Goal: Information Seeking & Learning: Check status

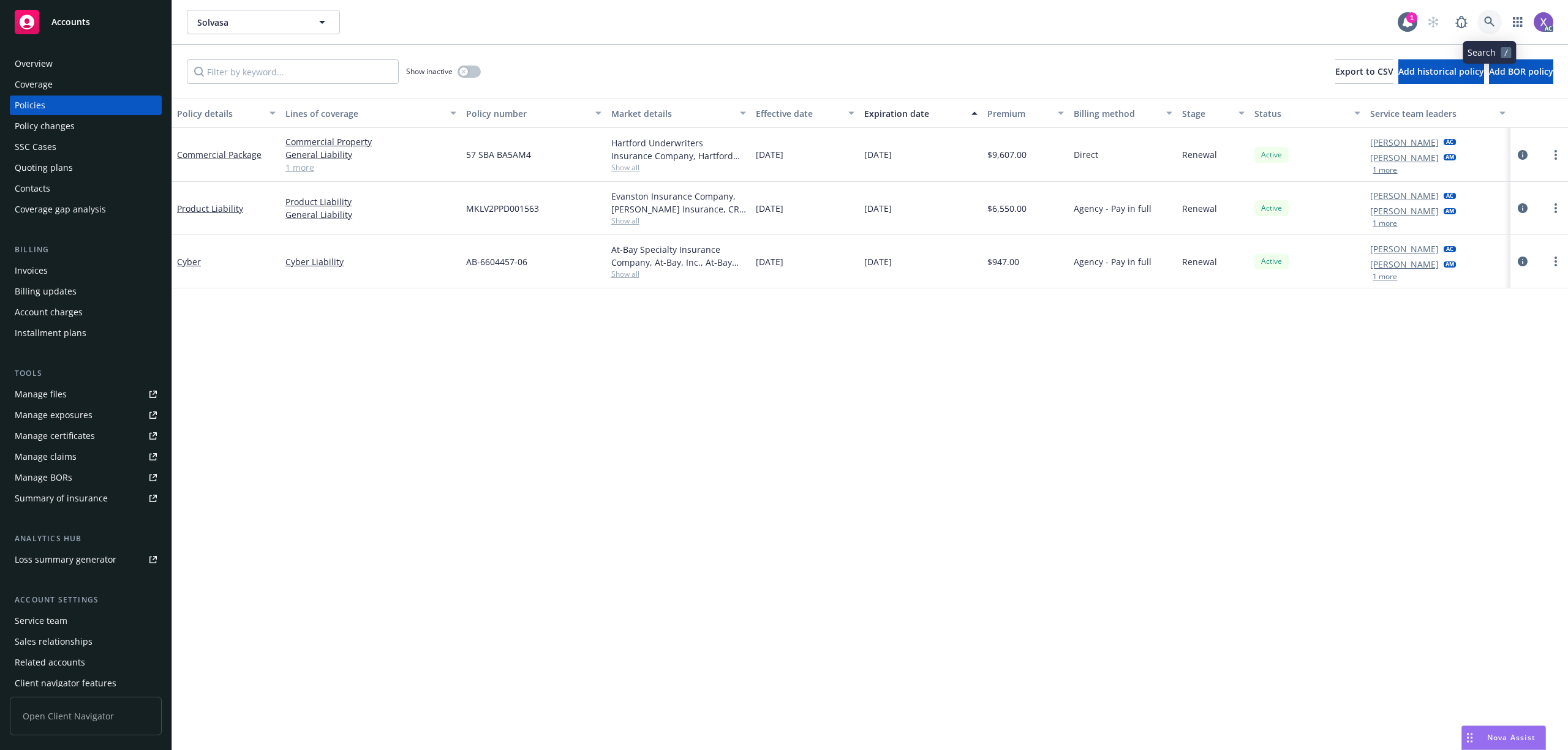
click at [1484, 20] on icon at bounding box center [1489, 22] width 11 height 11
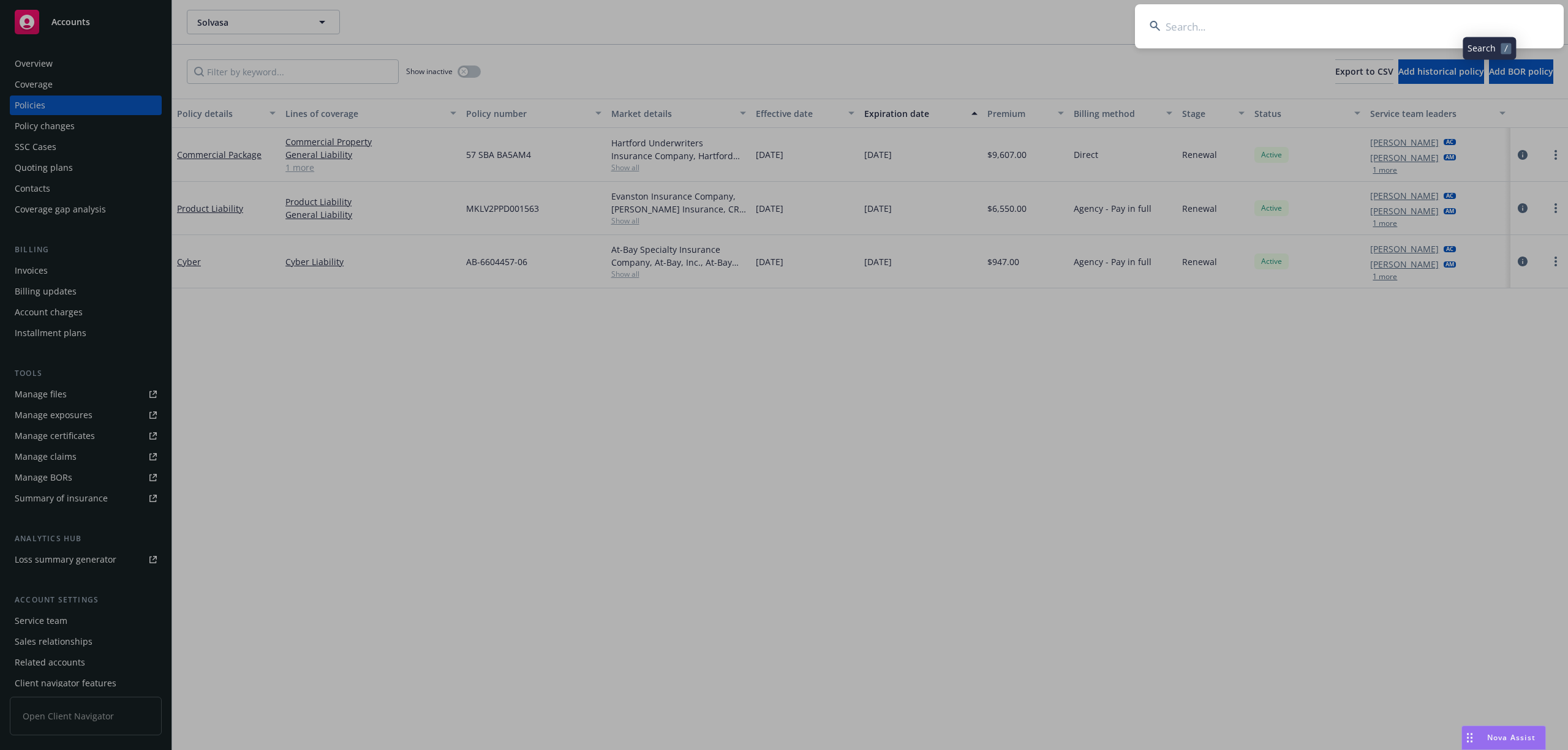
click at [1262, 32] on input at bounding box center [1350, 26] width 429 height 44
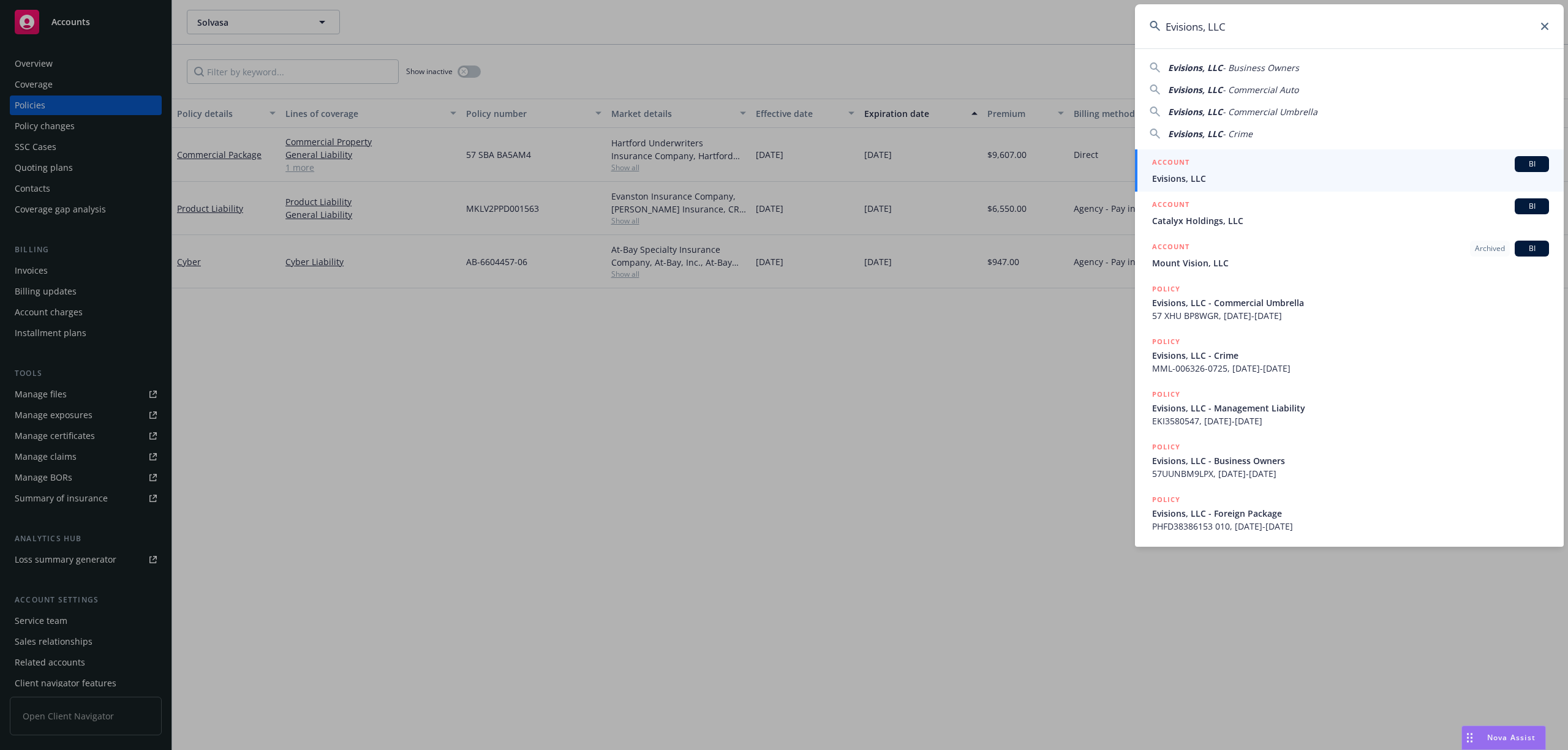
type input "Evisions, LLC"
click at [1191, 175] on span "Evisions, LLC" at bounding box center [1350, 178] width 397 height 13
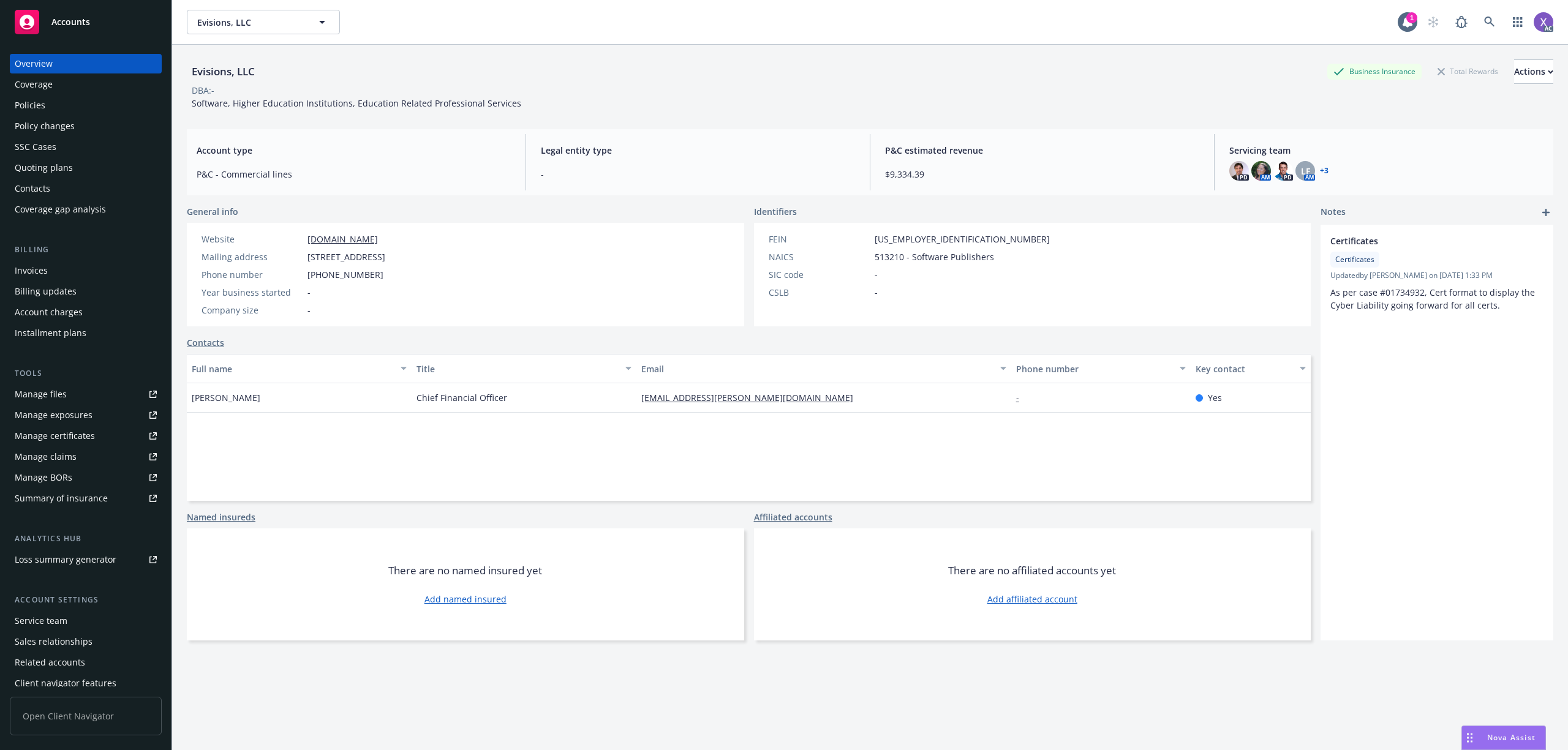
click at [27, 269] on div "Invoices" at bounding box center [31, 270] width 33 height 20
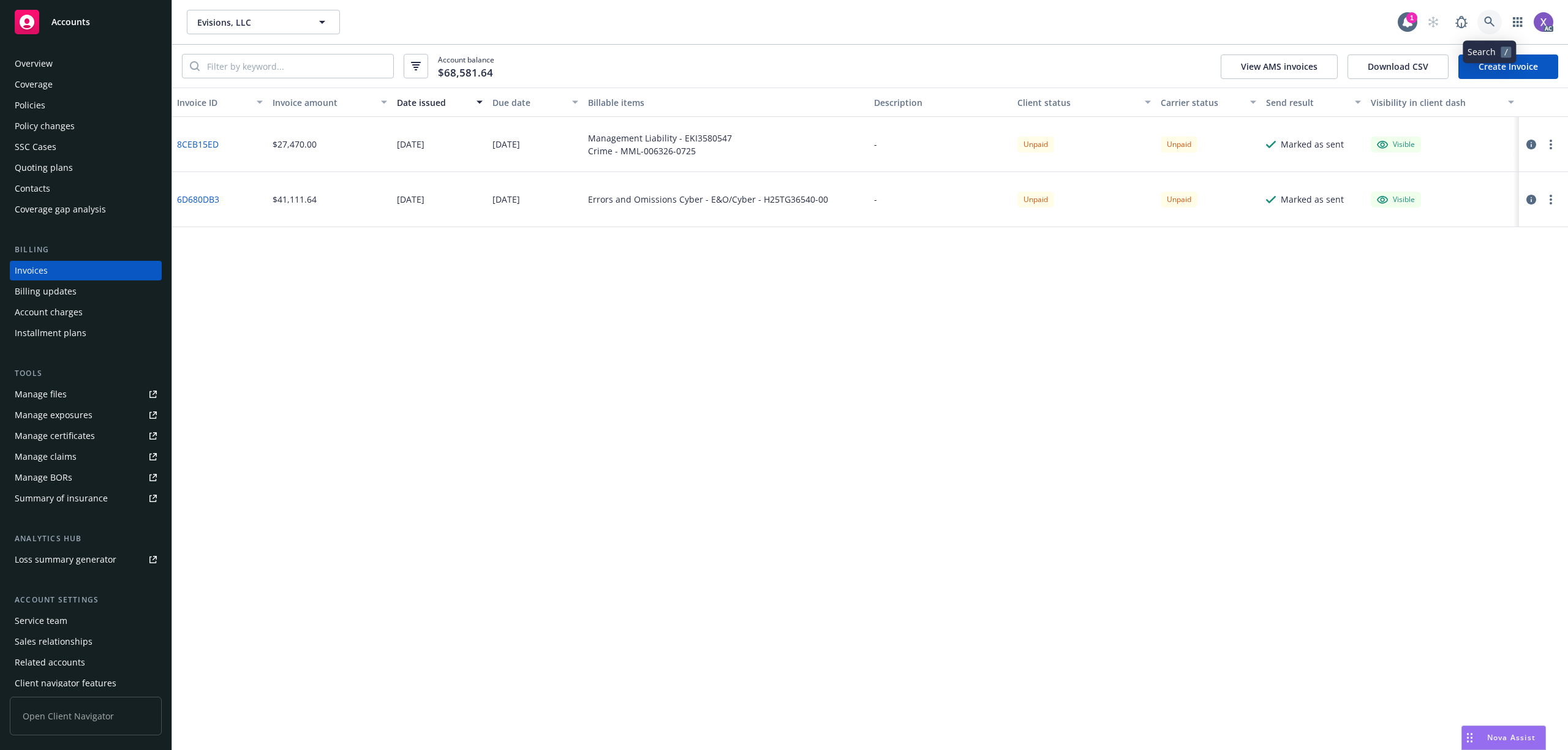
click at [1486, 22] on icon at bounding box center [1489, 22] width 11 height 11
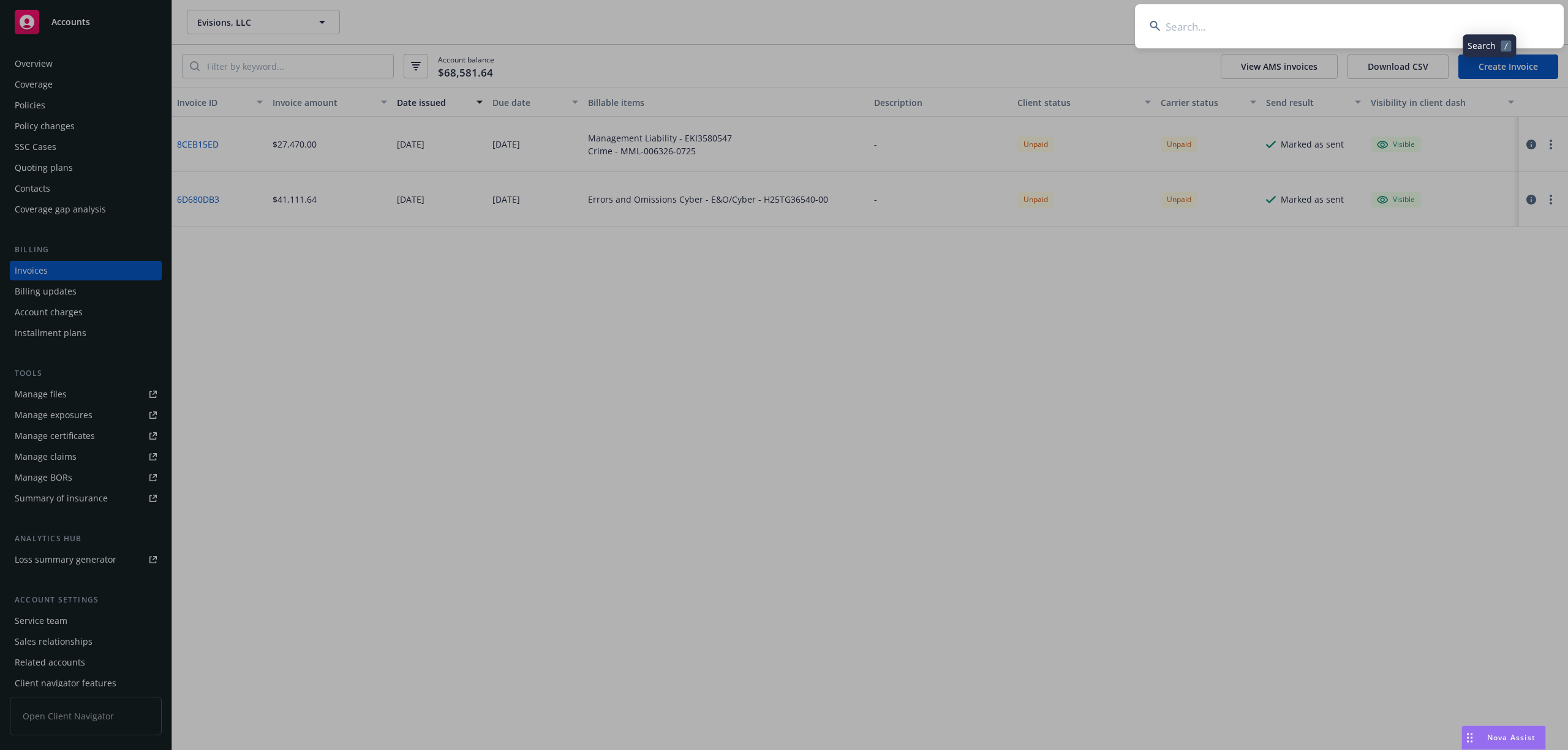
click at [1380, 27] on input at bounding box center [1350, 26] width 429 height 44
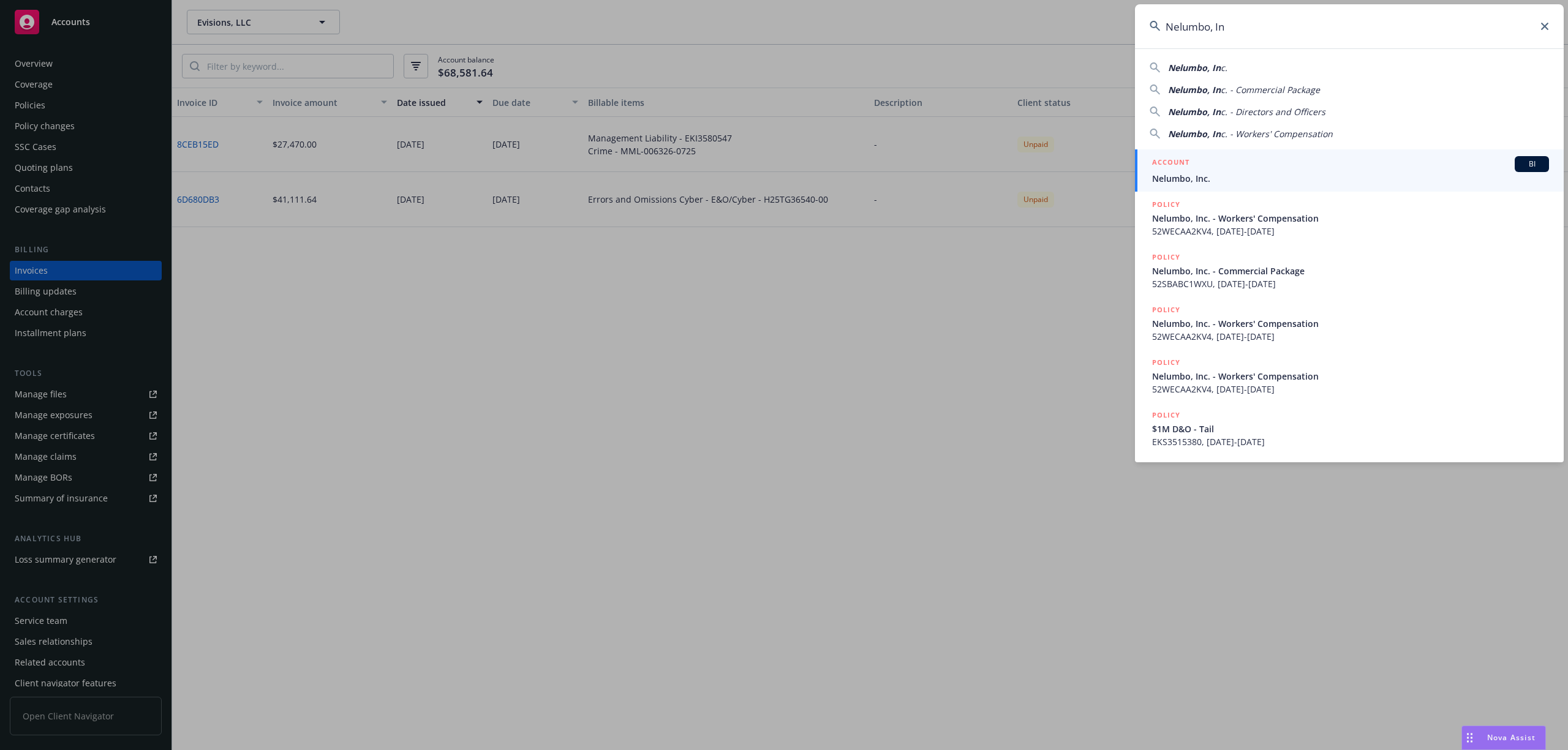
type input "Nelumbo, In"
click at [1211, 181] on span "Nelumbo, Inc." at bounding box center [1350, 178] width 397 height 13
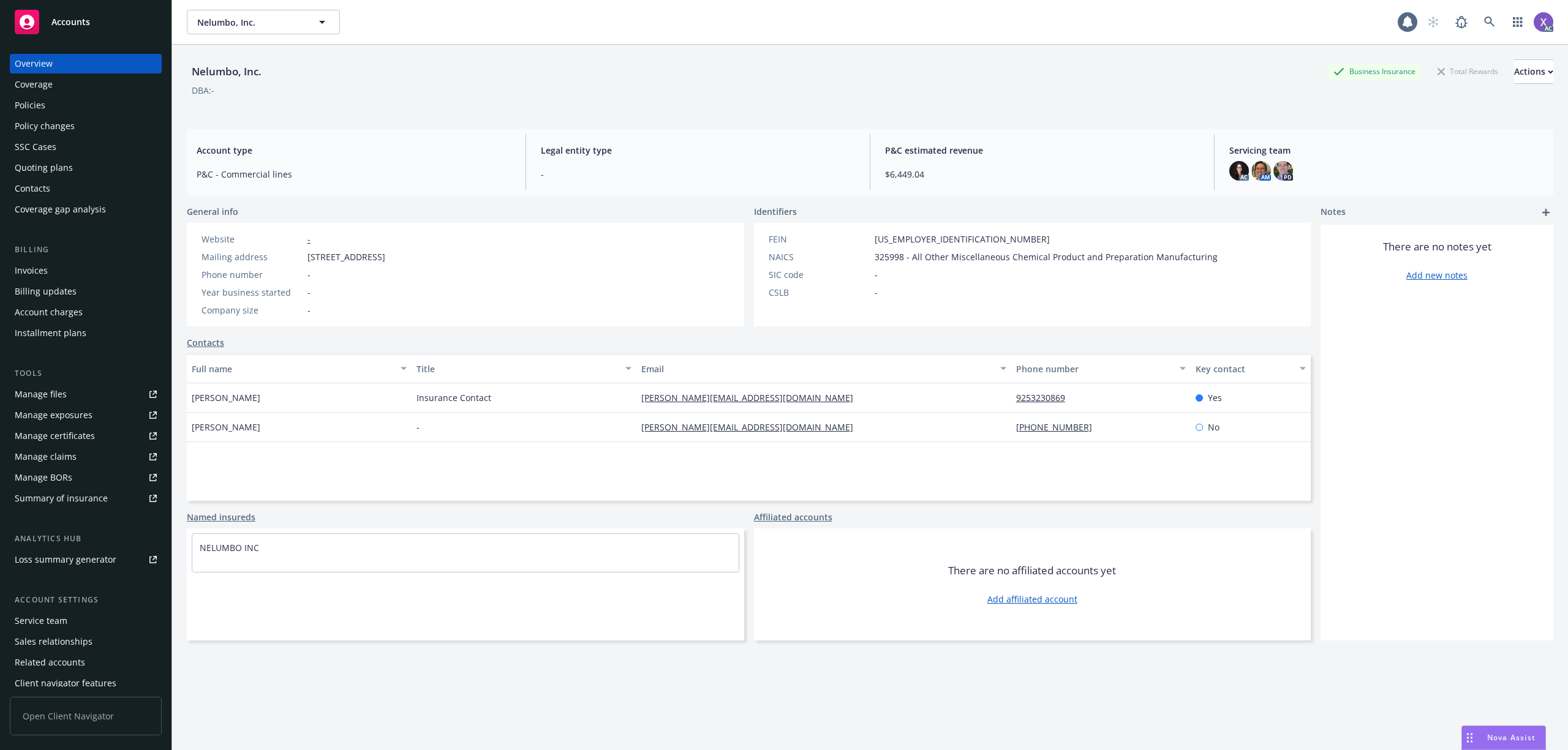
click at [49, 272] on div "Invoices" at bounding box center [86, 270] width 142 height 20
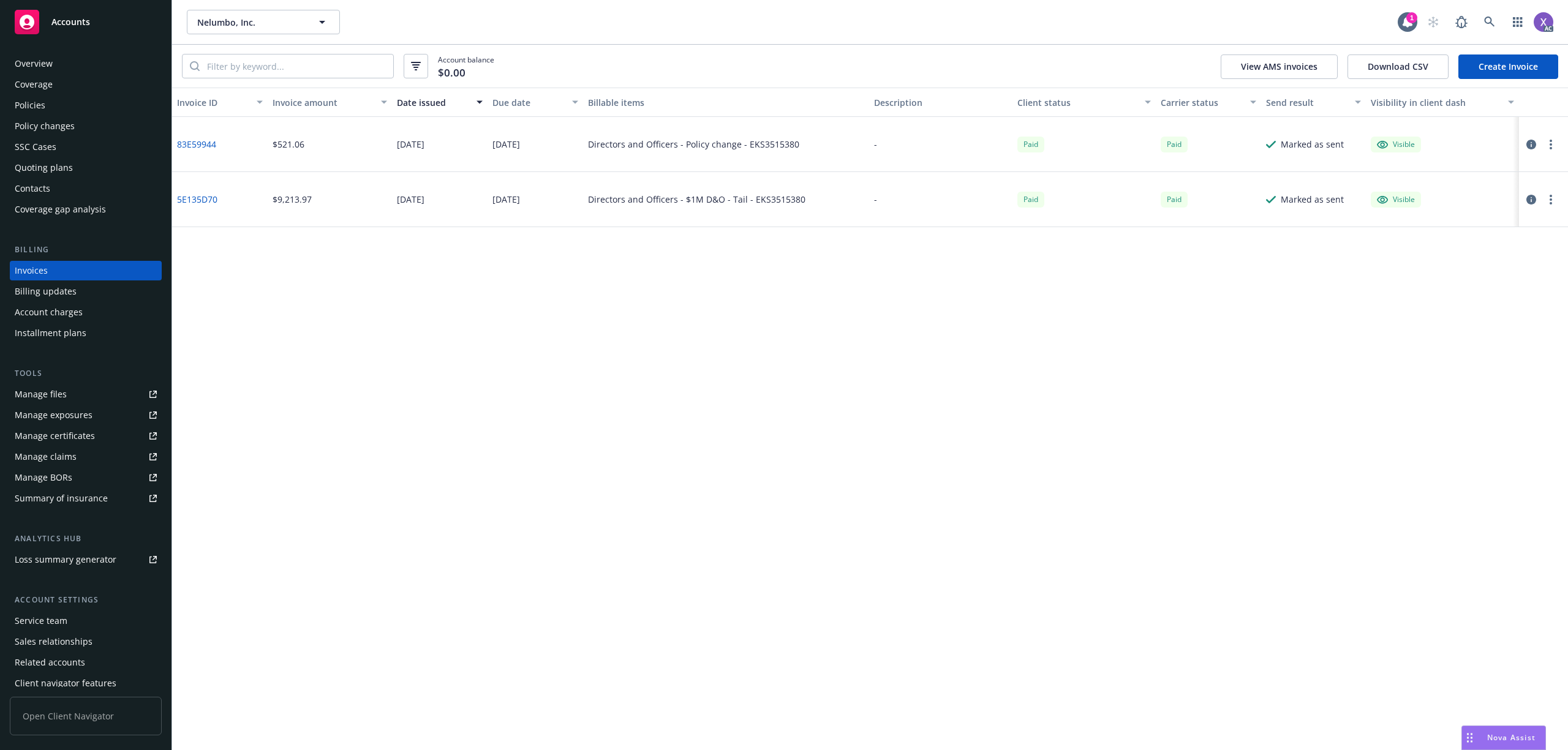
click at [38, 104] on div "Policies" at bounding box center [30, 105] width 31 height 20
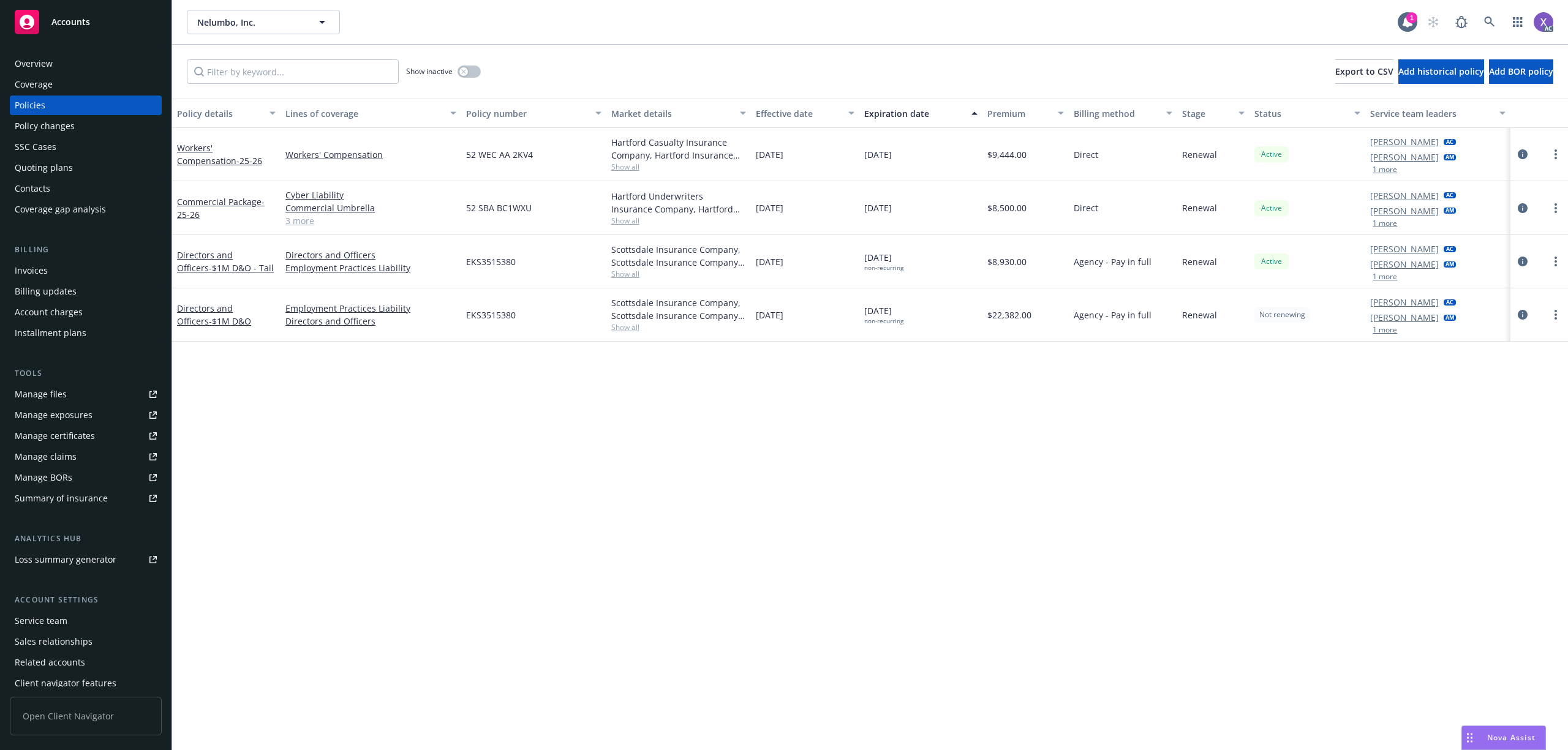
click at [15, 273] on div "Invoices" at bounding box center [31, 270] width 33 height 20
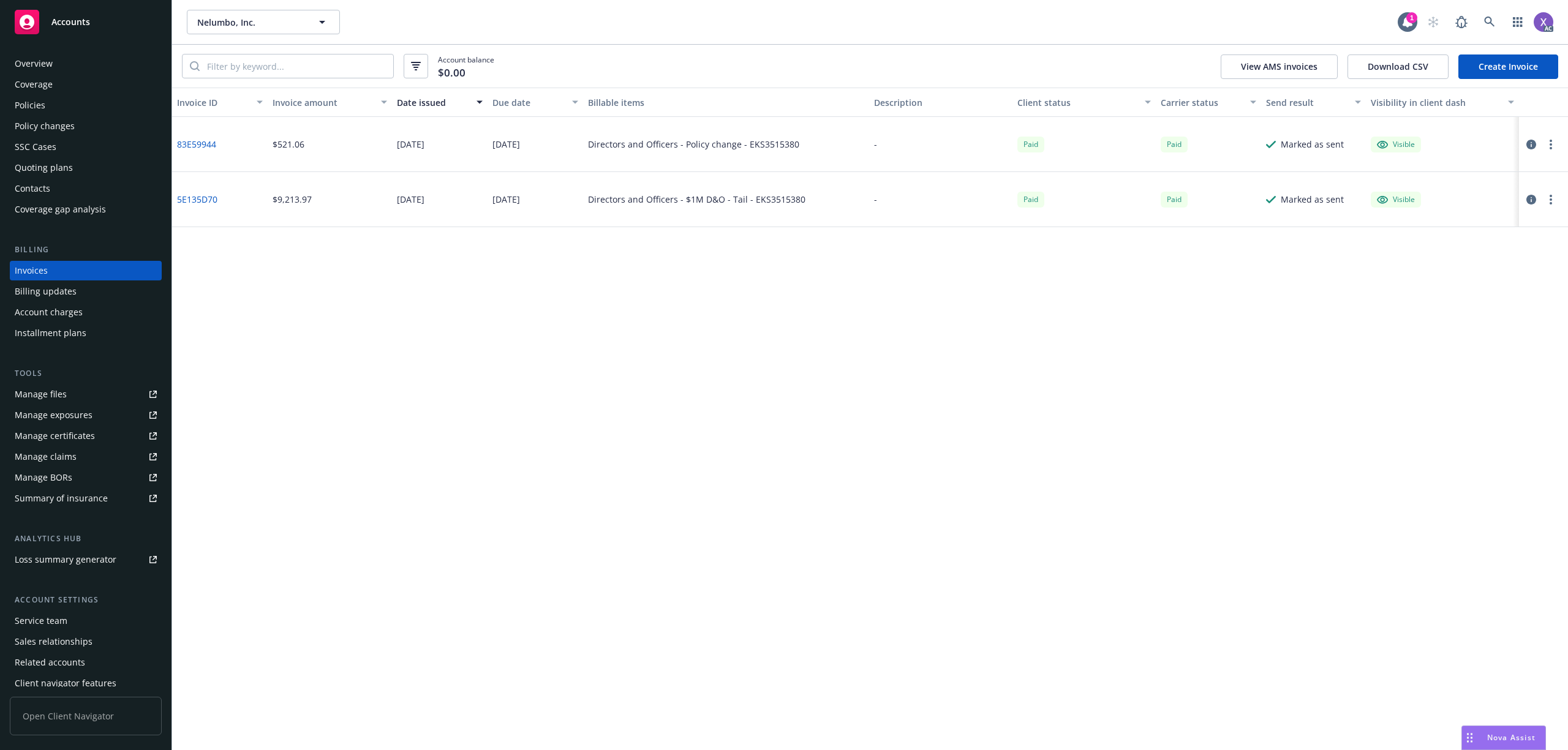
click at [43, 103] on div "Policies" at bounding box center [30, 105] width 31 height 20
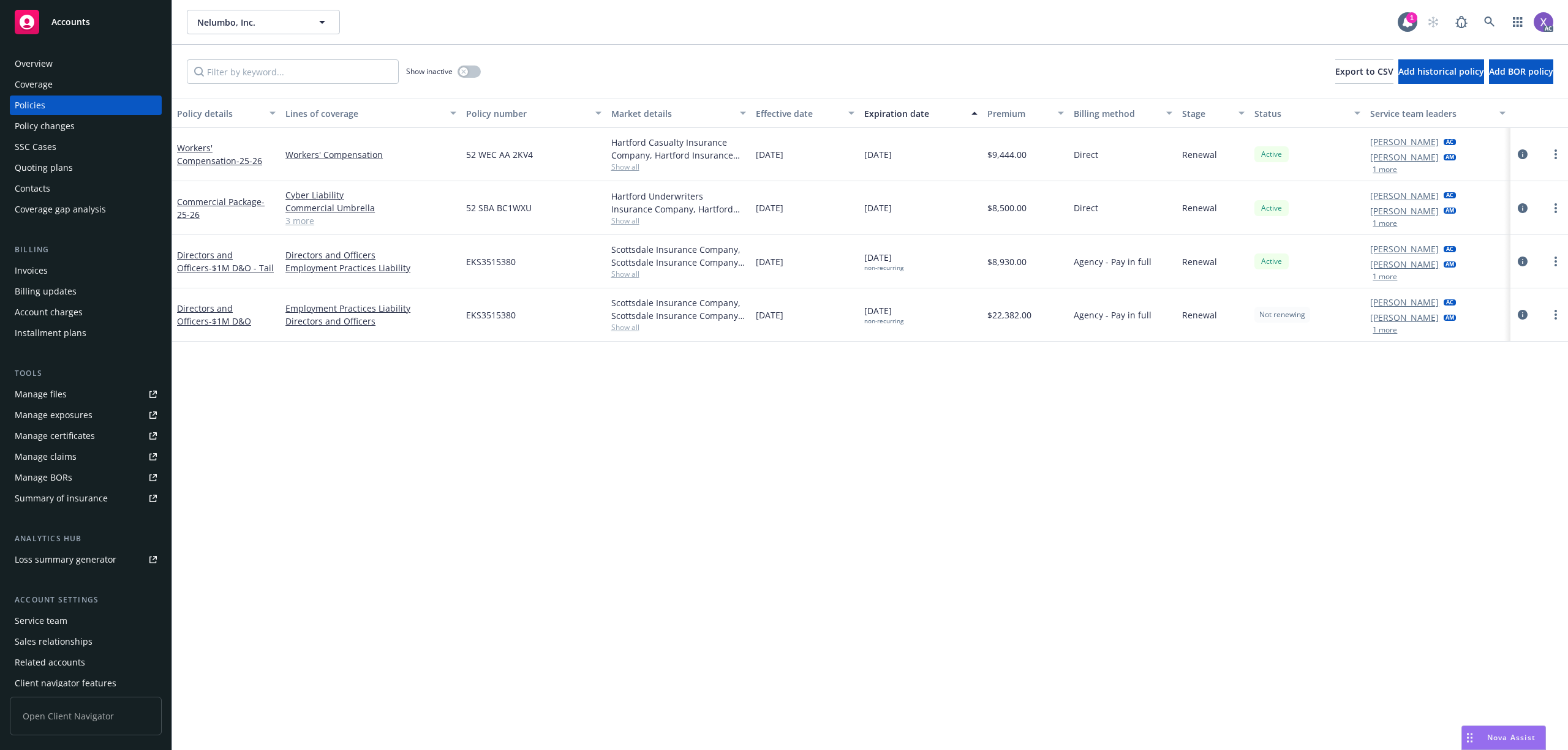
click at [1233, 538] on div "Policy details Lines of coverage Policy number Market details Effective date Ex…" at bounding box center [870, 425] width 1396 height 652
click at [1485, 17] on link at bounding box center [1489, 21] width 24 height 24
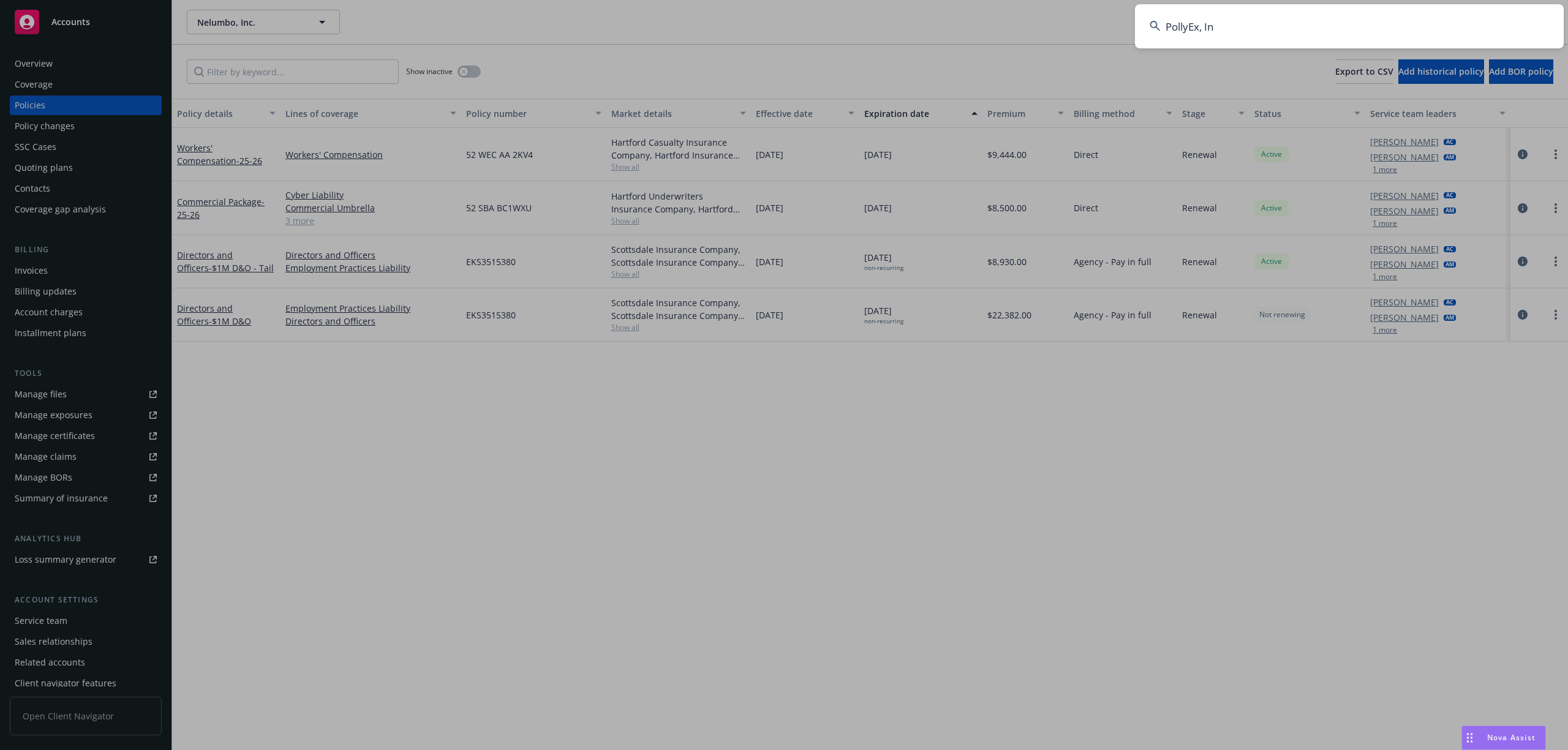
click at [1350, 32] on input "PollyEx, In" at bounding box center [1350, 26] width 429 height 44
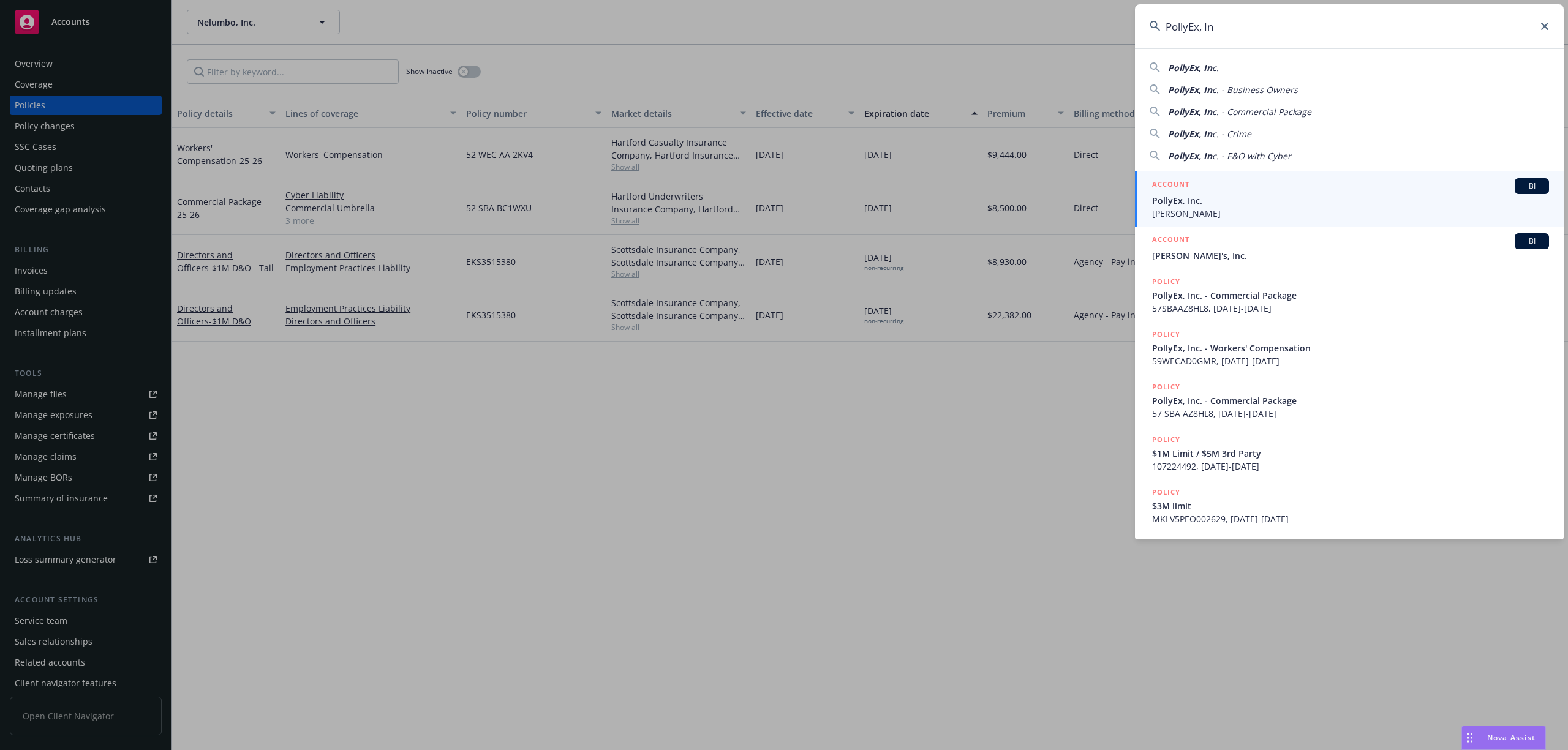
type input "PollyEx, In"
click at [1193, 204] on span "PollyEx, Inc." at bounding box center [1350, 200] width 397 height 13
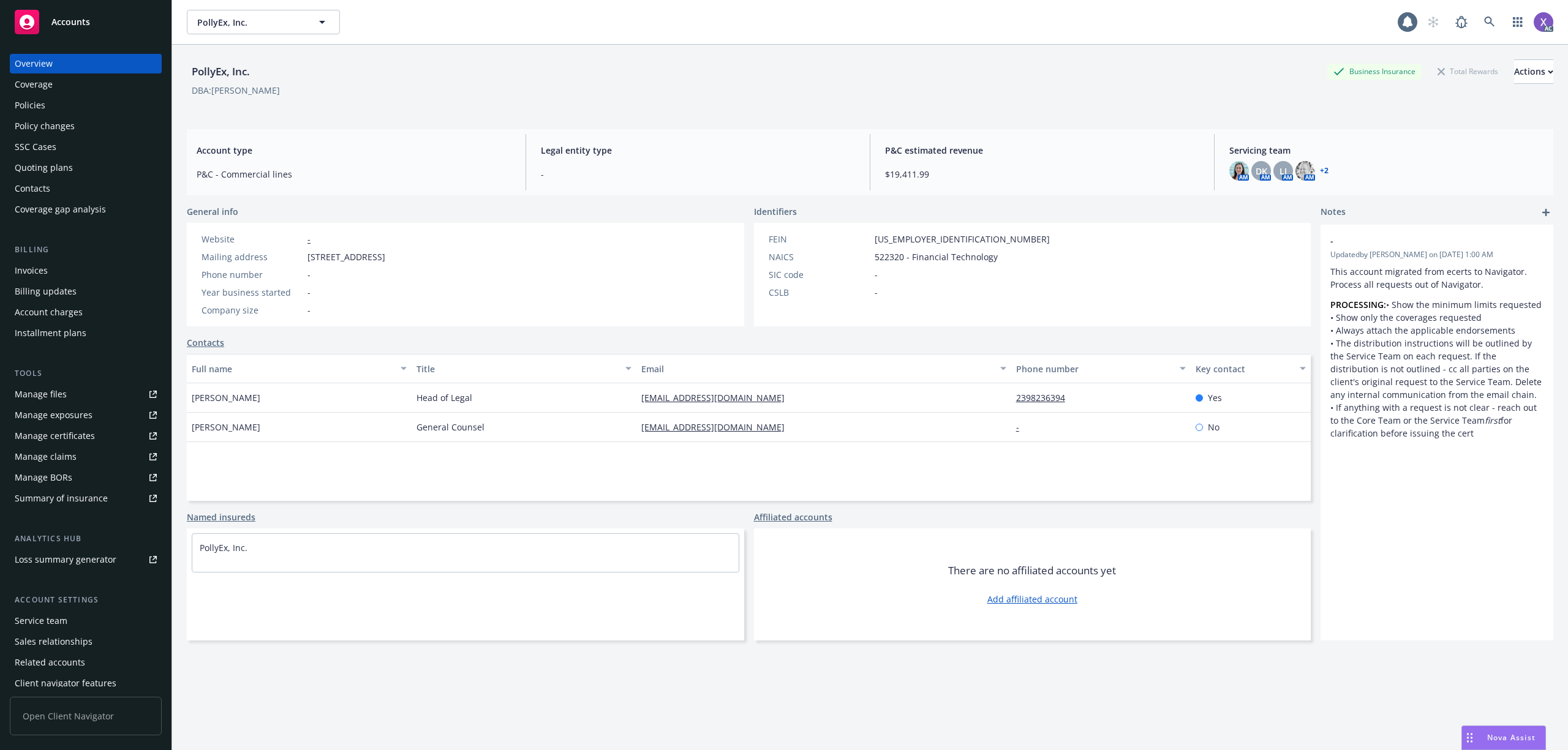
click at [27, 273] on div "Invoices" at bounding box center [31, 270] width 33 height 20
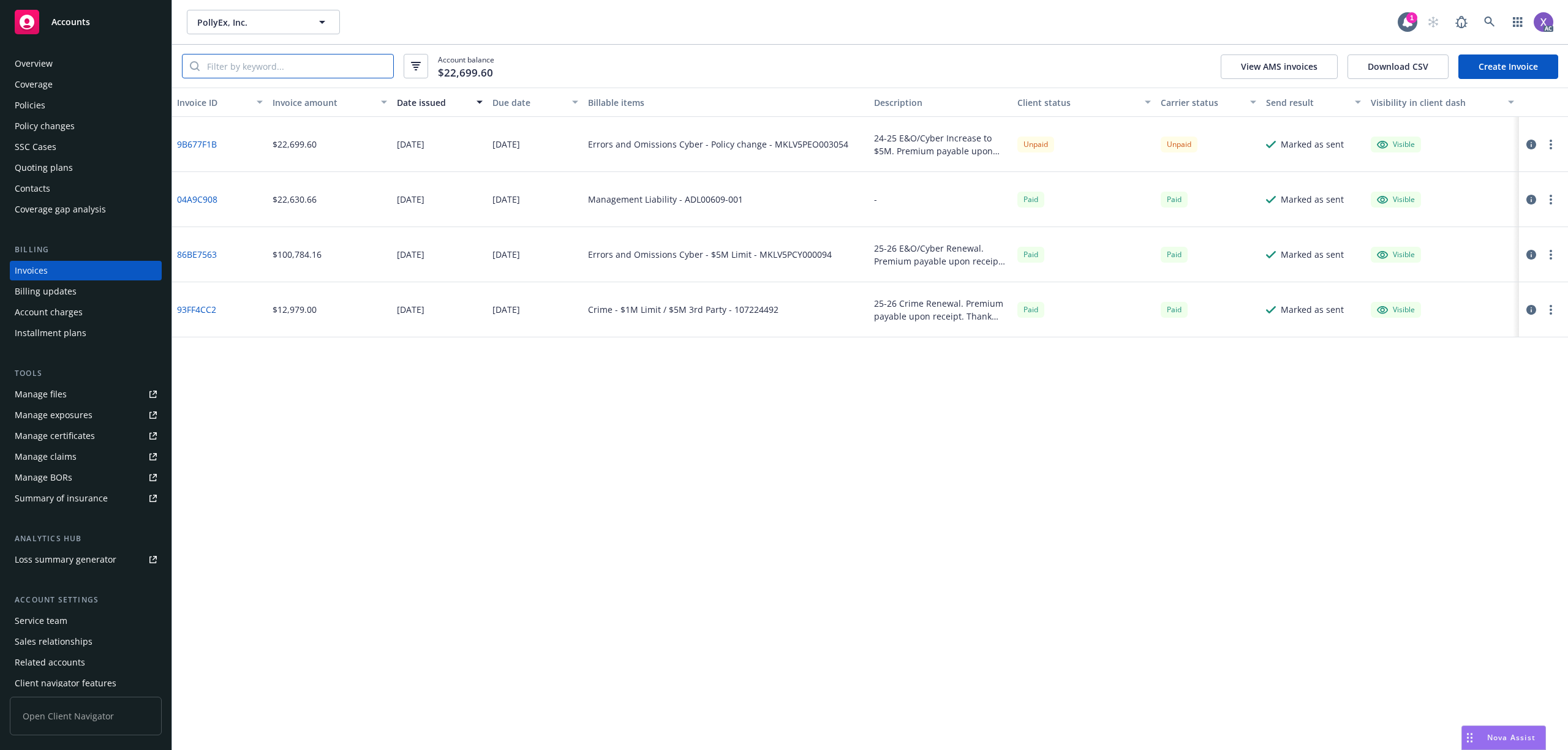
click at [295, 60] on input "search" at bounding box center [296, 66] width 193 height 24
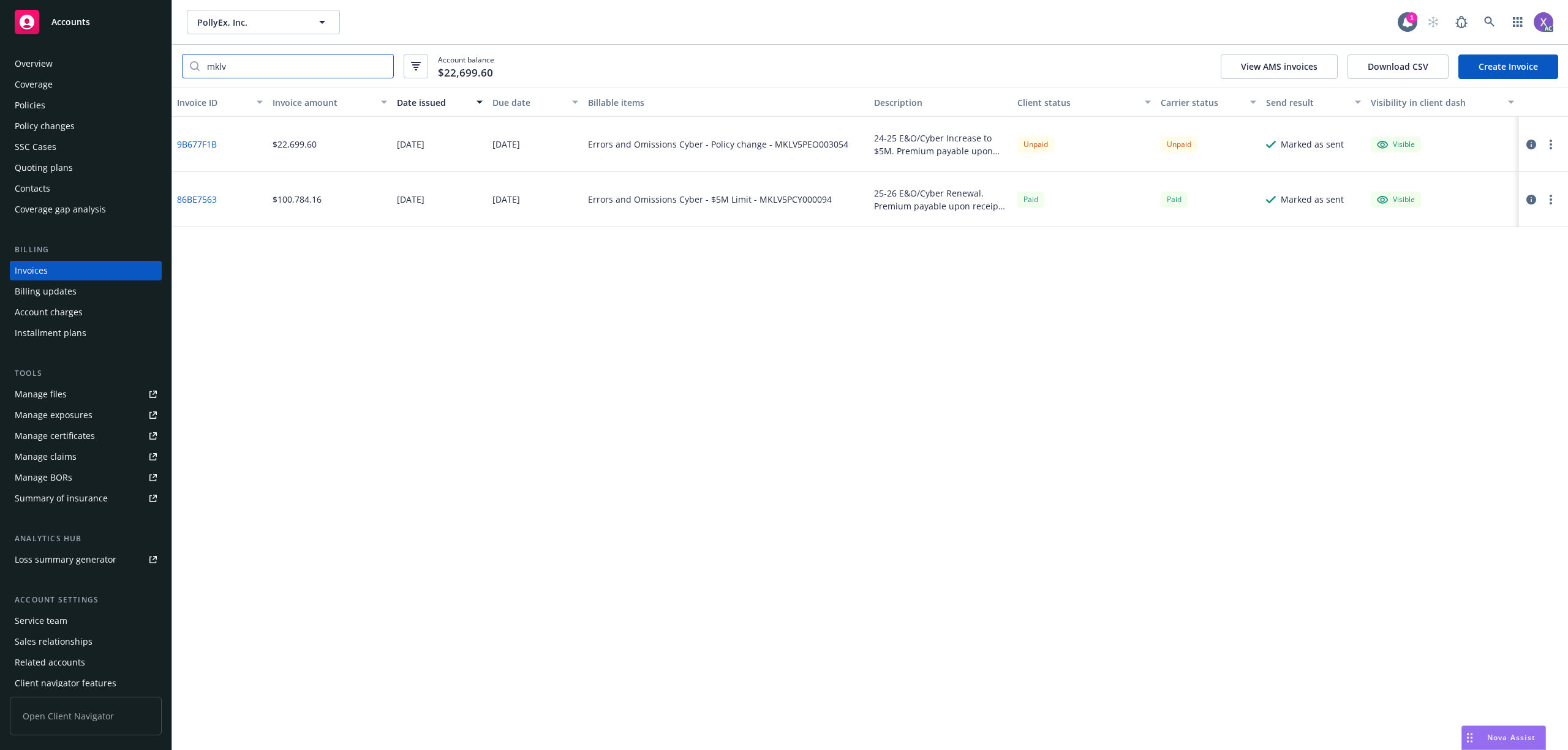
type input "mklv"
click at [189, 143] on link "9B677F1B" at bounding box center [196, 144] width 40 height 13
click at [204, 199] on link "86BE7563" at bounding box center [196, 199] width 40 height 13
click at [31, 99] on div "Policies" at bounding box center [30, 105] width 31 height 20
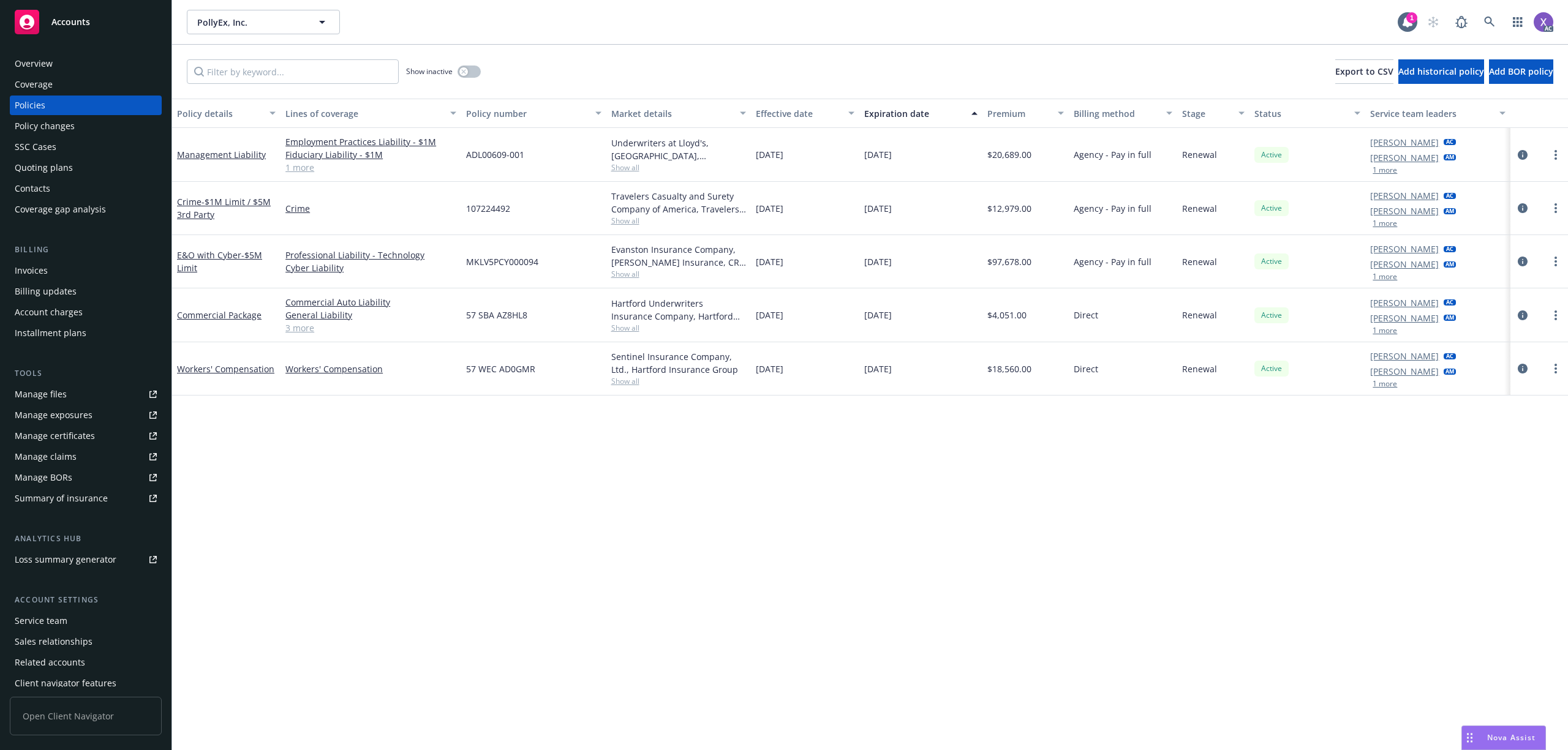
click at [42, 269] on div "Invoices" at bounding box center [31, 270] width 33 height 20
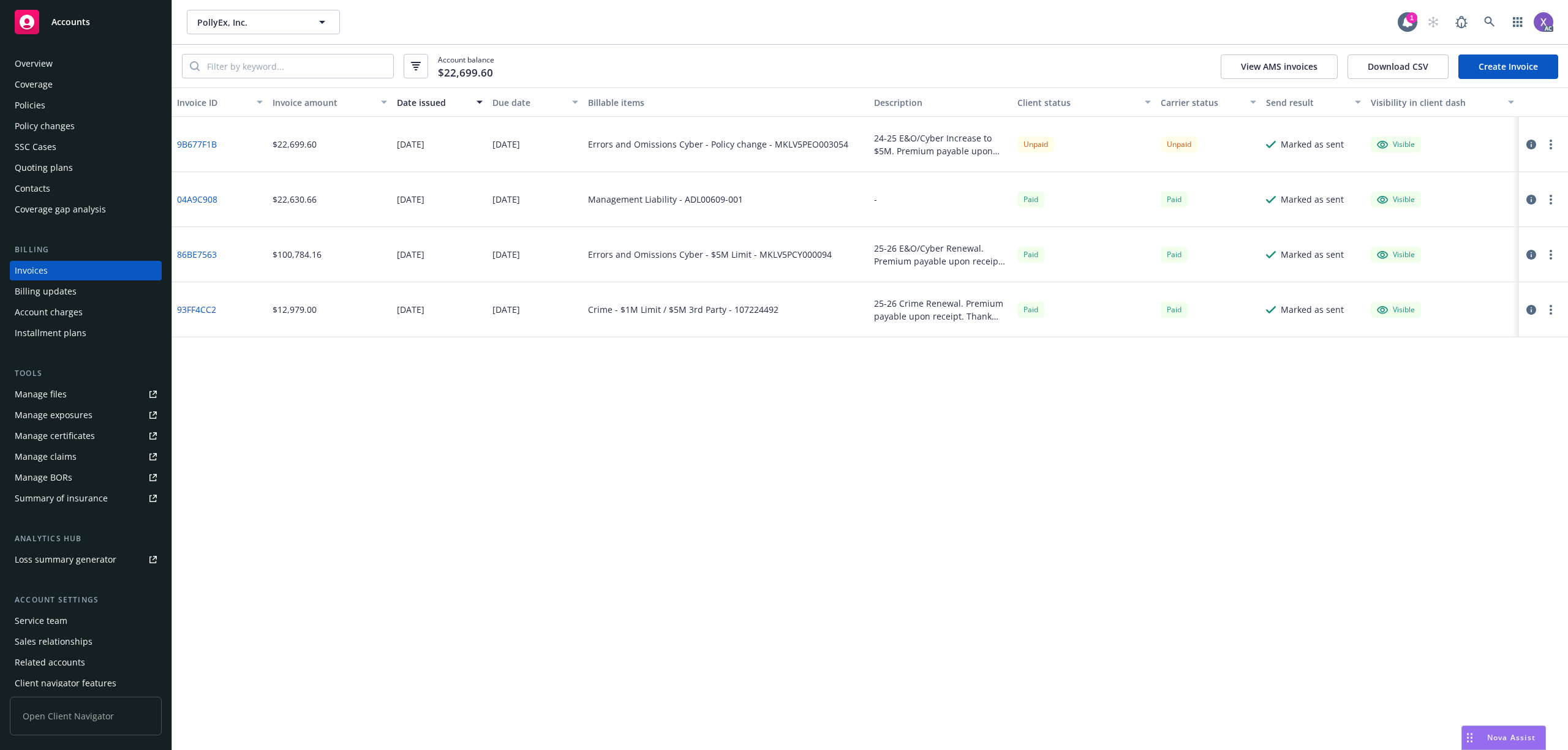
click at [206, 142] on link "9B677F1B" at bounding box center [196, 144] width 40 height 13
click at [65, 106] on div "Policies" at bounding box center [86, 105] width 142 height 20
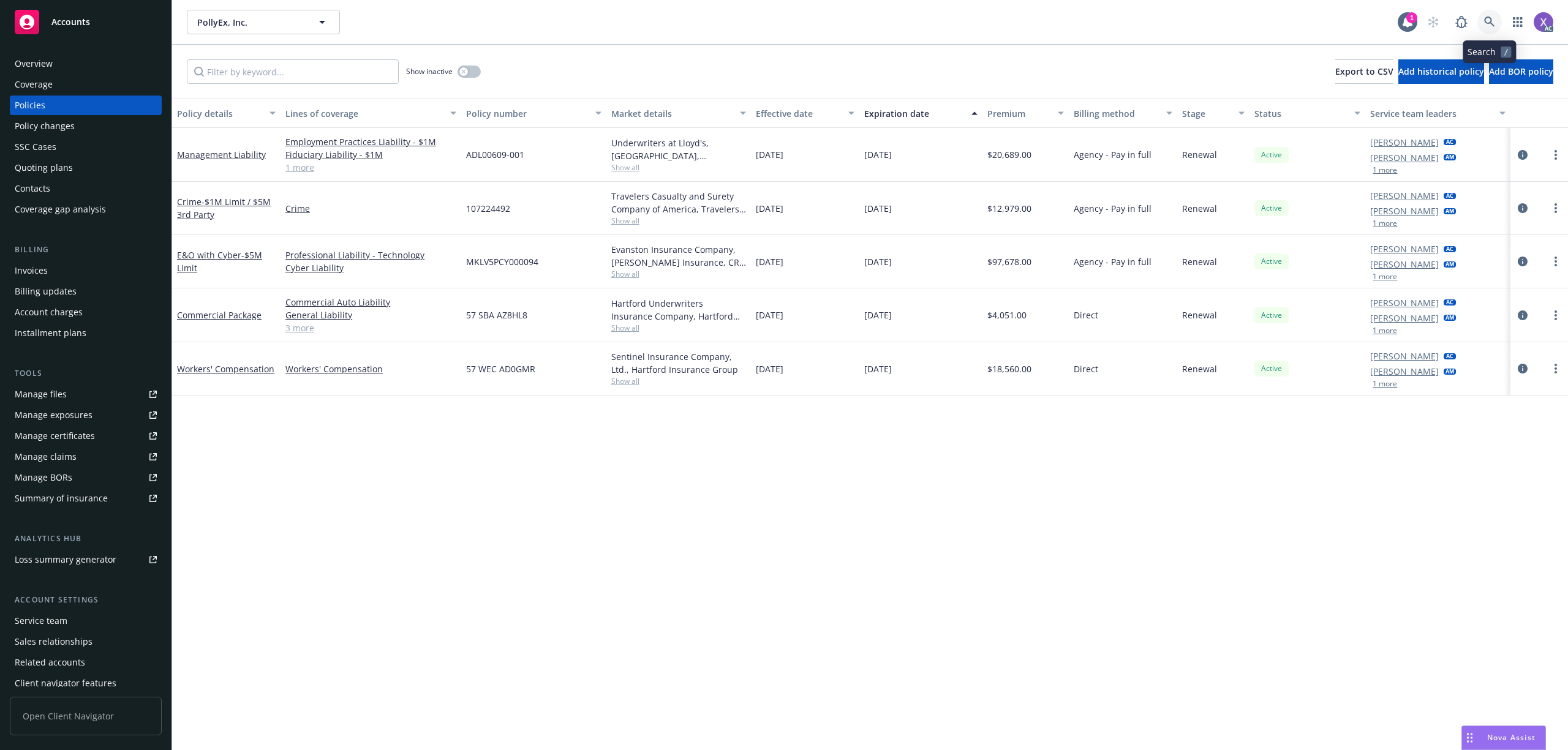
click at [1486, 18] on icon at bounding box center [1489, 21] width 10 height 10
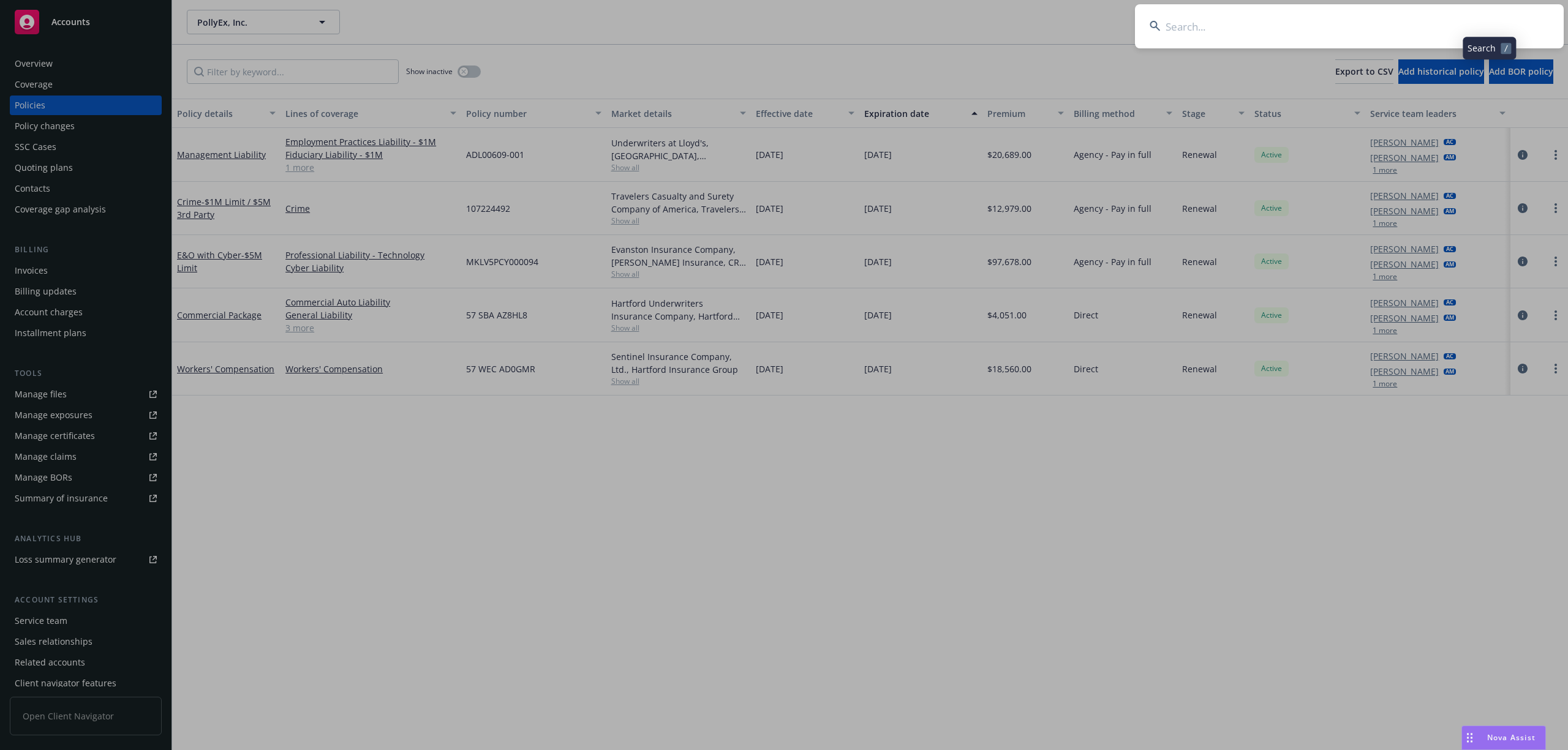
click at [1397, 26] on input at bounding box center [1350, 26] width 429 height 44
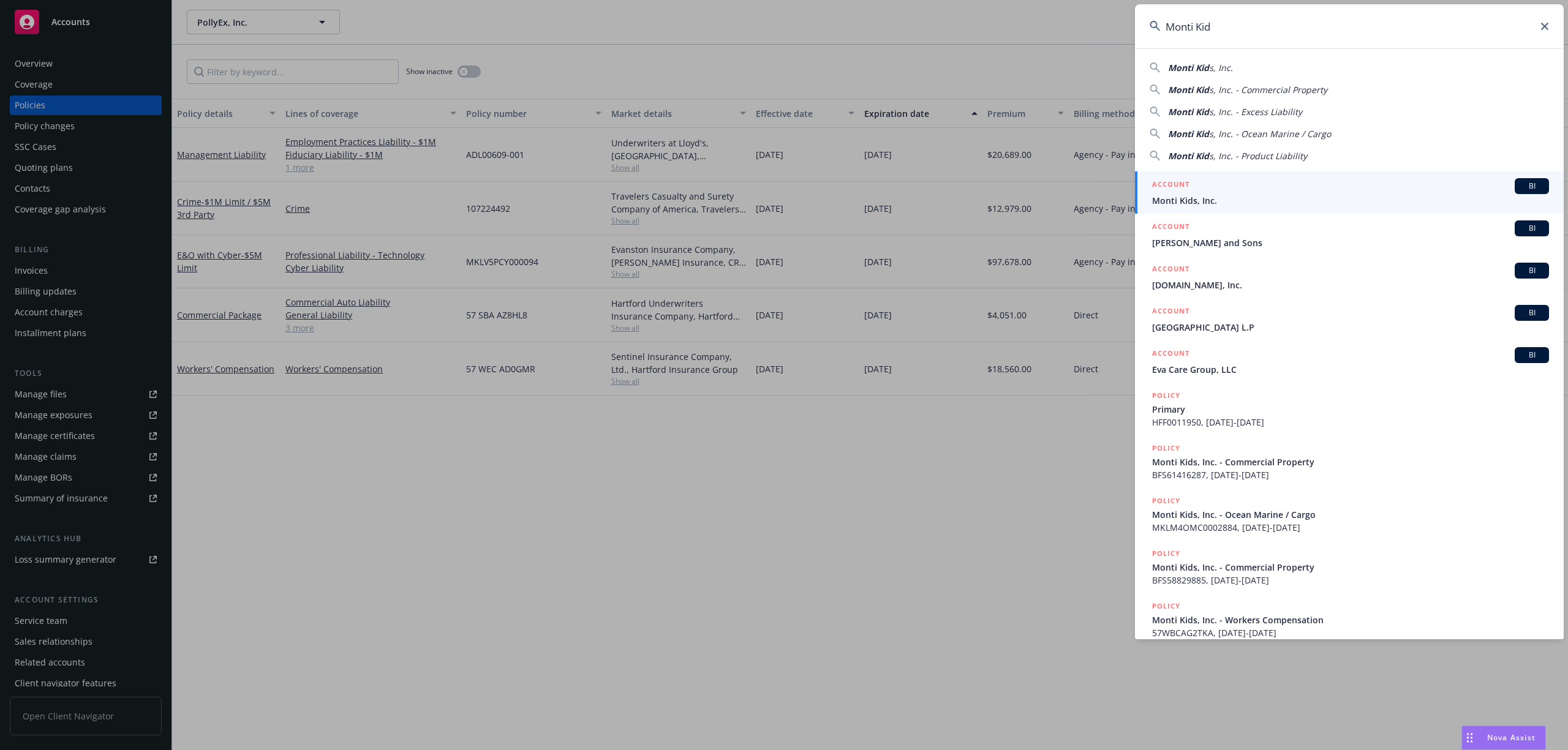
type input "Monti Kid"
drag, startPoint x: 1231, startPoint y: 201, endPoint x: 1198, endPoint y: 199, distance: 33.1
click at [1230, 201] on span "Monti Kids, Inc." at bounding box center [1350, 200] width 397 height 13
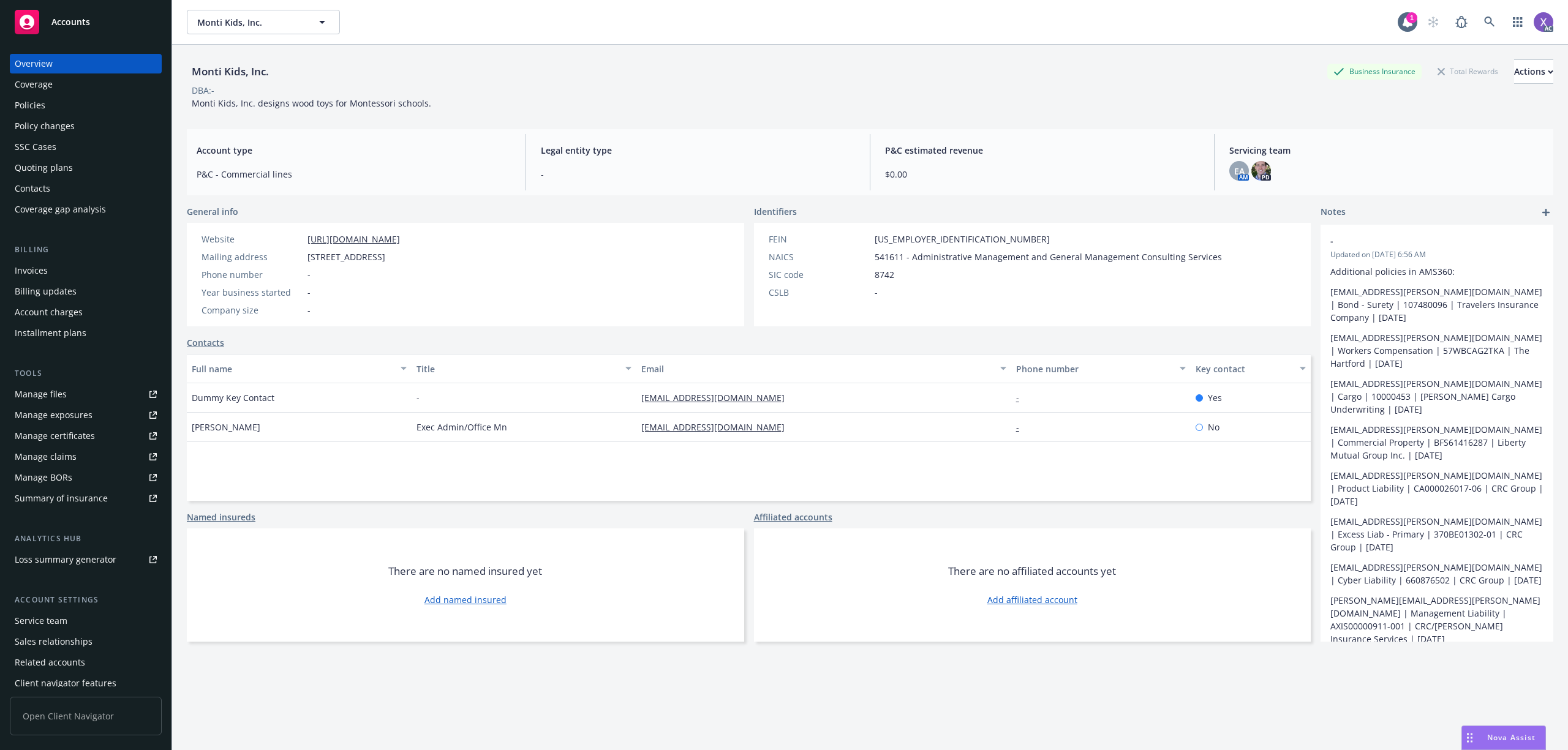
click at [35, 265] on div "Invoices" at bounding box center [31, 270] width 33 height 20
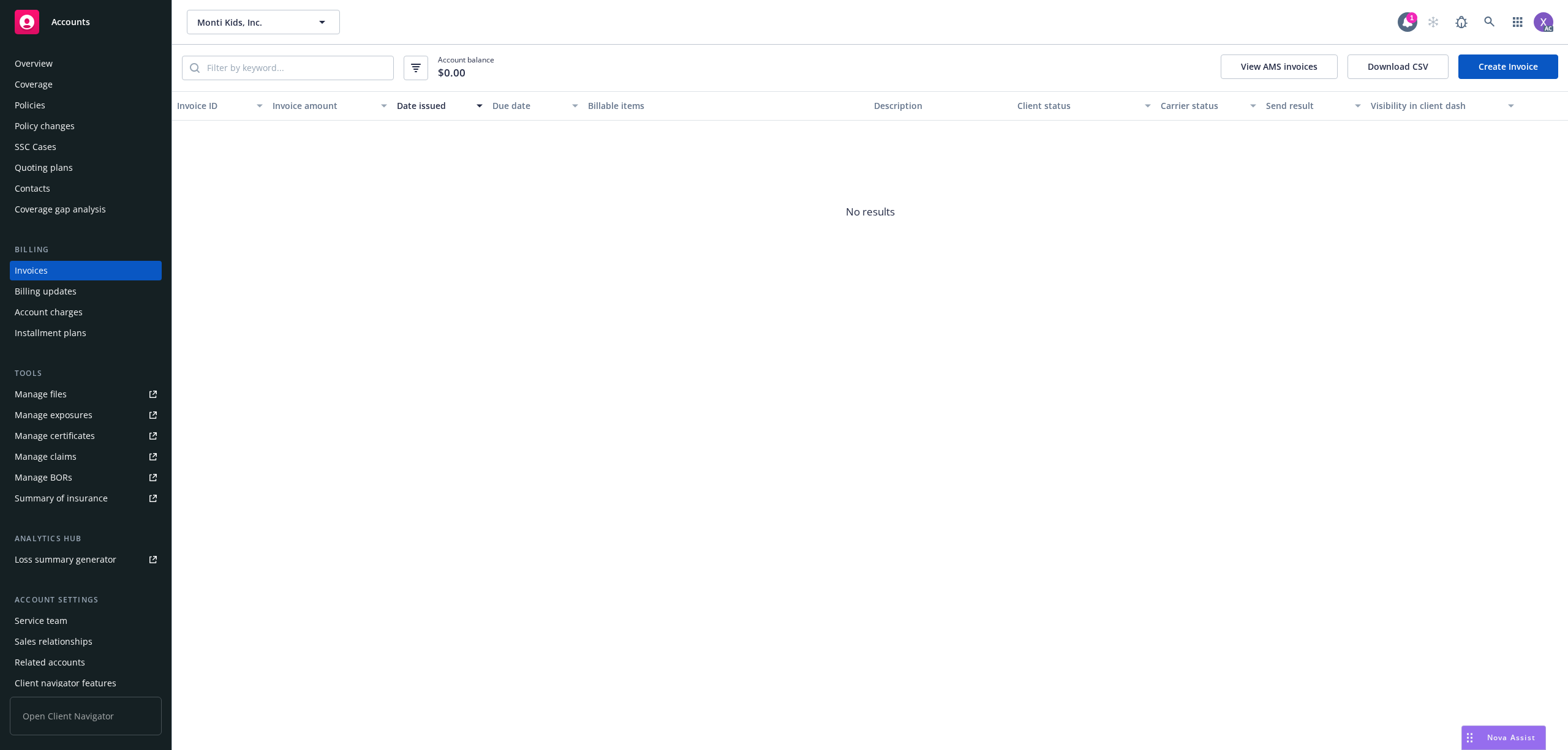
click at [35, 265] on div "Invoices" at bounding box center [31, 270] width 33 height 20
click at [35, 104] on div "Policies" at bounding box center [30, 105] width 31 height 20
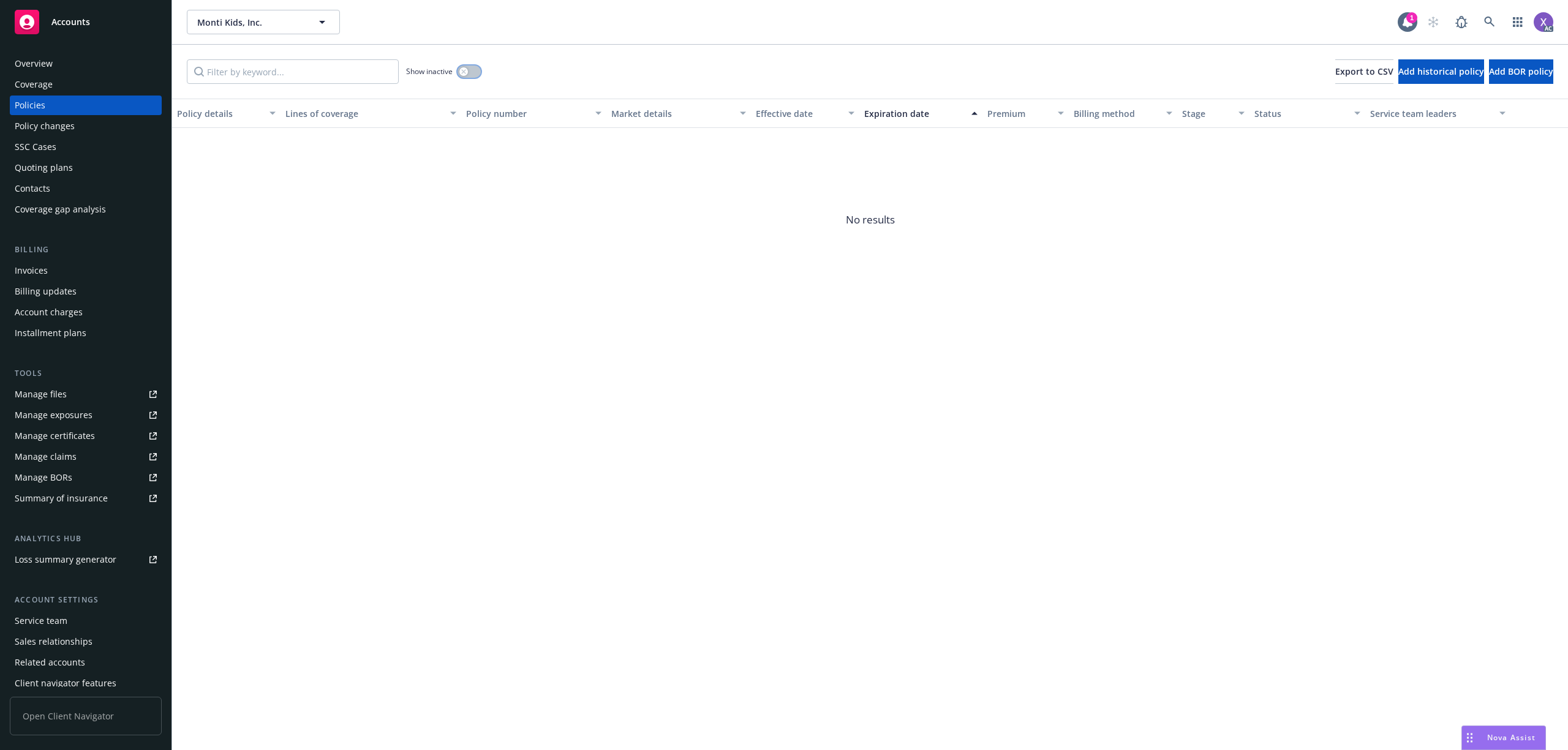
click at [474, 74] on button "button" at bounding box center [469, 71] width 24 height 13
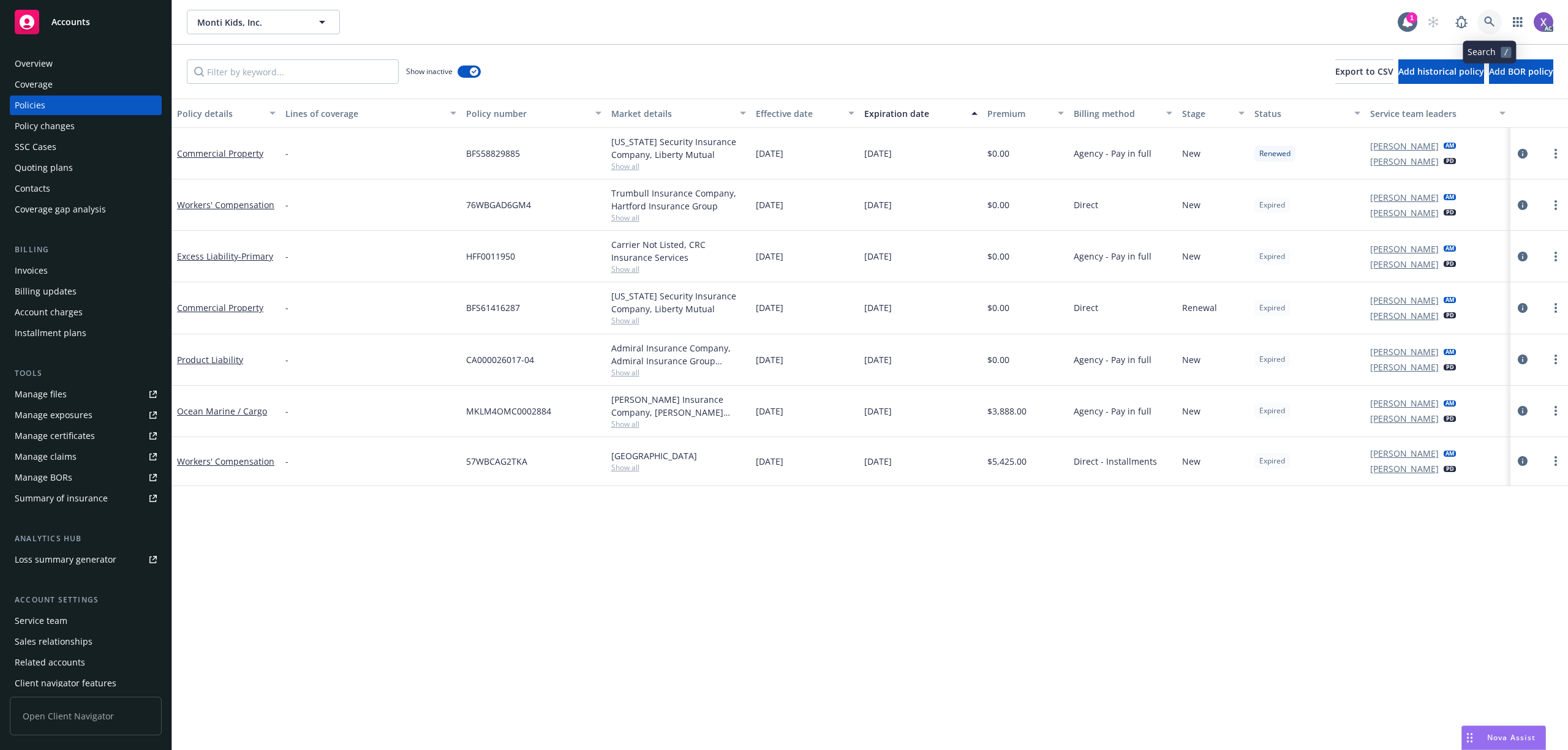
click at [1490, 21] on icon at bounding box center [1489, 22] width 11 height 11
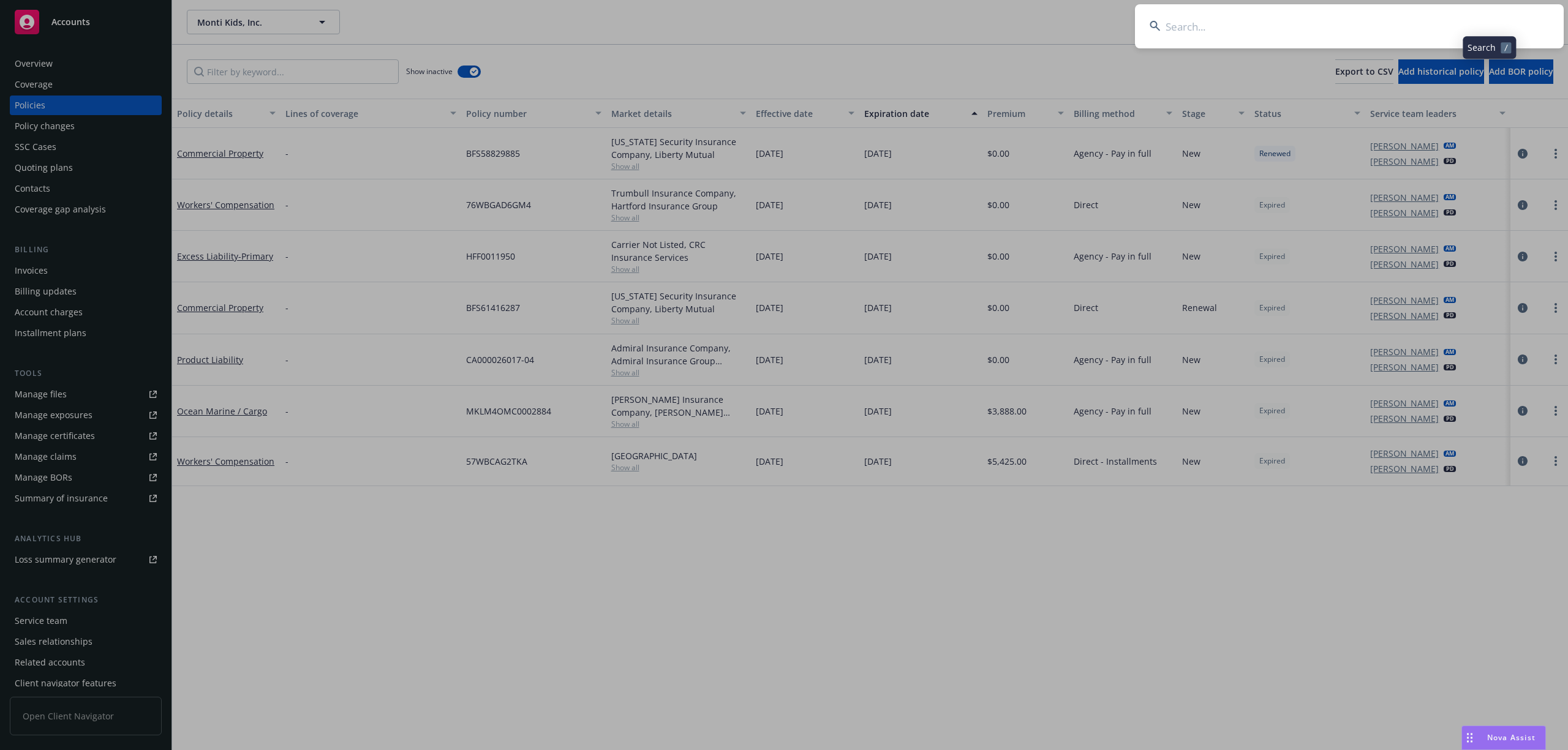
click at [1335, 26] on input at bounding box center [1350, 26] width 429 height 44
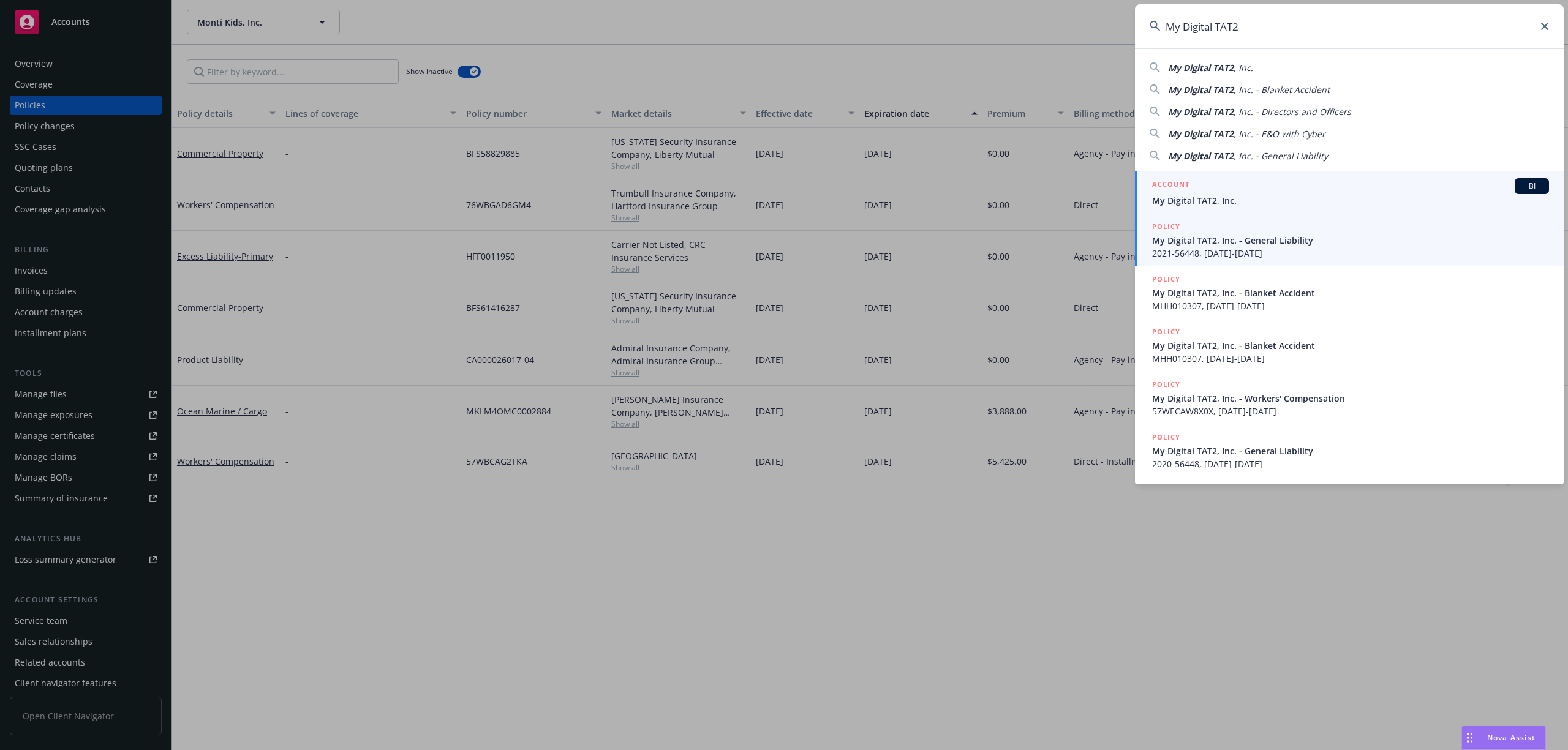
type input "My Digital TAT2"
click at [1207, 192] on div "ACCOUNT BI" at bounding box center [1350, 186] width 397 height 16
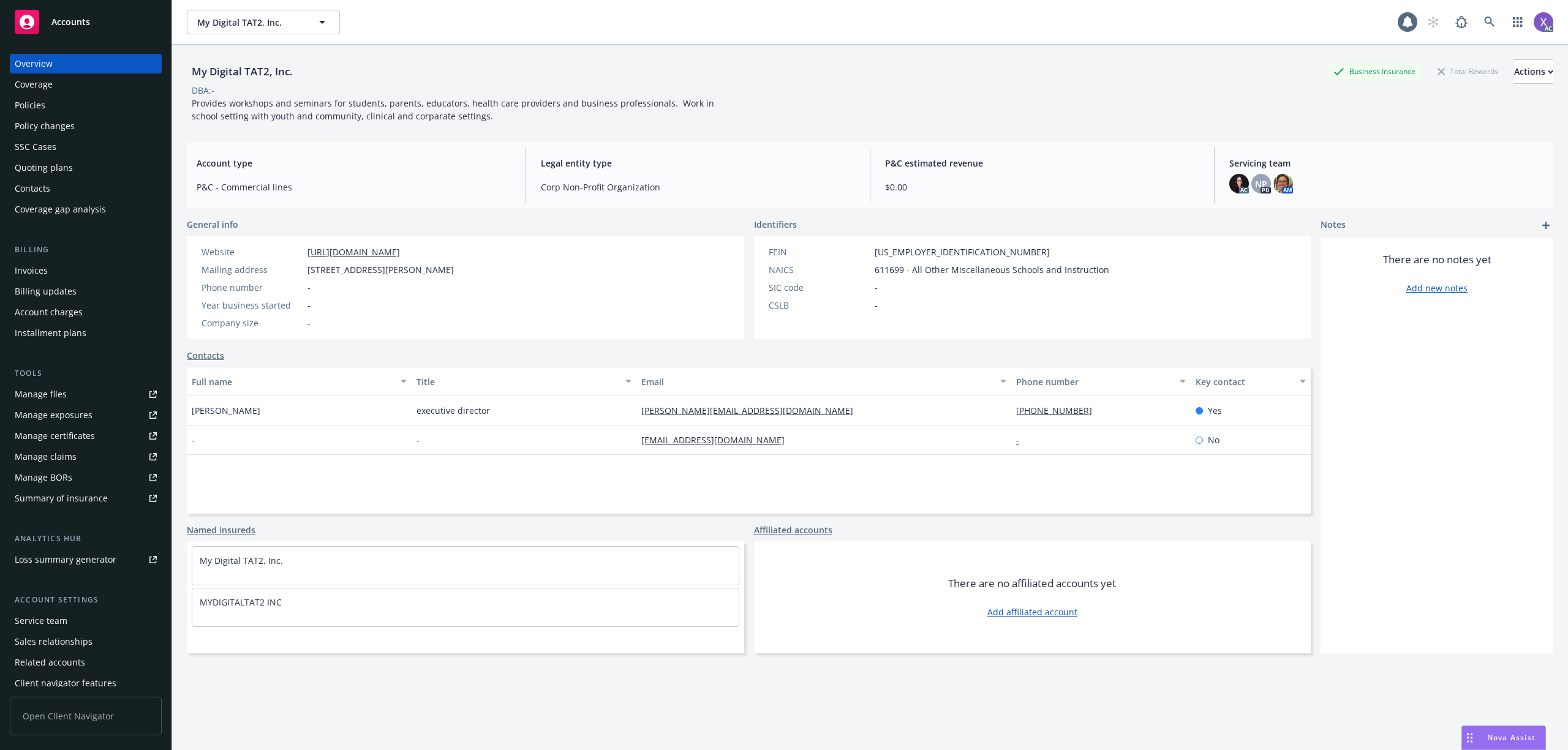
click at [35, 268] on div "Invoices" at bounding box center [31, 270] width 33 height 20
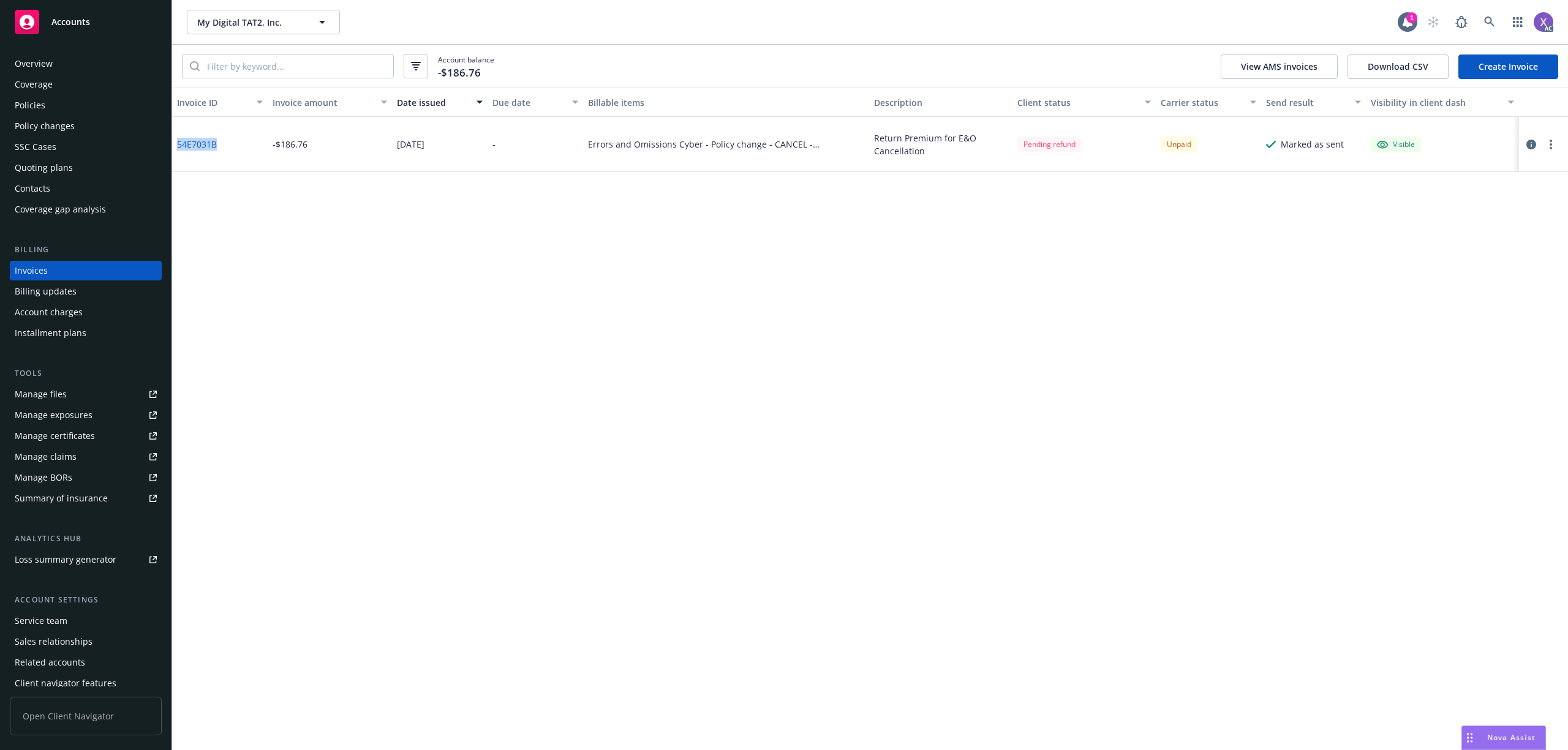
drag, startPoint x: 218, startPoint y: 148, endPoint x: 173, endPoint y: 152, distance: 45.2
click at [173, 152] on div "54E7031B" at bounding box center [220, 145] width 96 height 55
copy link "54E7031B"
click at [1530, 143] on icon "button" at bounding box center [1531, 145] width 9 height 9
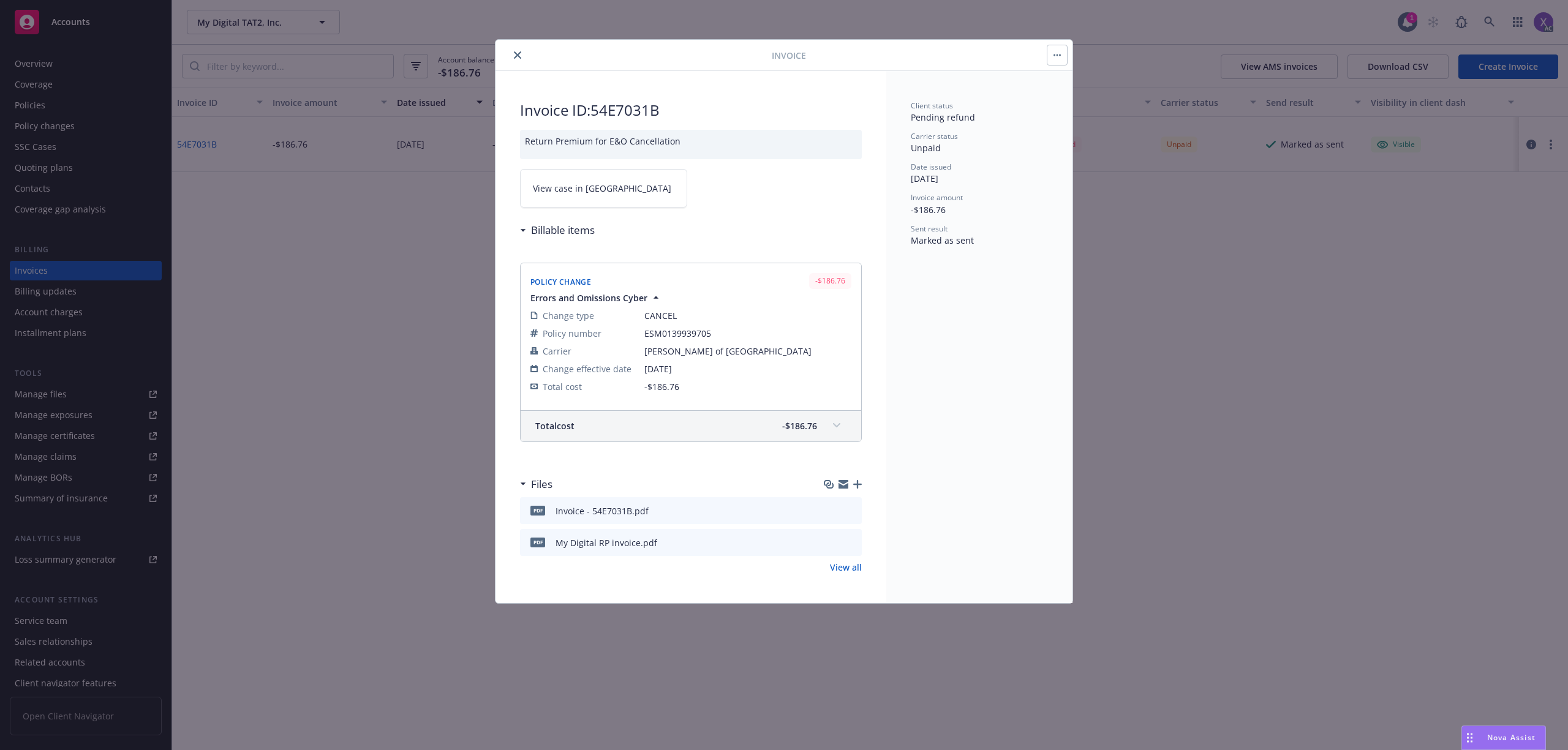
click at [643, 204] on link "View case in [GEOGRAPHIC_DATA]" at bounding box center [603, 188] width 167 height 38
click at [515, 57] on icon "close" at bounding box center [517, 54] width 7 height 7
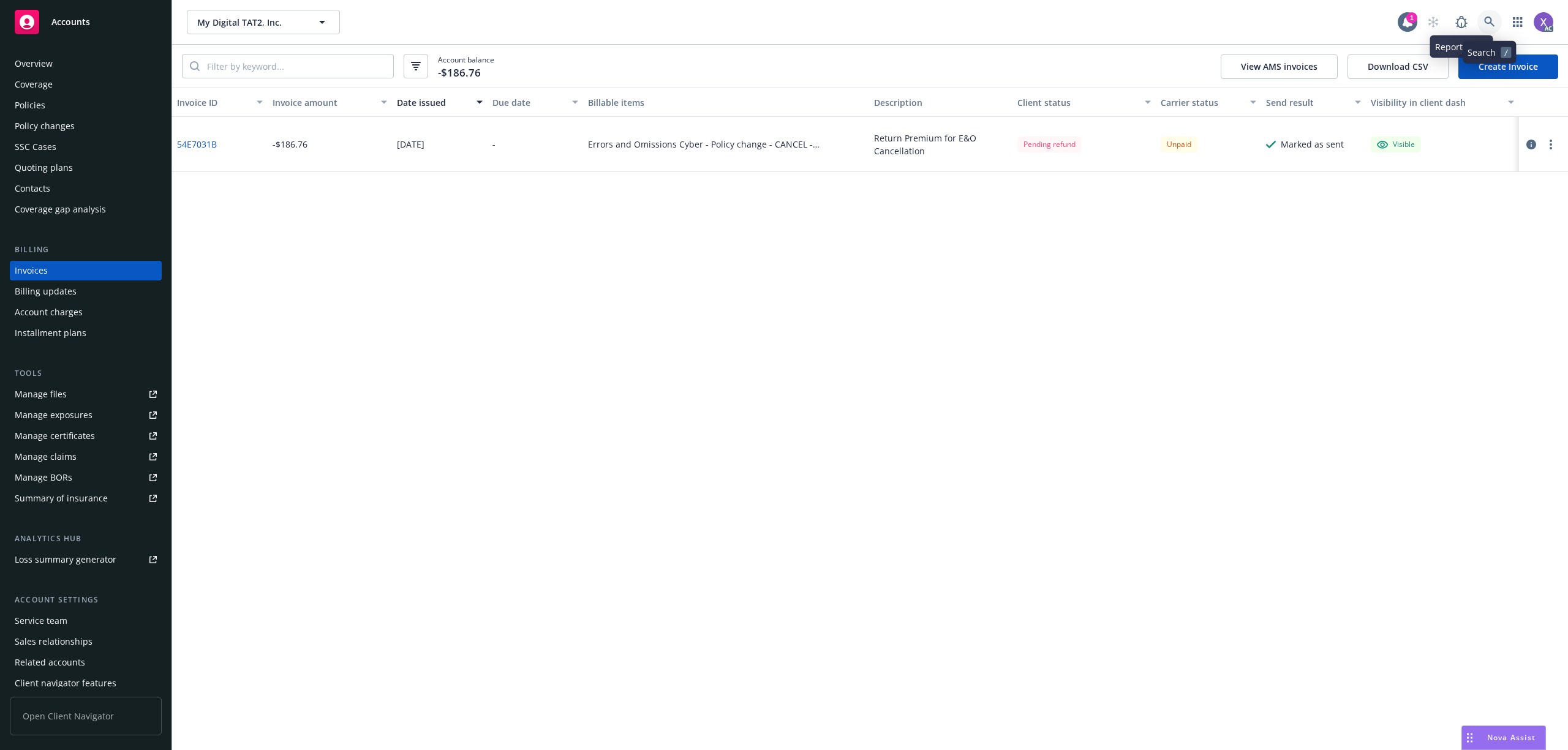
click at [1490, 20] on link at bounding box center [1489, 21] width 24 height 24
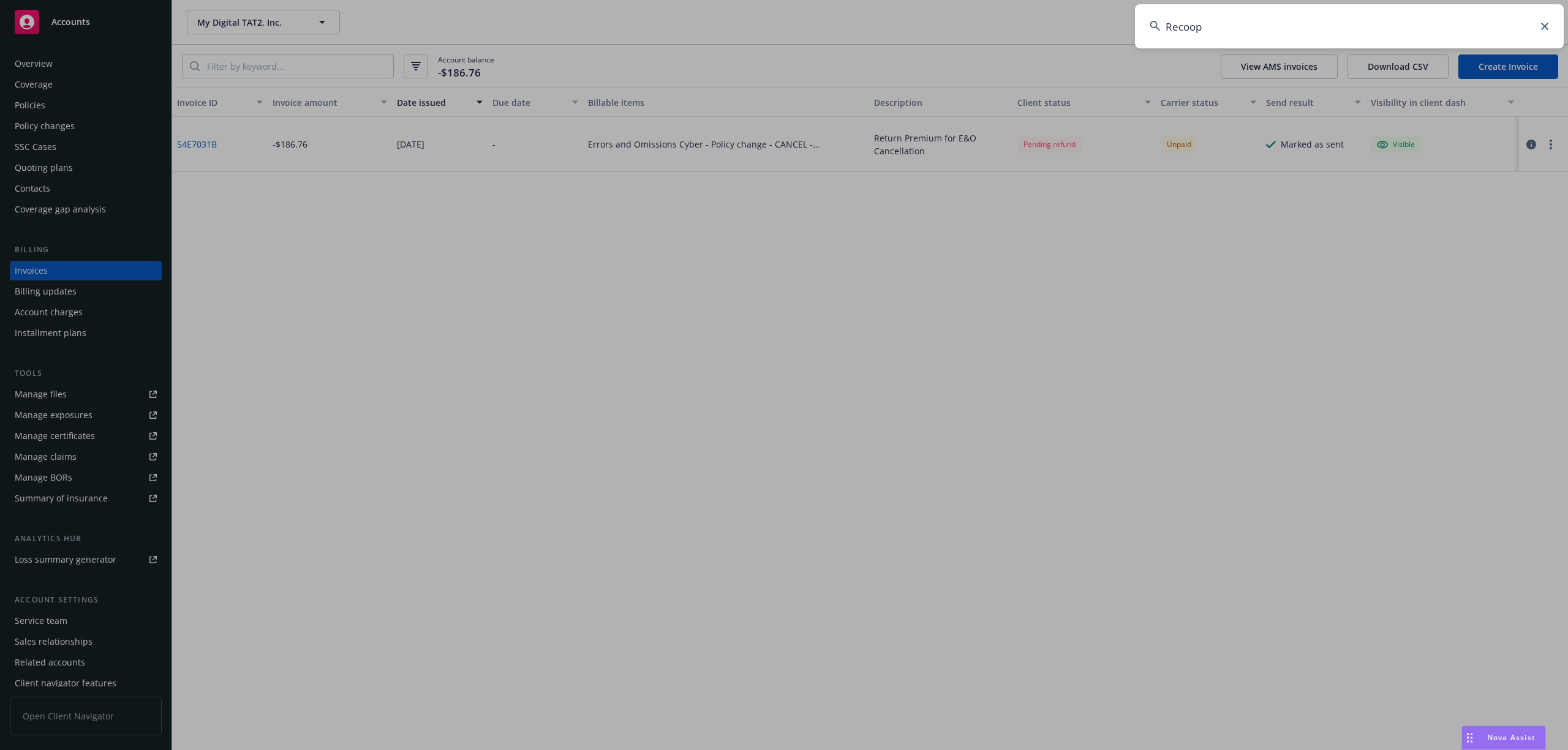
click at [1377, 38] on input "Recoop" at bounding box center [1350, 26] width 429 height 44
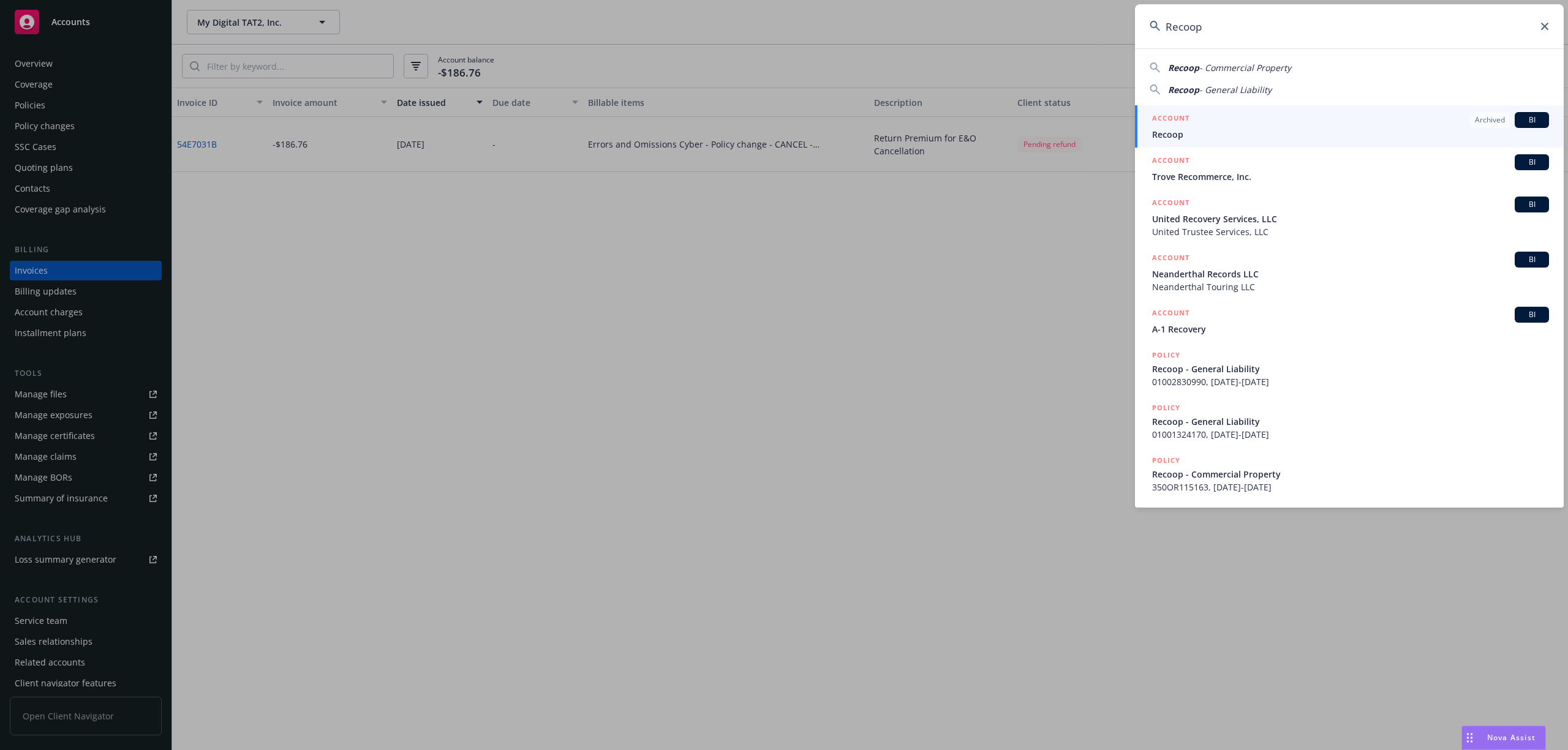
type input "Recoop"
drag, startPoint x: 1227, startPoint y: 132, endPoint x: 1211, endPoint y: 137, distance: 16.8
click at [1227, 131] on span "Recoop" at bounding box center [1350, 134] width 397 height 13
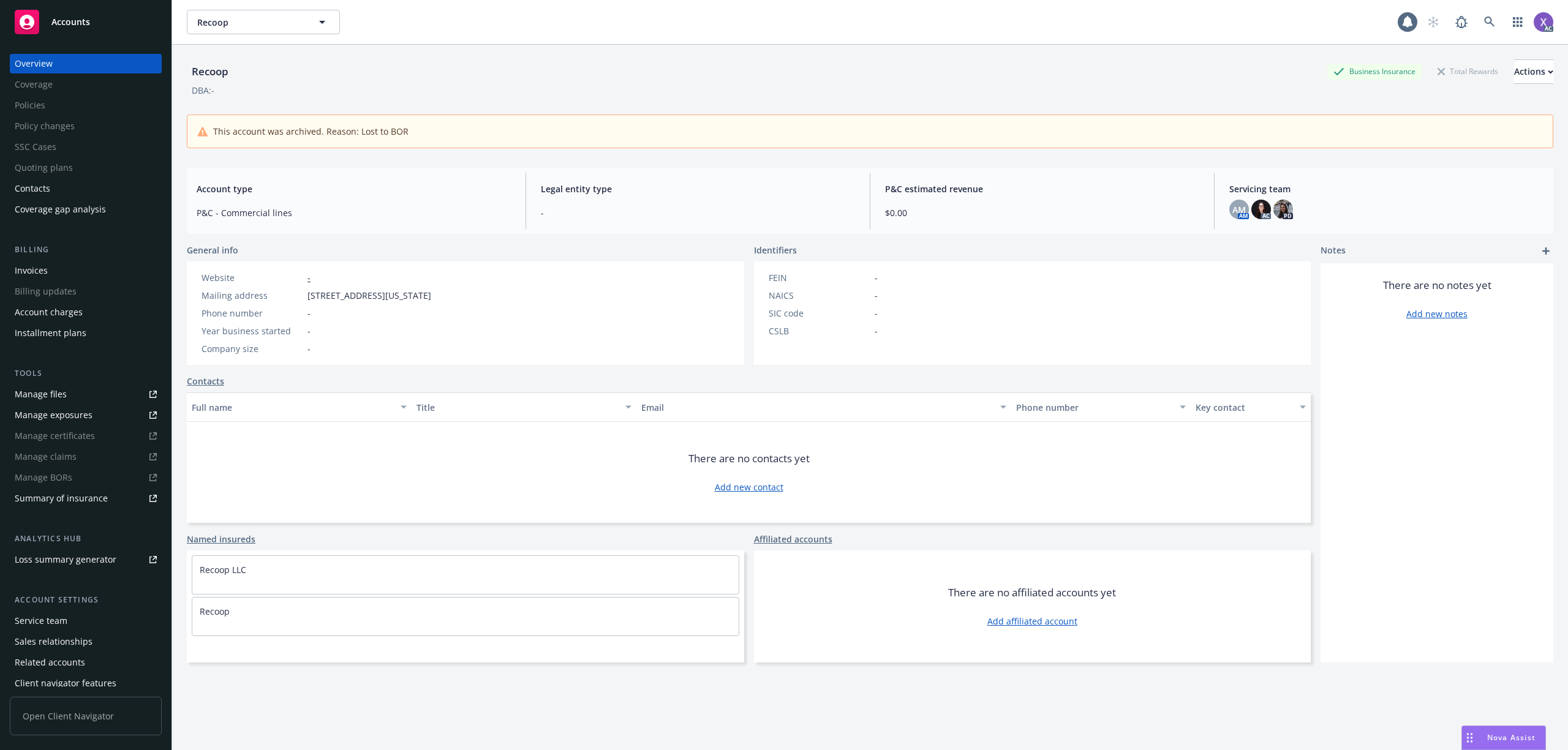
click at [37, 267] on div "Invoices" at bounding box center [31, 270] width 33 height 20
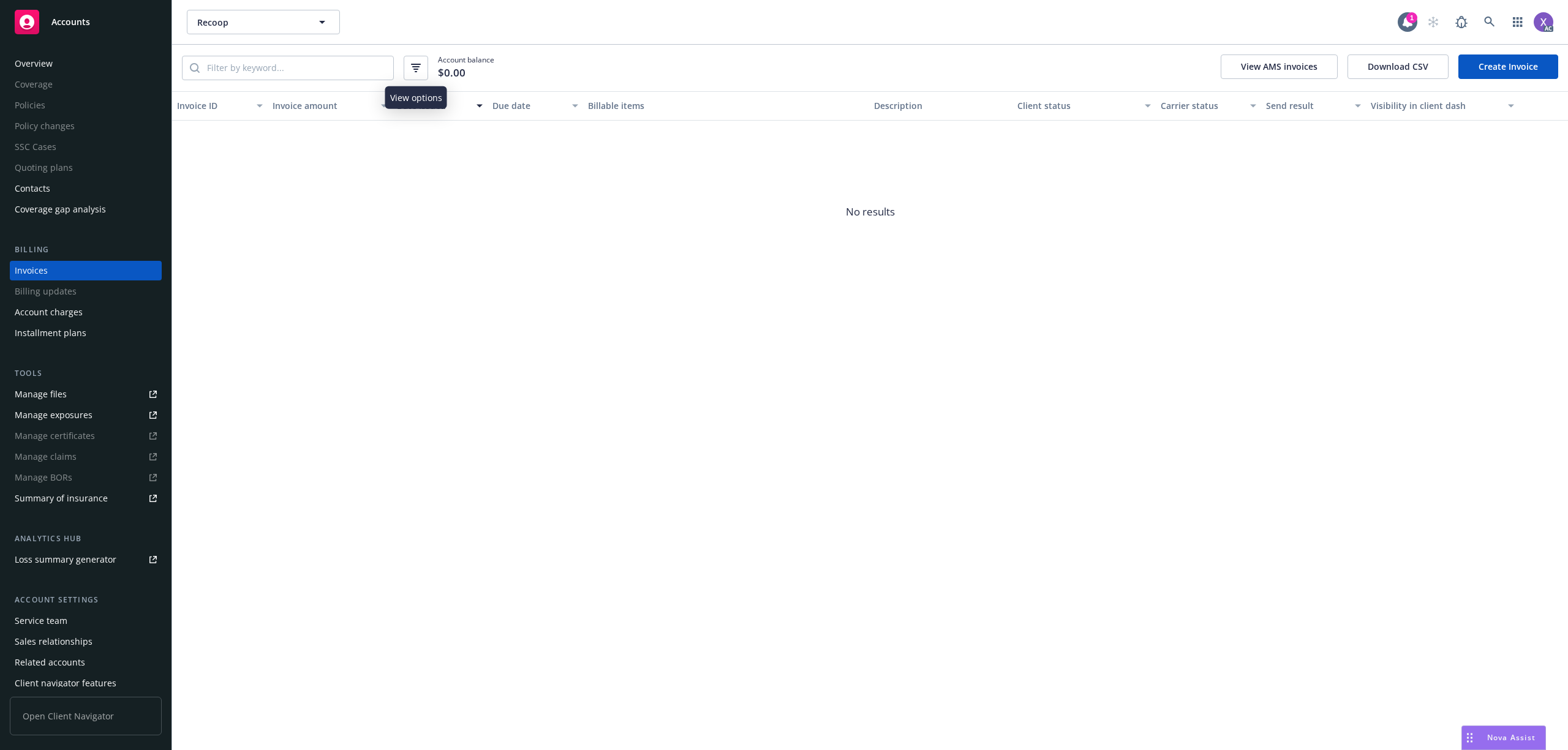
click at [416, 63] on button "button" at bounding box center [416, 68] width 24 height 24
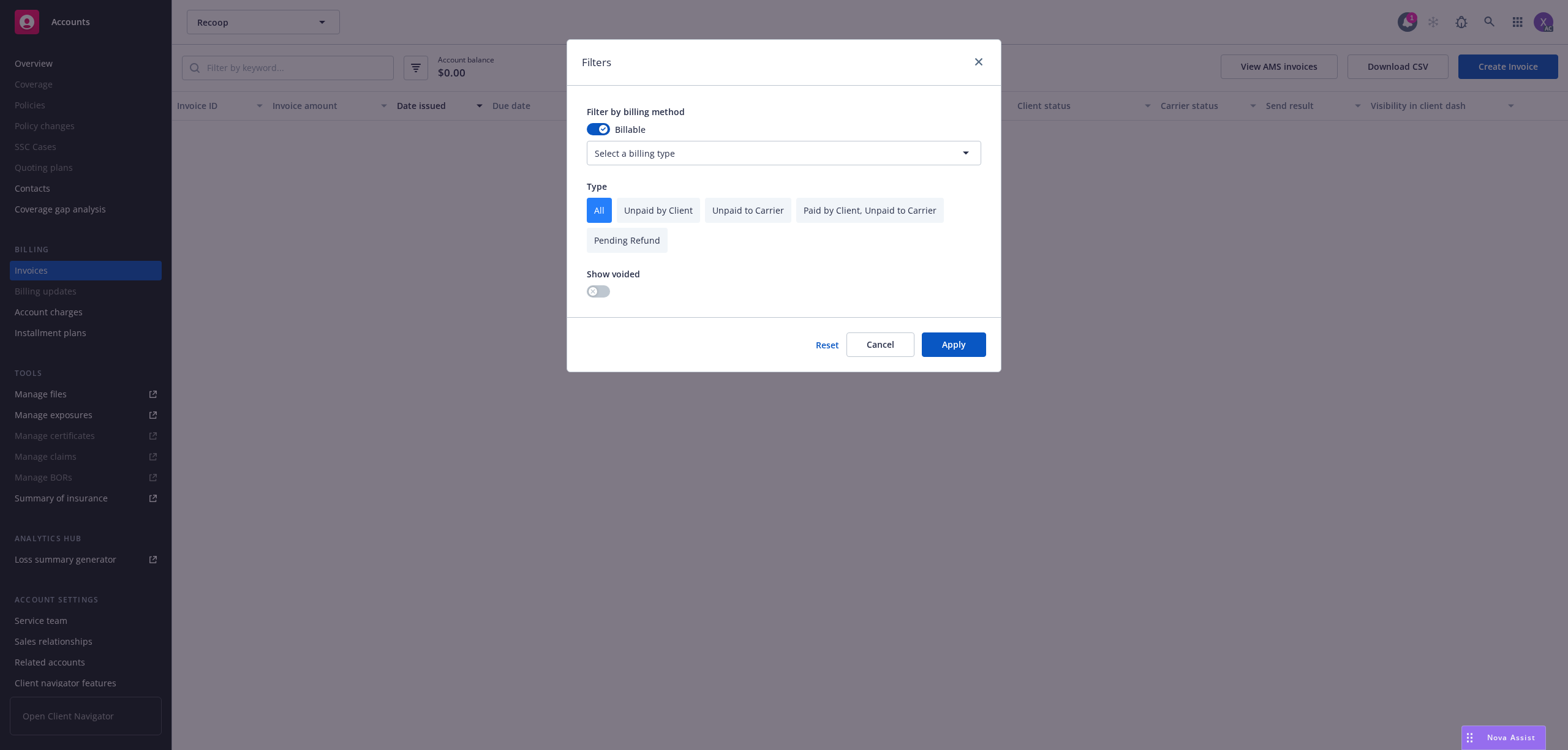
click at [361, 358] on div "Filters Filter by billing method Billable Select a billing type Type All Unpaid…" at bounding box center [784, 375] width 1568 height 750
click at [882, 342] on button "Cancel" at bounding box center [880, 344] width 68 height 24
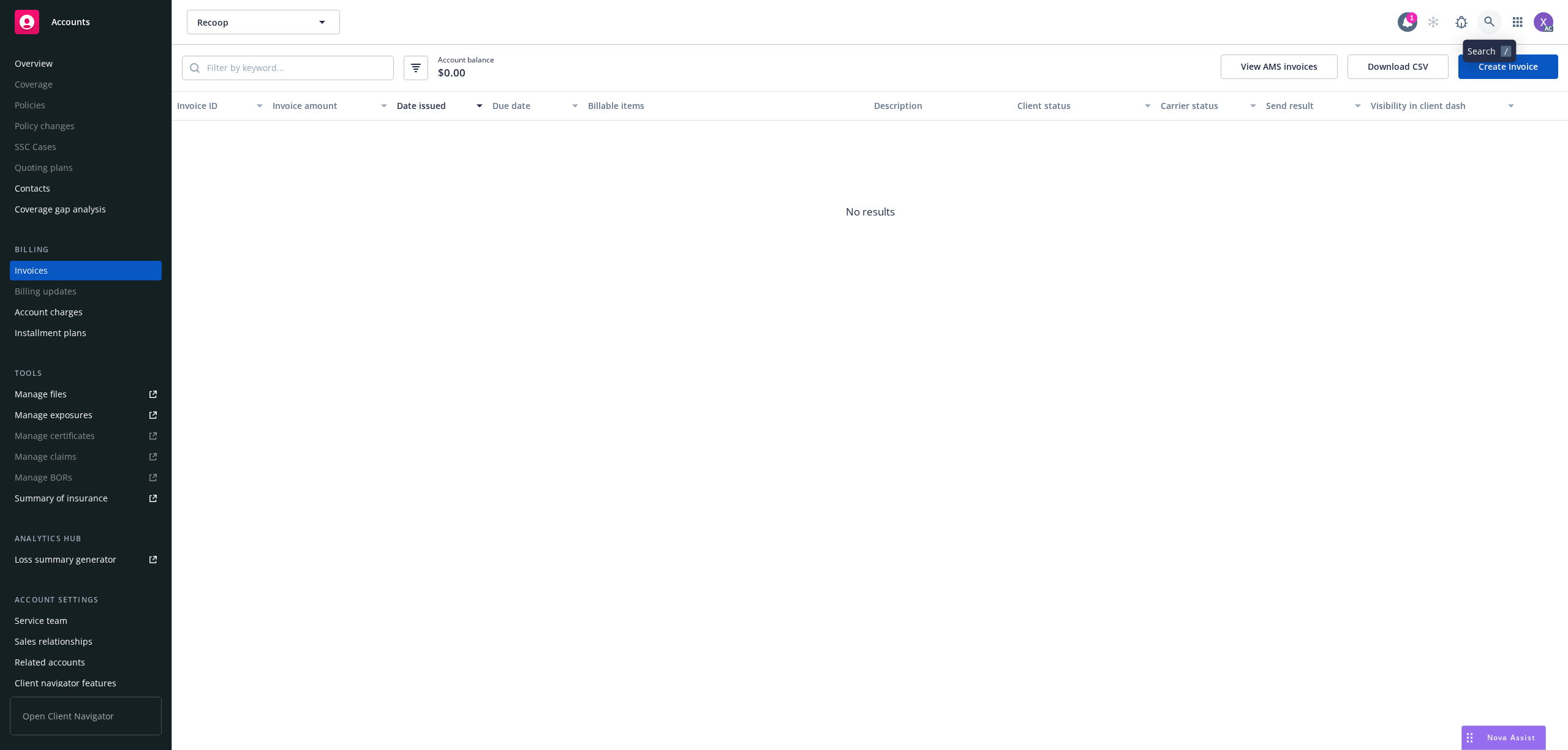
click at [1485, 18] on icon at bounding box center [1489, 22] width 11 height 11
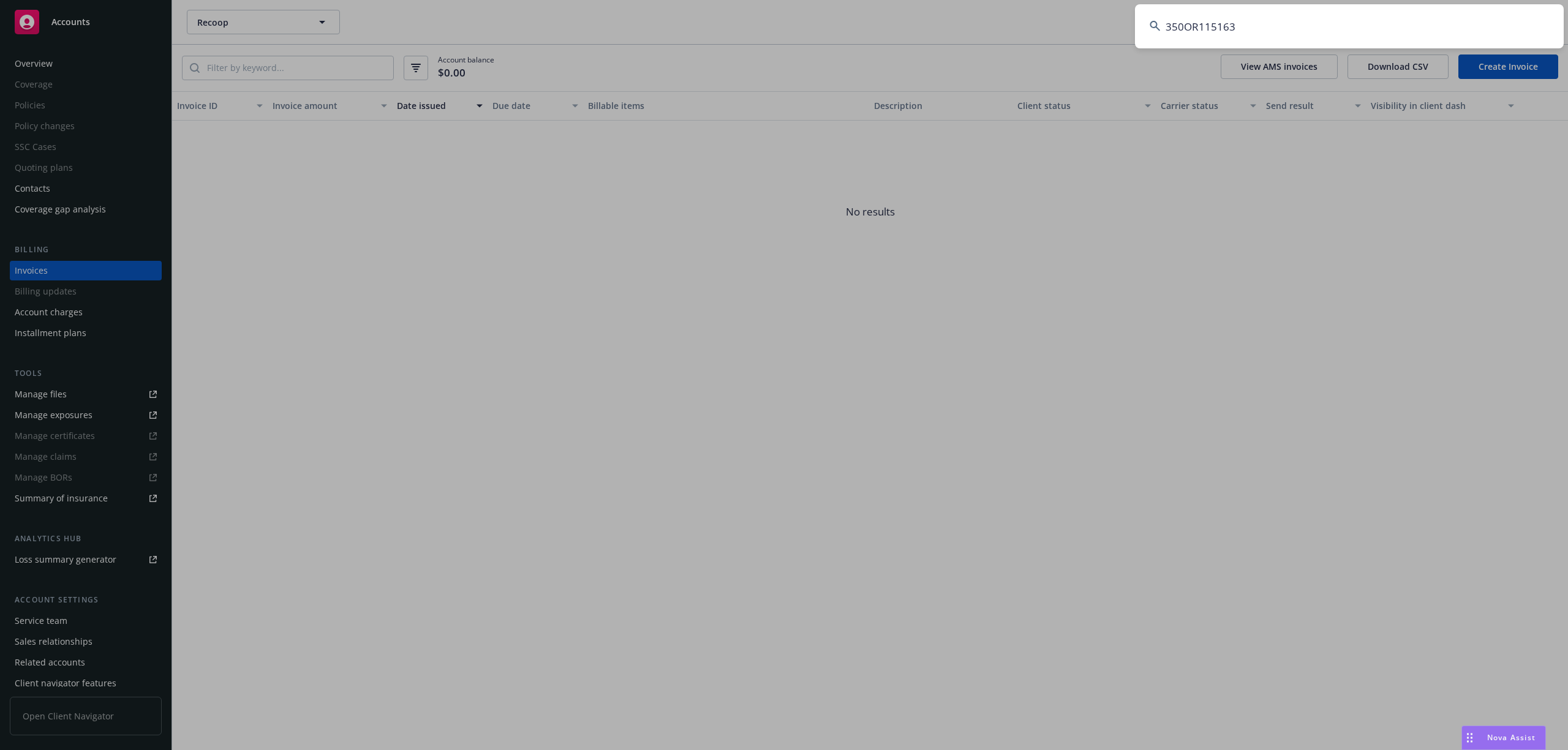
click at [1389, 18] on input "350OR115163" at bounding box center [1350, 26] width 429 height 44
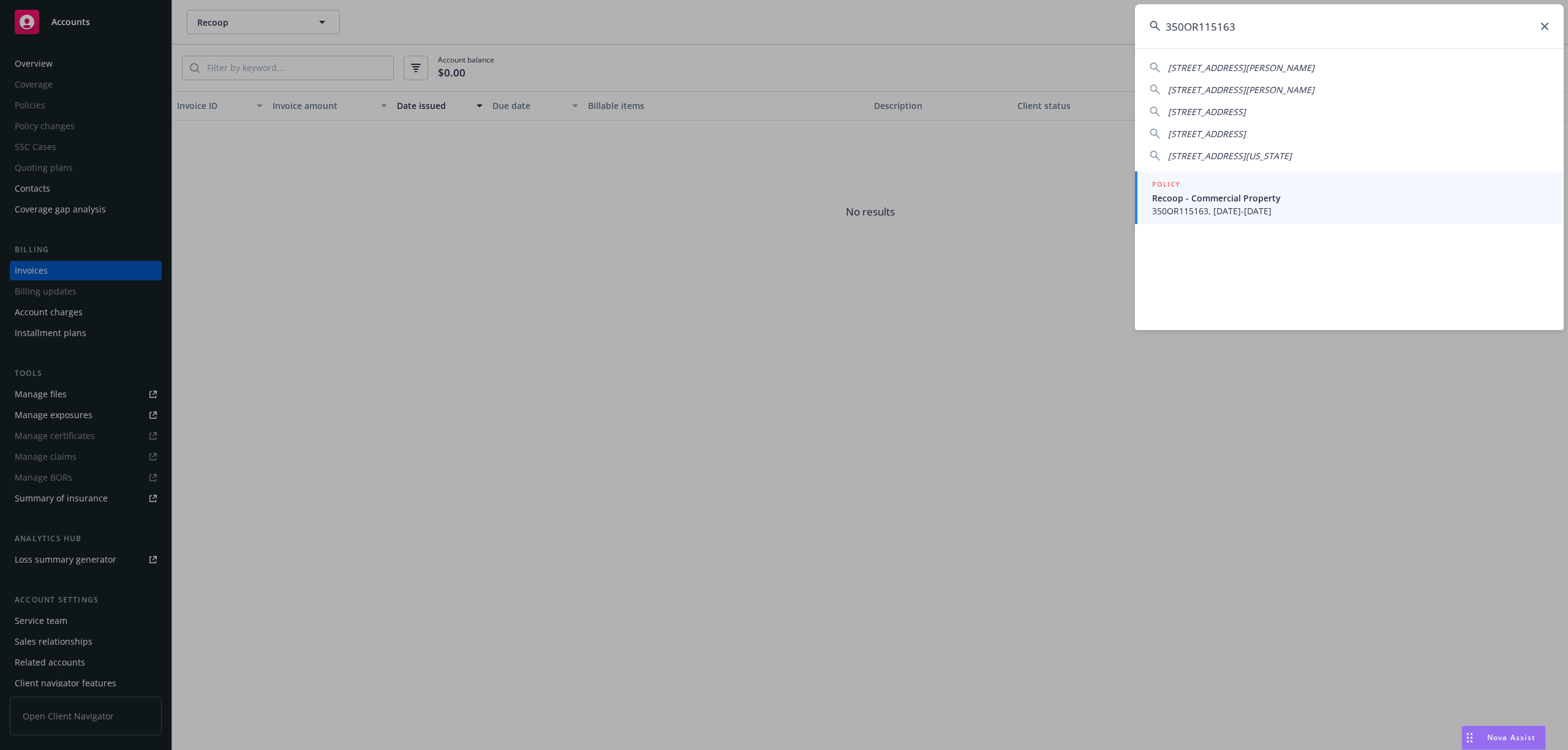
type input "350OR115163"
click at [1216, 199] on span "Recoop - Commercial Property" at bounding box center [1350, 198] width 397 height 13
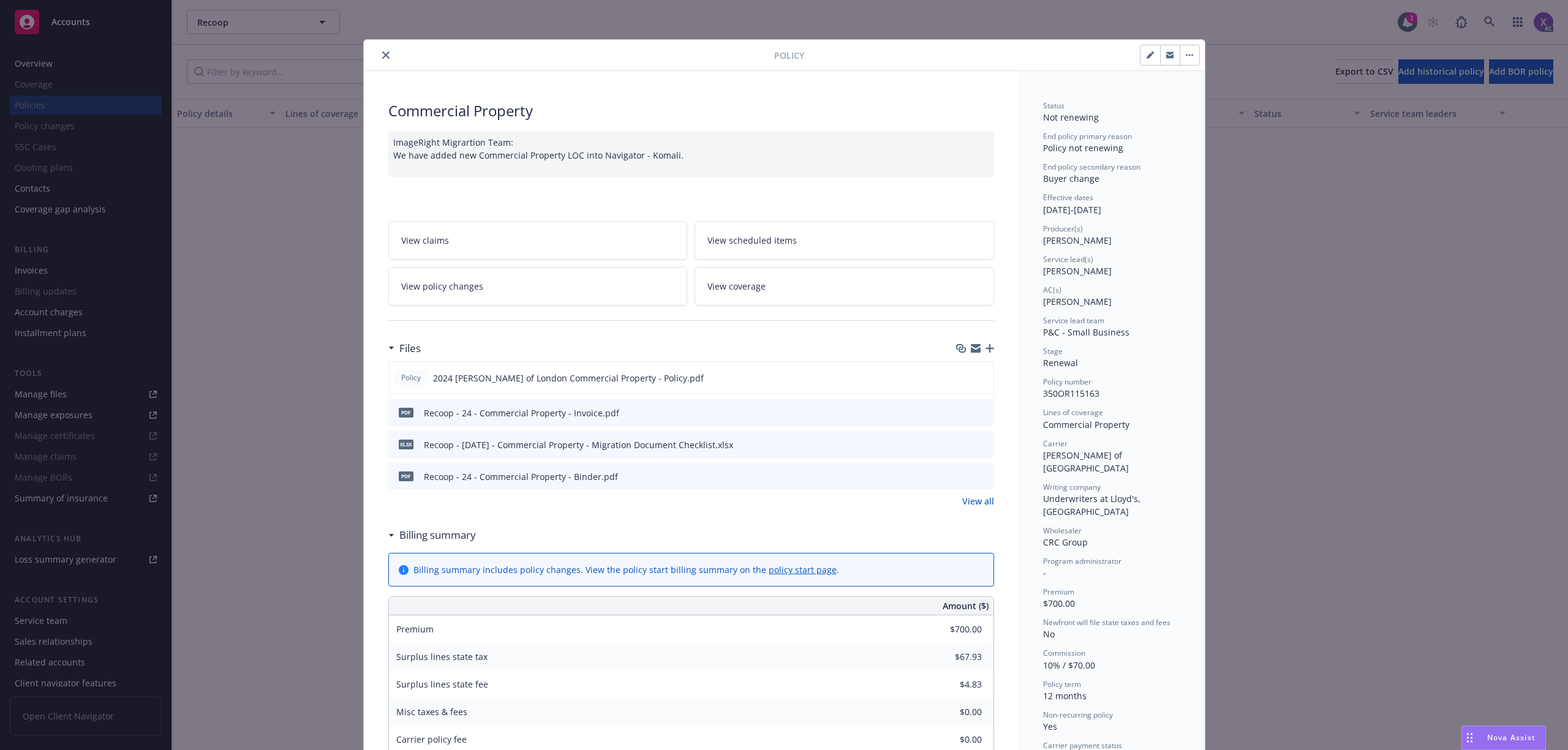
click at [382, 57] on icon "close" at bounding box center [385, 54] width 7 height 7
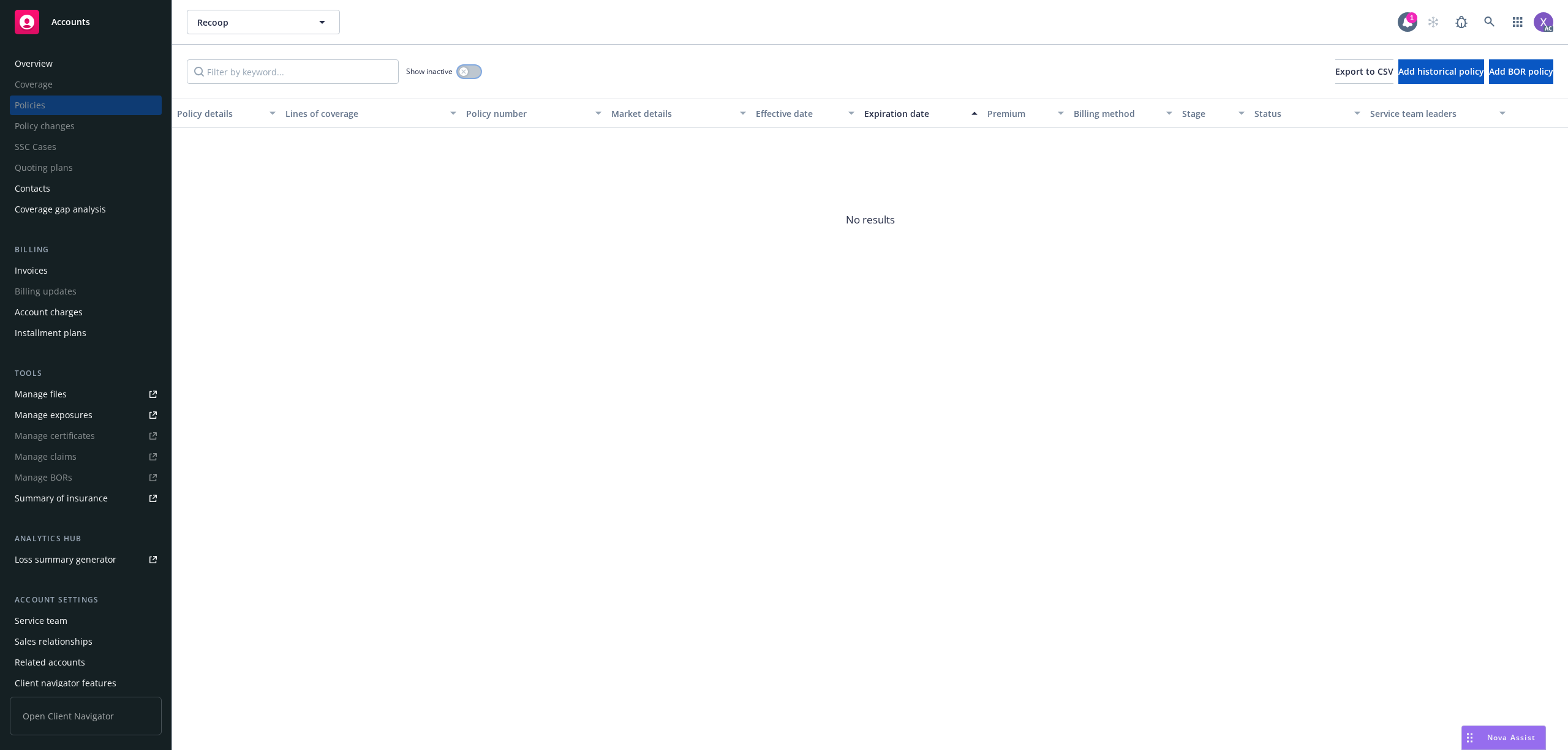
click at [480, 69] on button "button" at bounding box center [469, 71] width 24 height 13
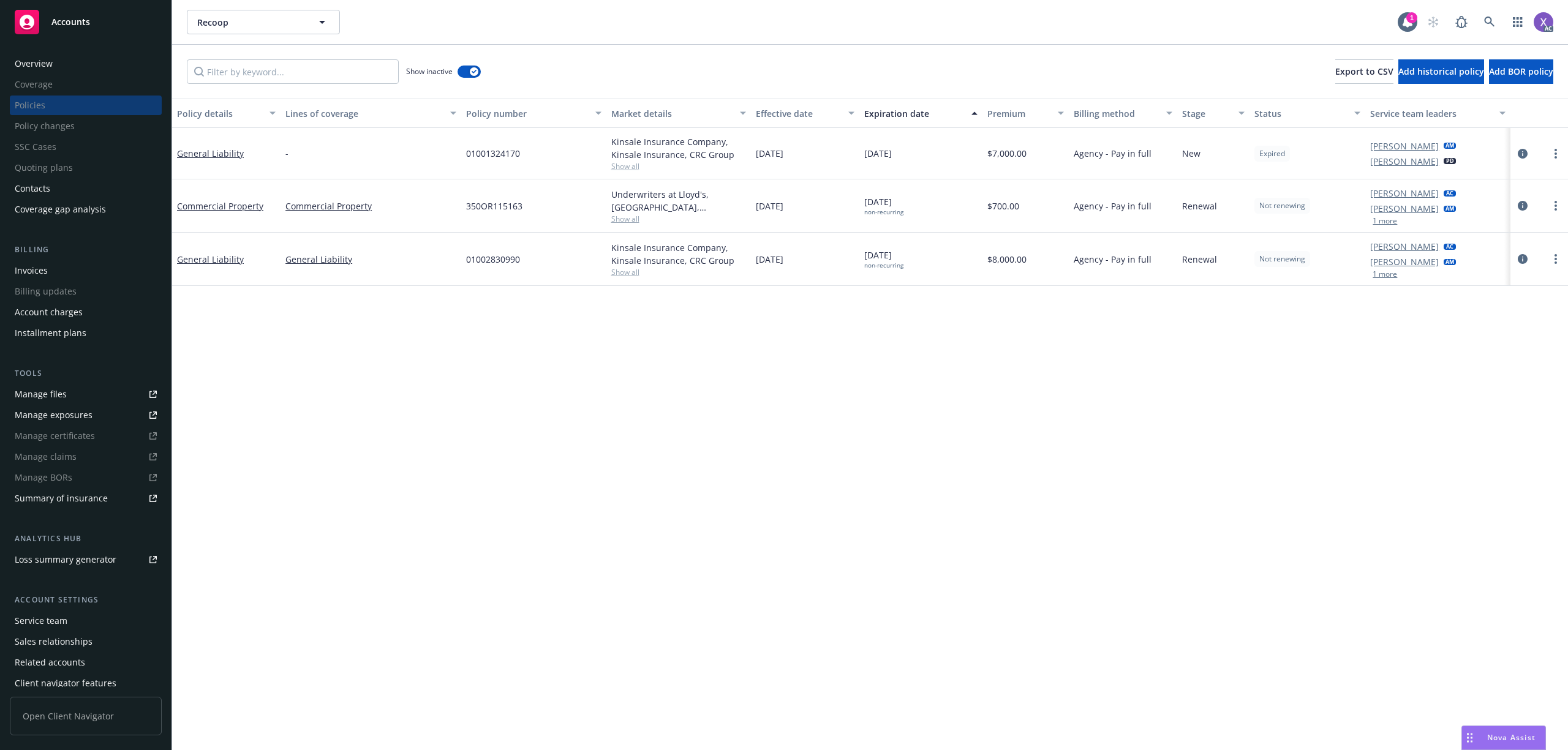
click at [49, 280] on div "Invoices" at bounding box center [86, 270] width 142 height 20
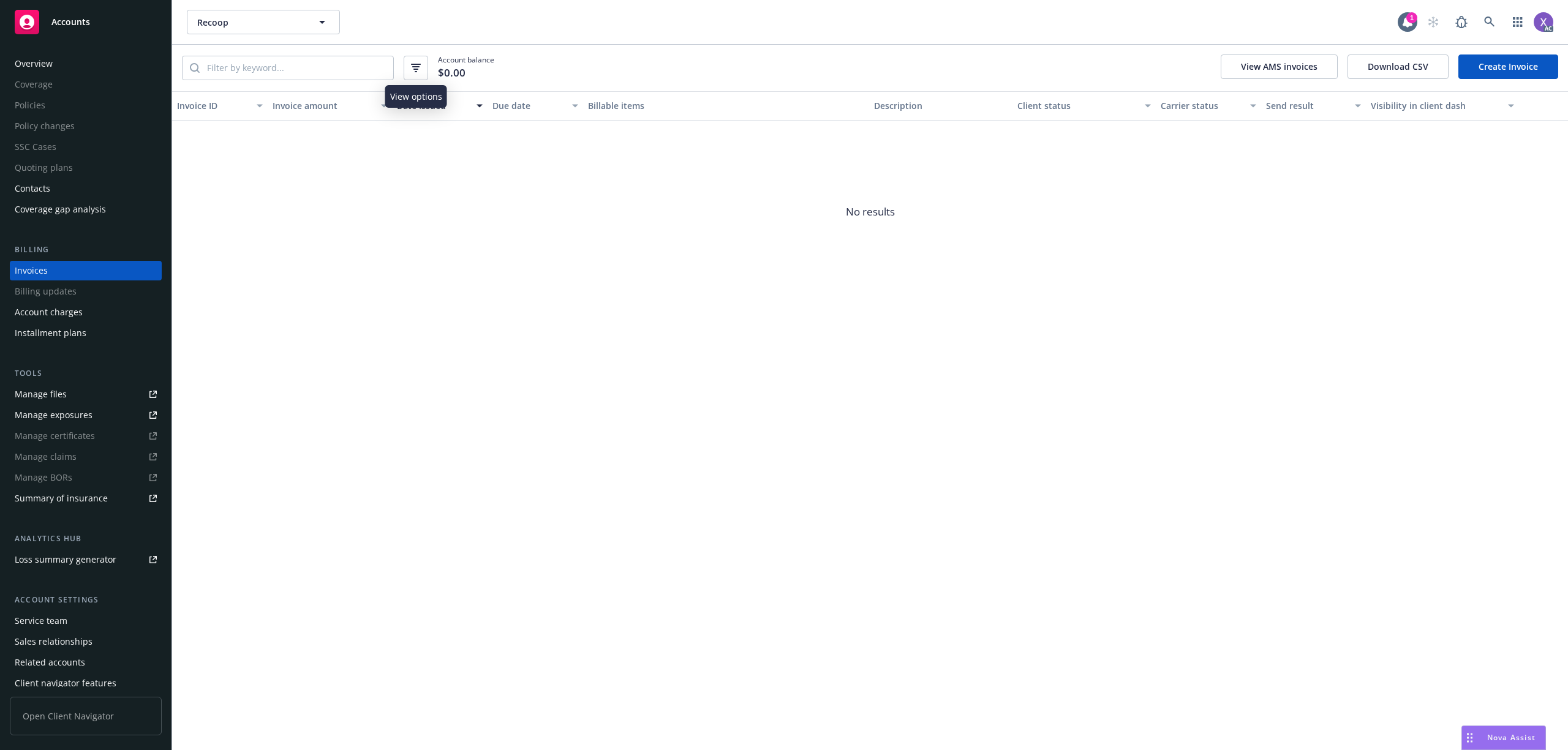
click at [420, 70] on icon "button" at bounding box center [416, 68] width 9 height 9
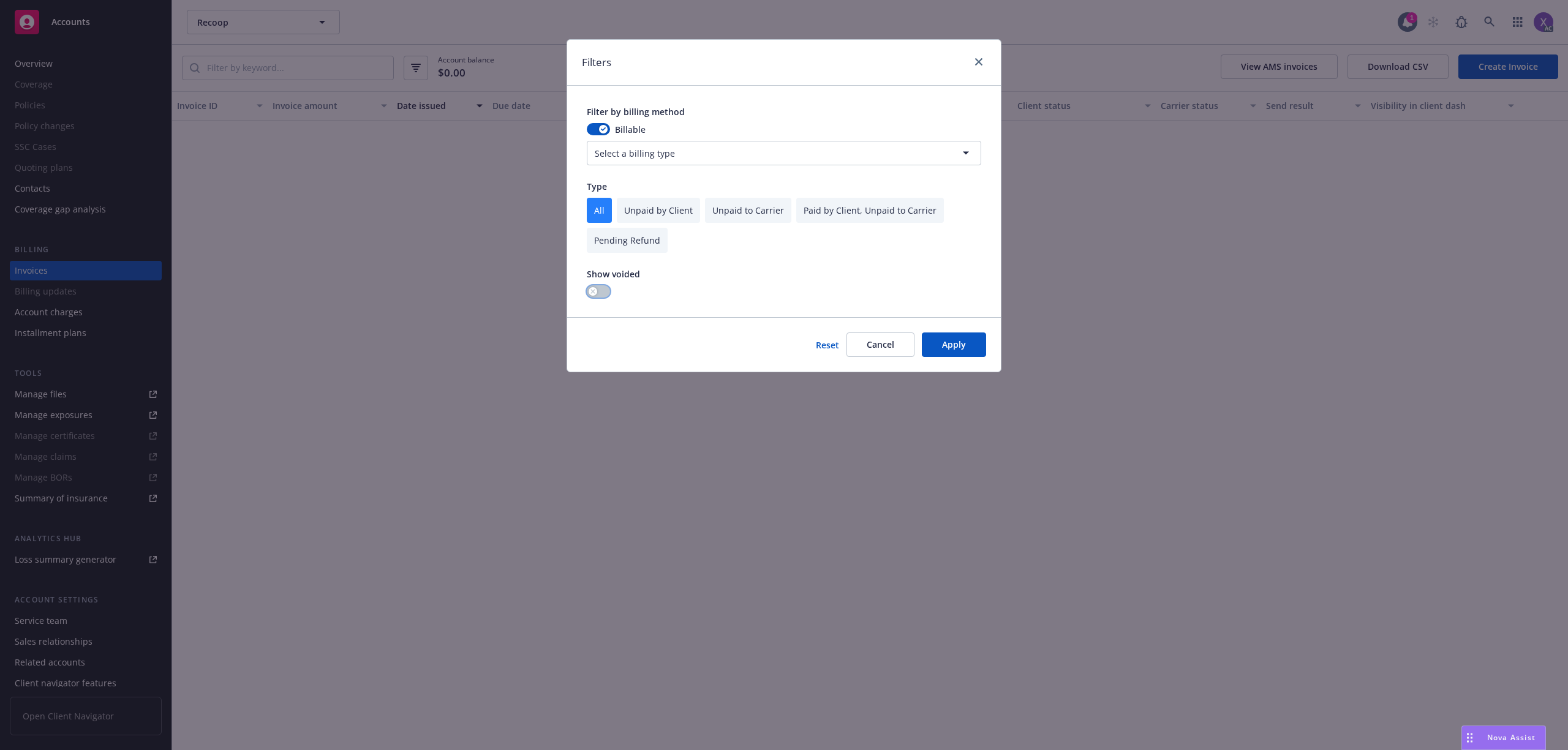
click at [605, 291] on button "button" at bounding box center [599, 291] width 24 height 13
click at [957, 346] on button "Apply" at bounding box center [954, 344] width 64 height 24
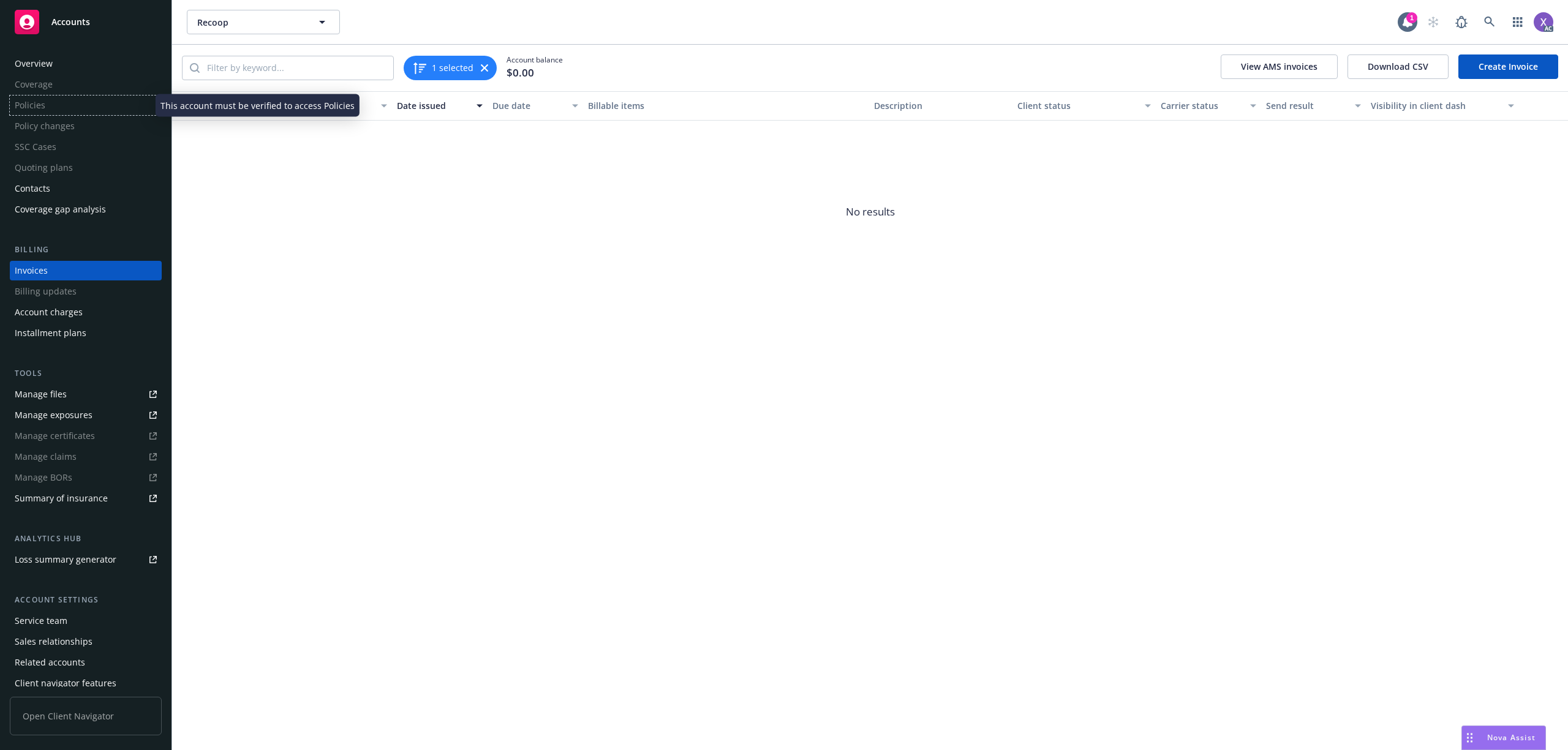
click at [43, 106] on div "Policies" at bounding box center [85, 105] width 152 height 20
click at [1321, 265] on span "No results" at bounding box center [870, 213] width 1396 height 184
click at [1494, 21] on link at bounding box center [1489, 21] width 24 height 24
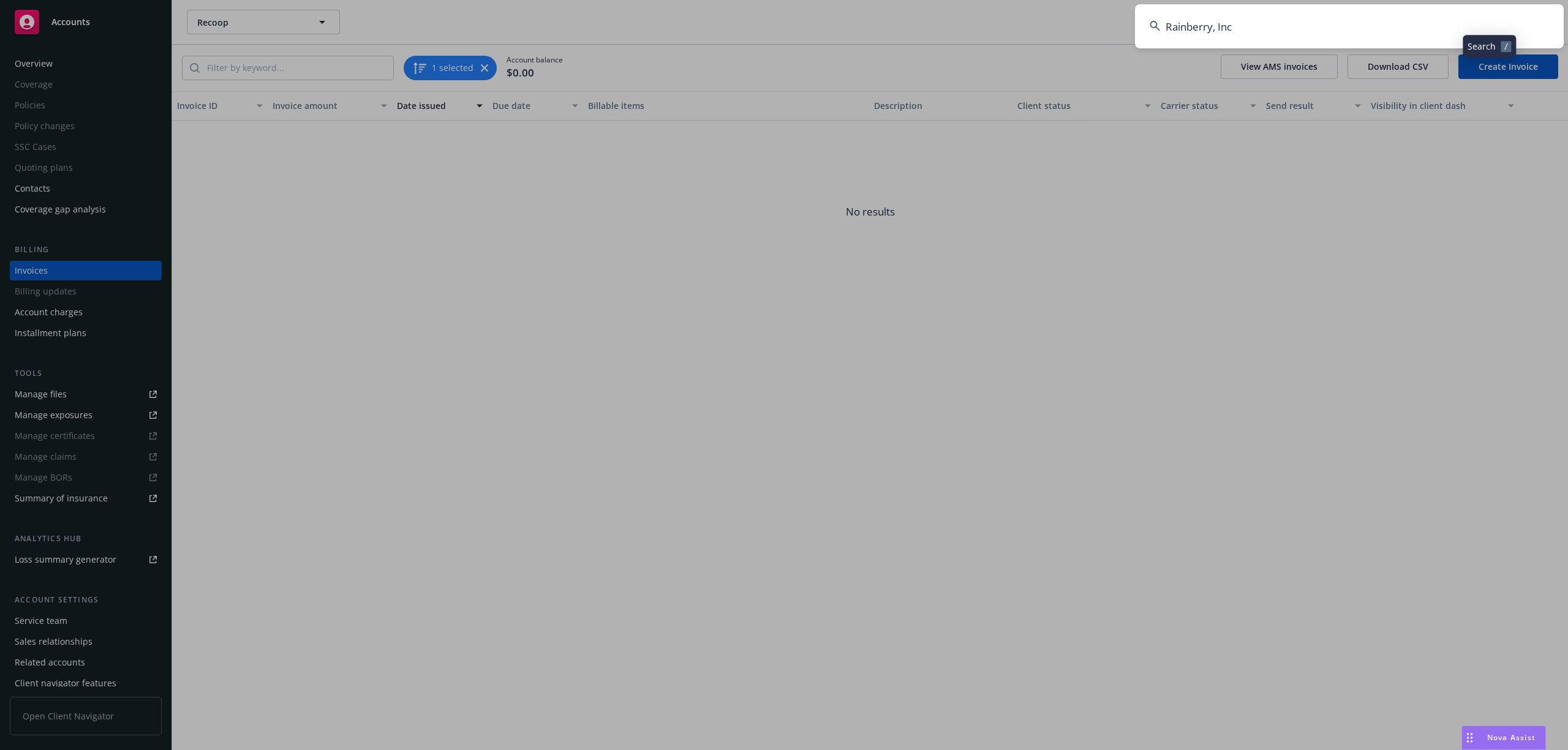
click at [1391, 18] on input "Rainberry, Inc" at bounding box center [1350, 26] width 429 height 44
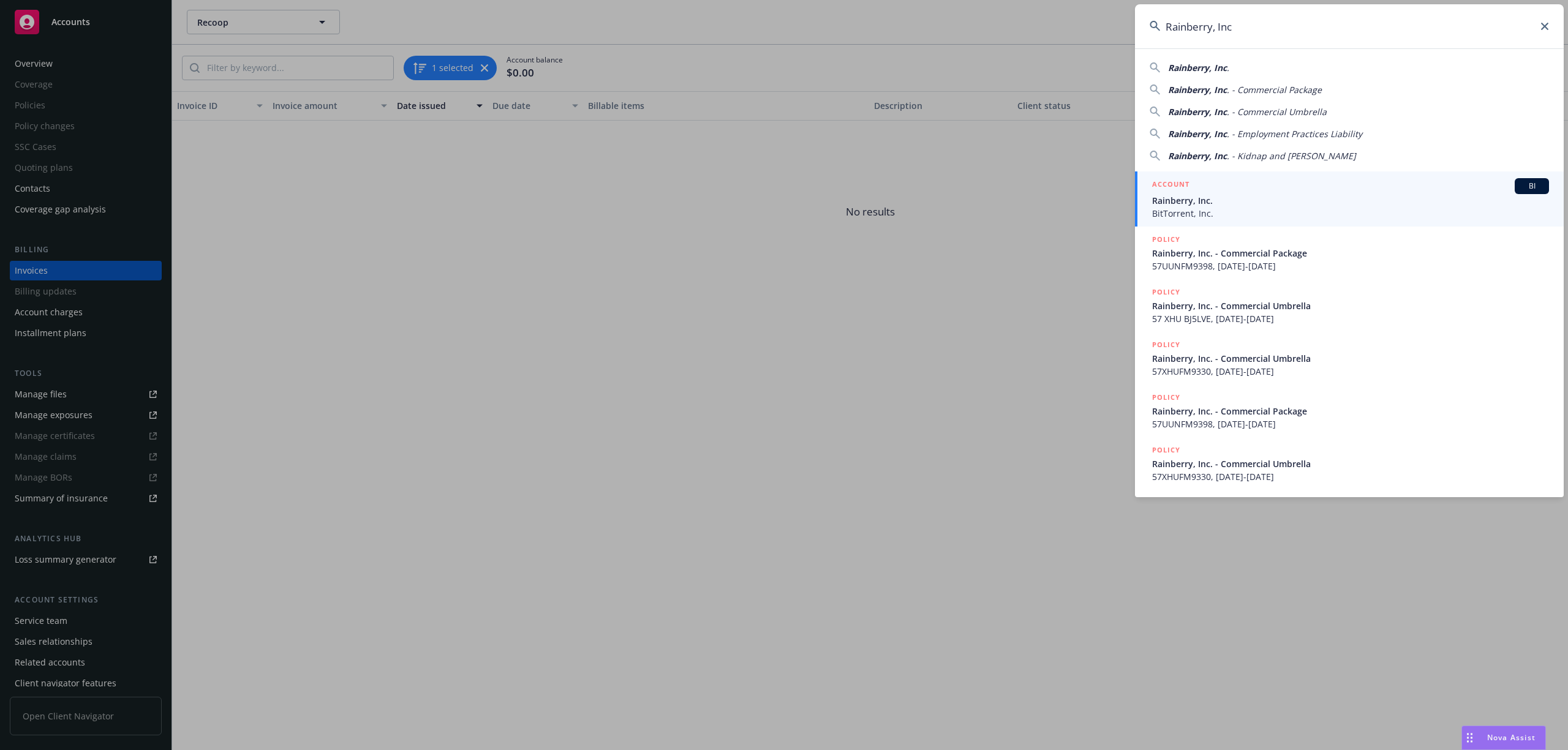
type input "Rainberry, Inc"
drag, startPoint x: 1229, startPoint y: 202, endPoint x: 515, endPoint y: 260, distance: 716.4
click at [1229, 202] on span "Rainberry, Inc." at bounding box center [1350, 200] width 397 height 13
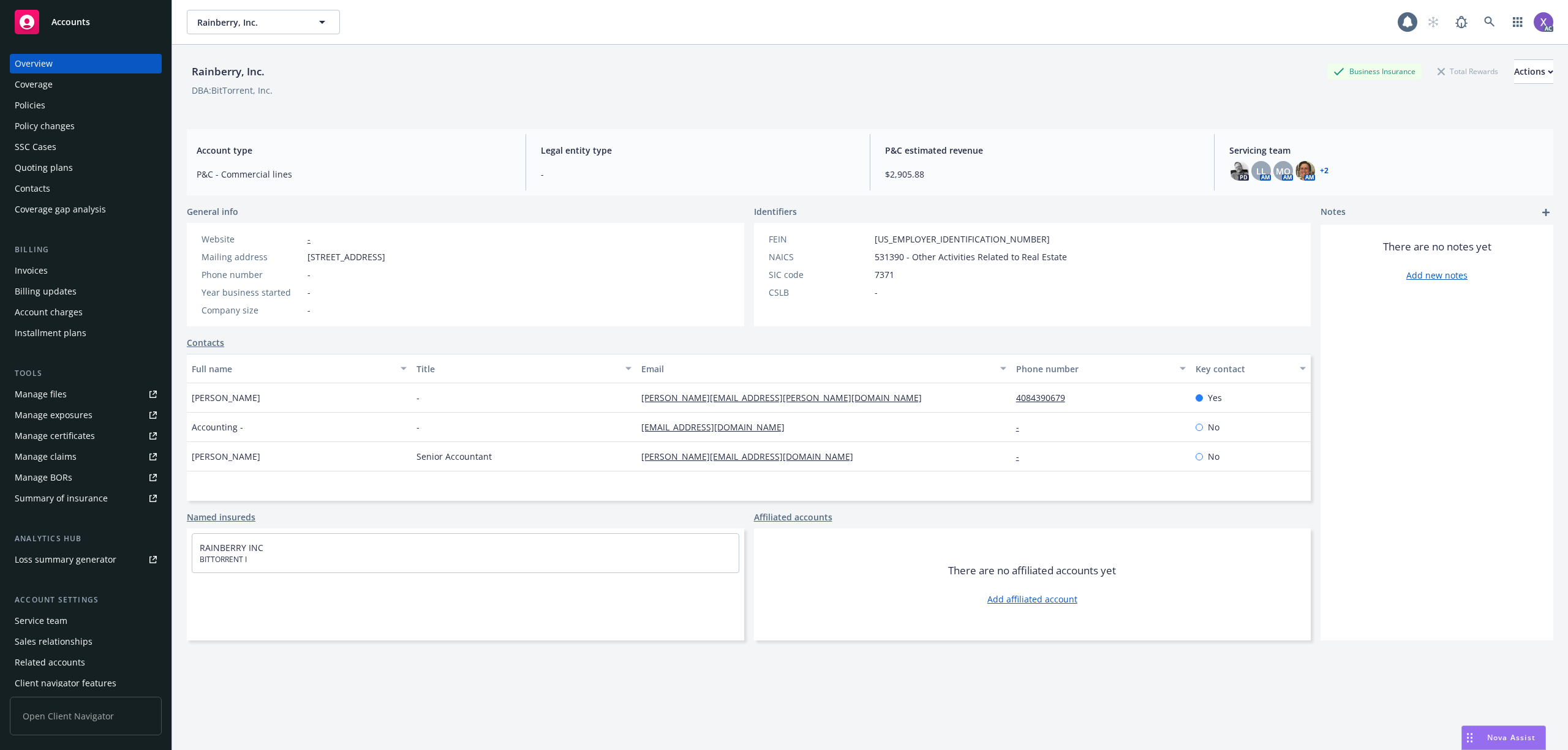
click at [40, 104] on div "Policies" at bounding box center [30, 105] width 31 height 20
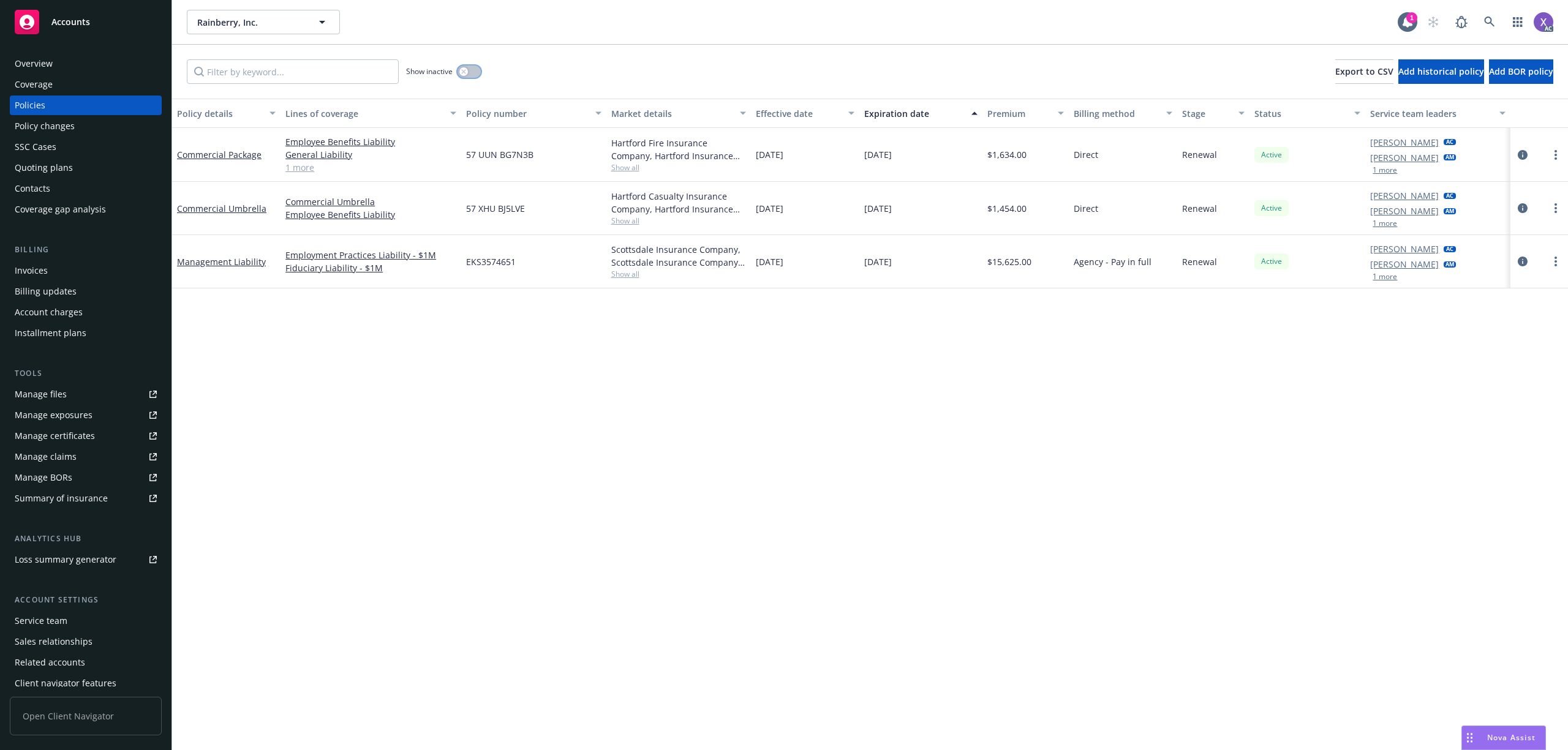
drag, startPoint x: 477, startPoint y: 67, endPoint x: 468, endPoint y: 71, distance: 9.8
click at [477, 67] on button "button" at bounding box center [469, 71] width 24 height 13
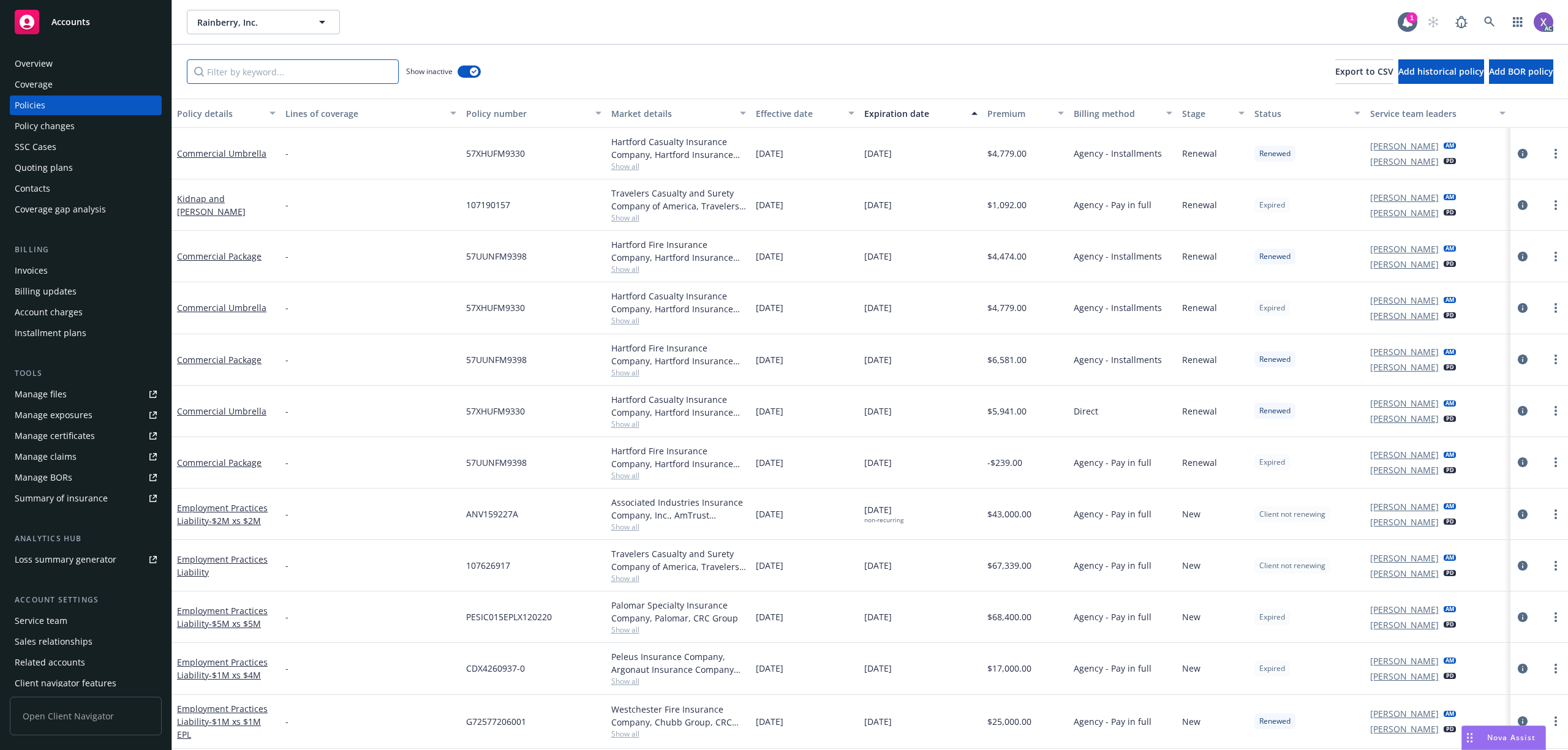
click at [346, 69] on input "Filter by keyword..." at bounding box center [293, 71] width 212 height 24
paste input "EKS35264"
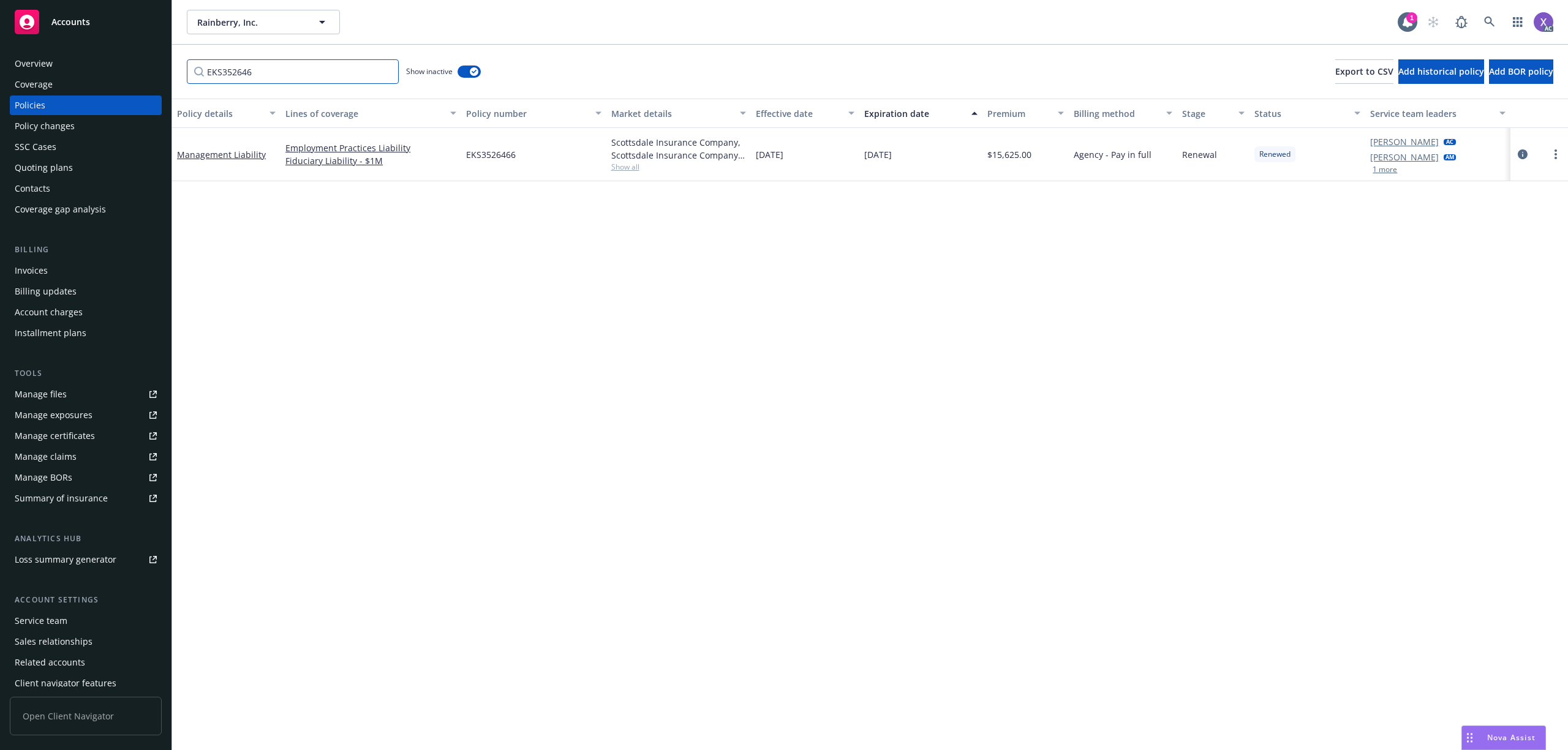
type input "EKS352646"
click at [30, 272] on div "Invoices" at bounding box center [31, 270] width 33 height 20
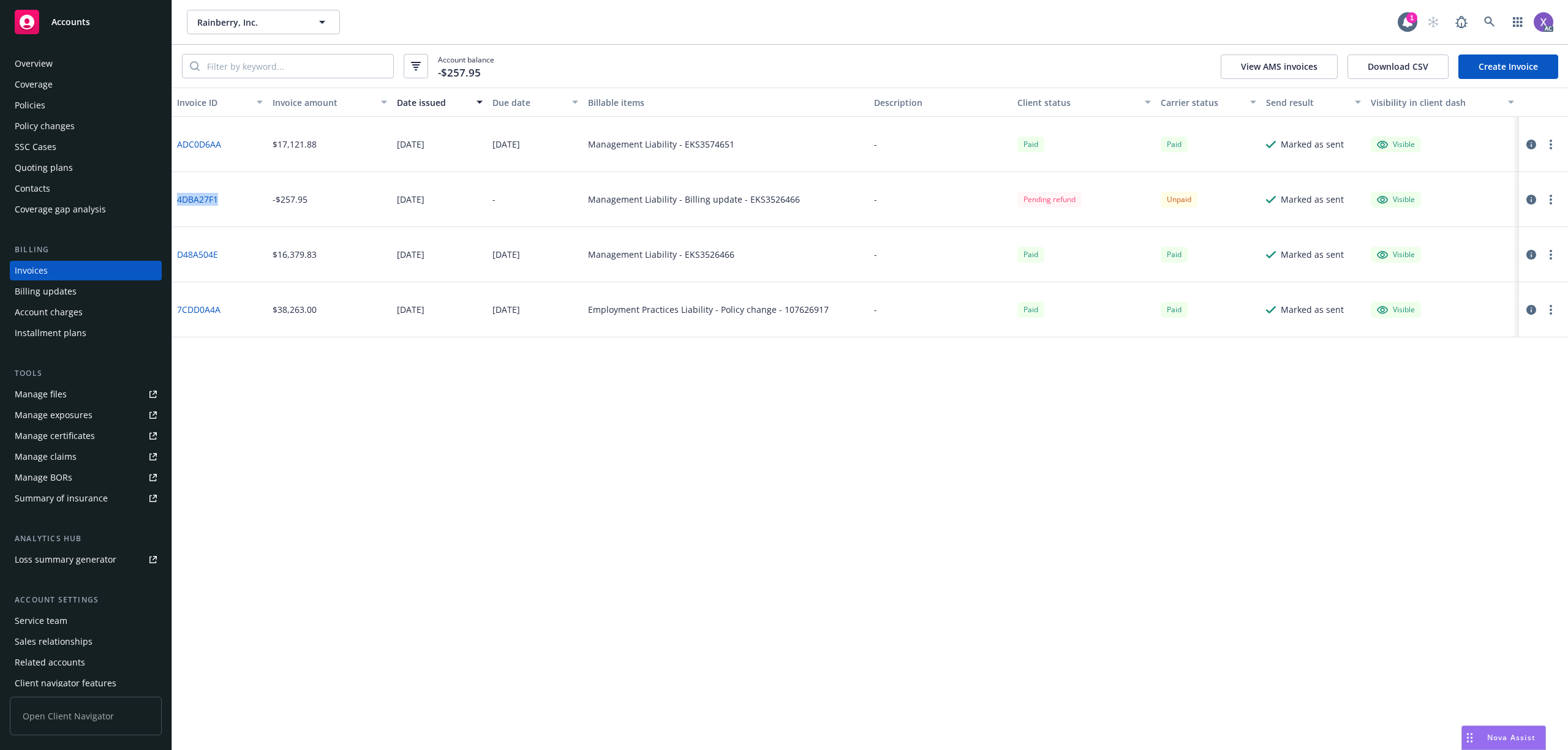
drag, startPoint x: 207, startPoint y: 204, endPoint x: 177, endPoint y: 201, distance: 30.1
click at [177, 201] on div "4DBA27F1" at bounding box center [220, 199] width 96 height 55
copy link "4DBA27F1"
click at [219, 221] on div "4DBA27F1" at bounding box center [220, 199] width 96 height 55
click at [195, 197] on link "4DBA27F1" at bounding box center [197, 199] width 41 height 13
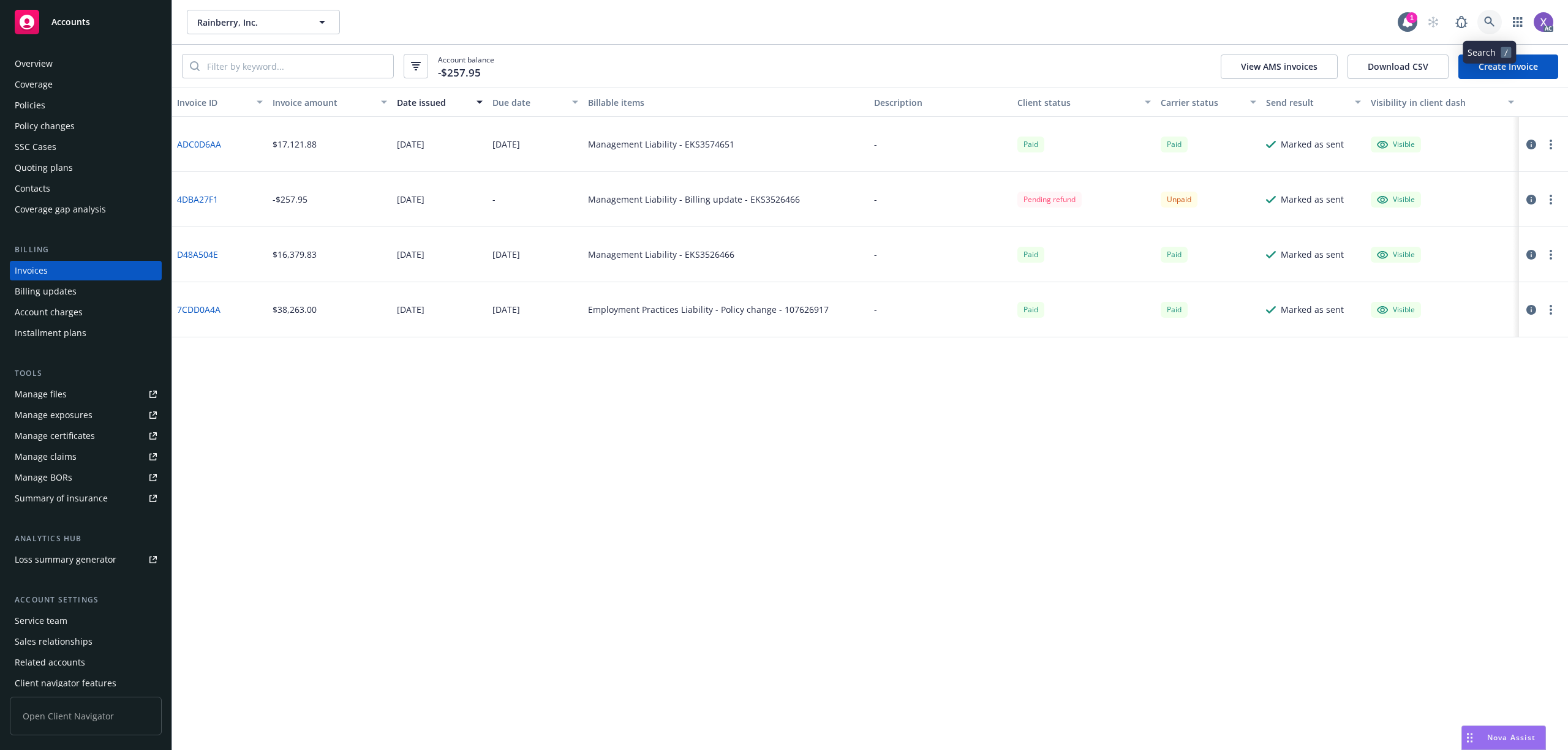
click at [1488, 20] on icon at bounding box center [1489, 22] width 11 height 11
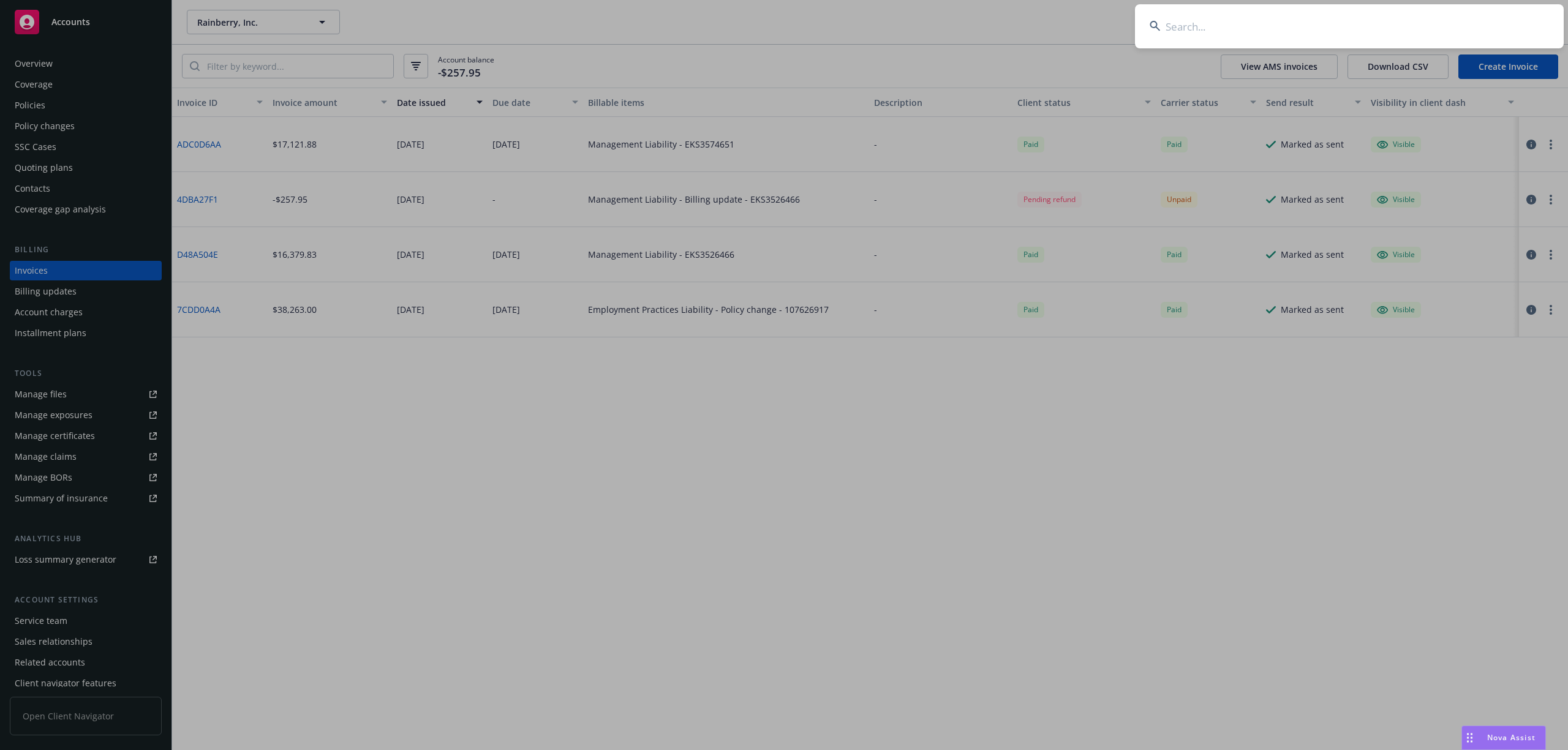
click at [1370, 31] on input at bounding box center [1350, 26] width 429 height 44
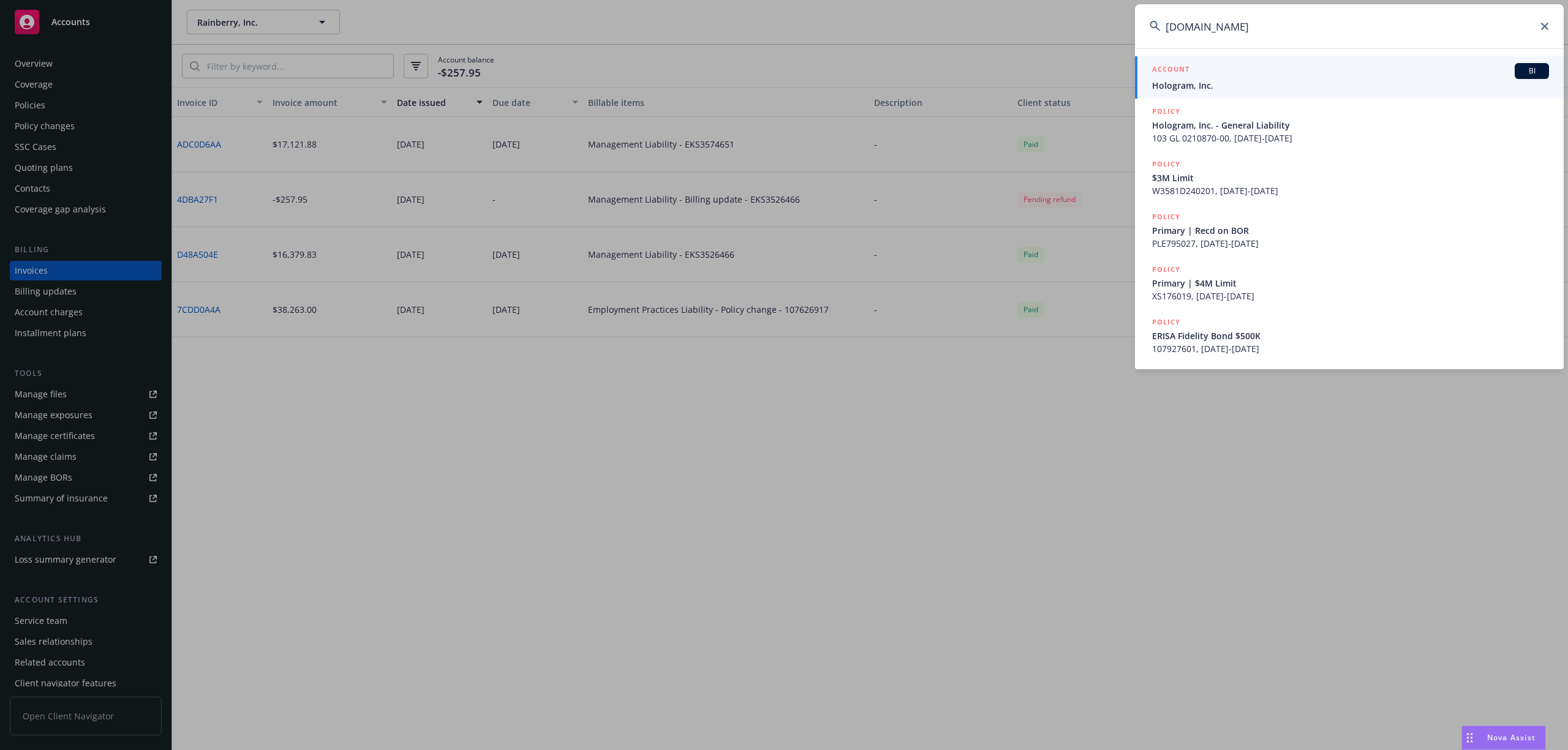
type input "[DOMAIN_NAME]"
drag, startPoint x: 1206, startPoint y: 86, endPoint x: 1184, endPoint y: 88, distance: 22.1
click at [1205, 86] on span "Hologram, Inc." at bounding box center [1350, 86] width 397 height 13
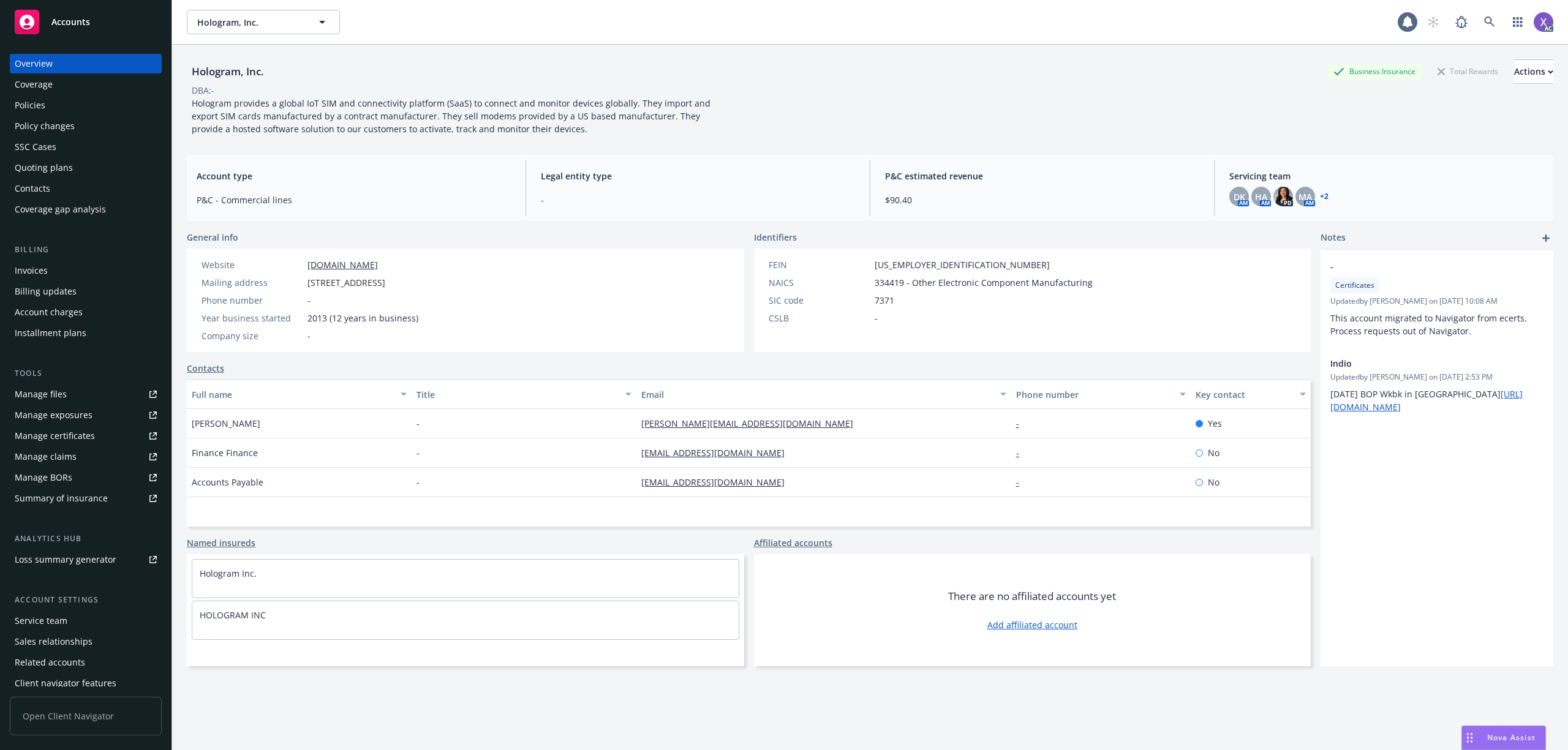
click at [37, 273] on div "Invoices" at bounding box center [31, 270] width 33 height 20
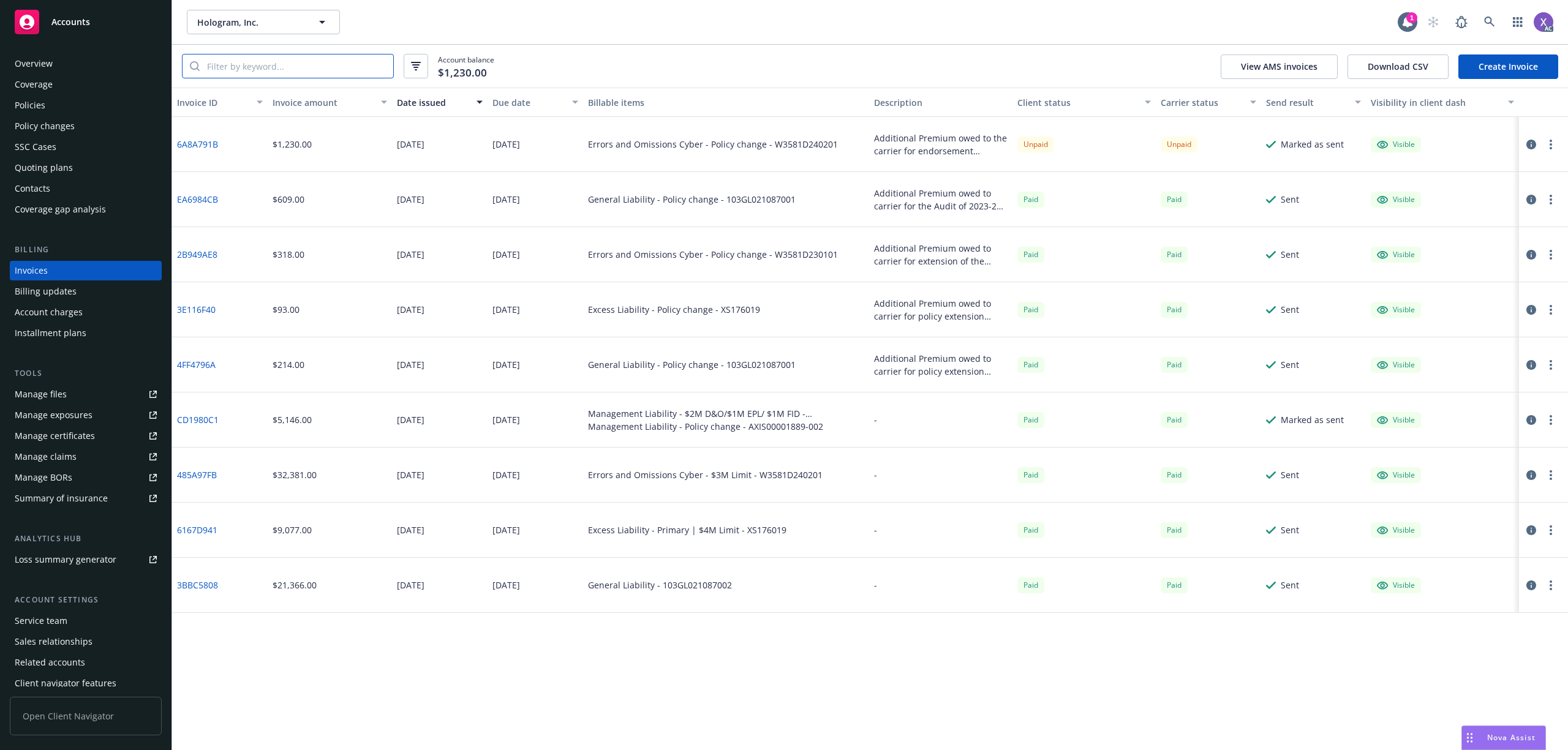
click at [298, 67] on input "search" at bounding box center [296, 66] width 193 height 24
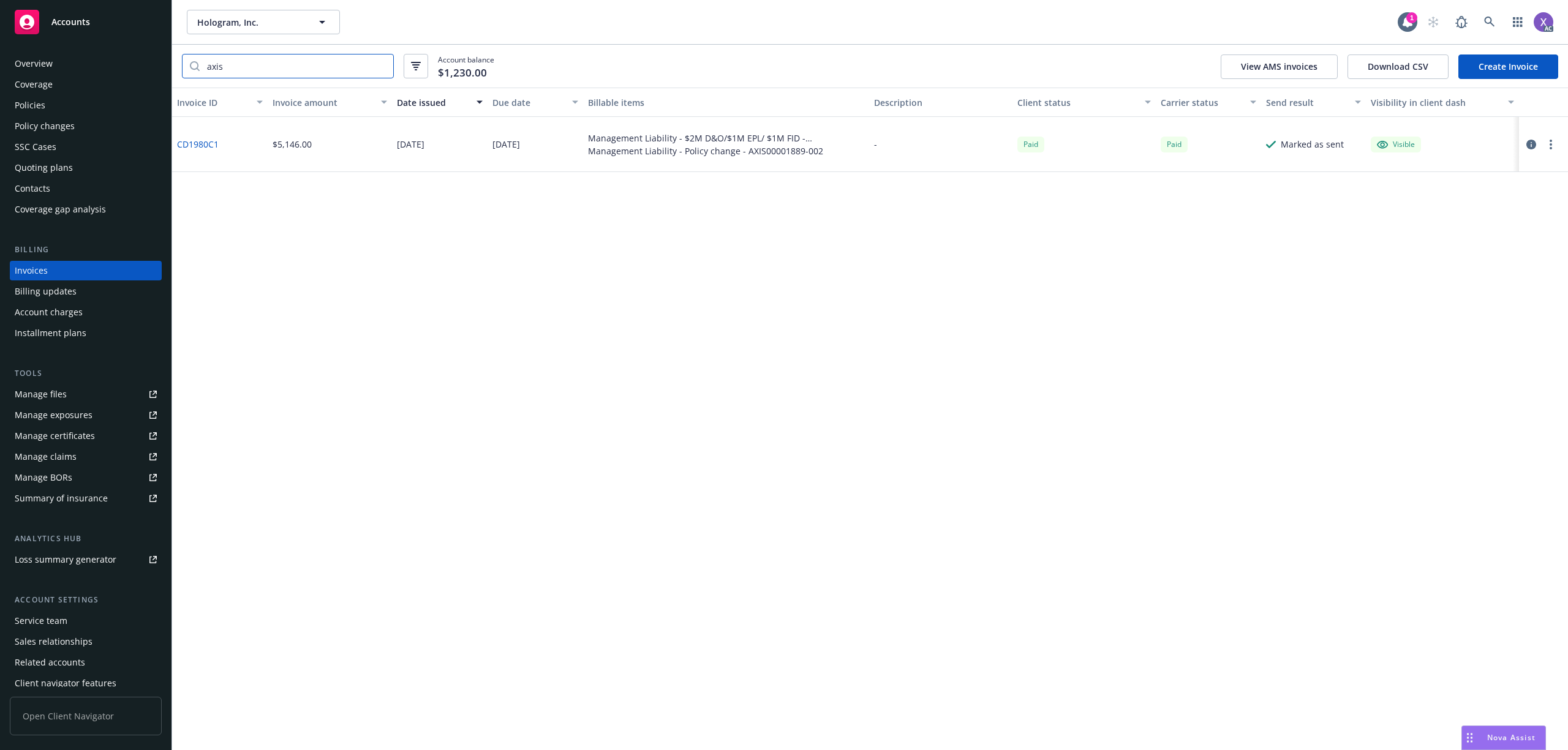
type input "axis"
click at [27, 104] on div "Policies" at bounding box center [30, 105] width 31 height 20
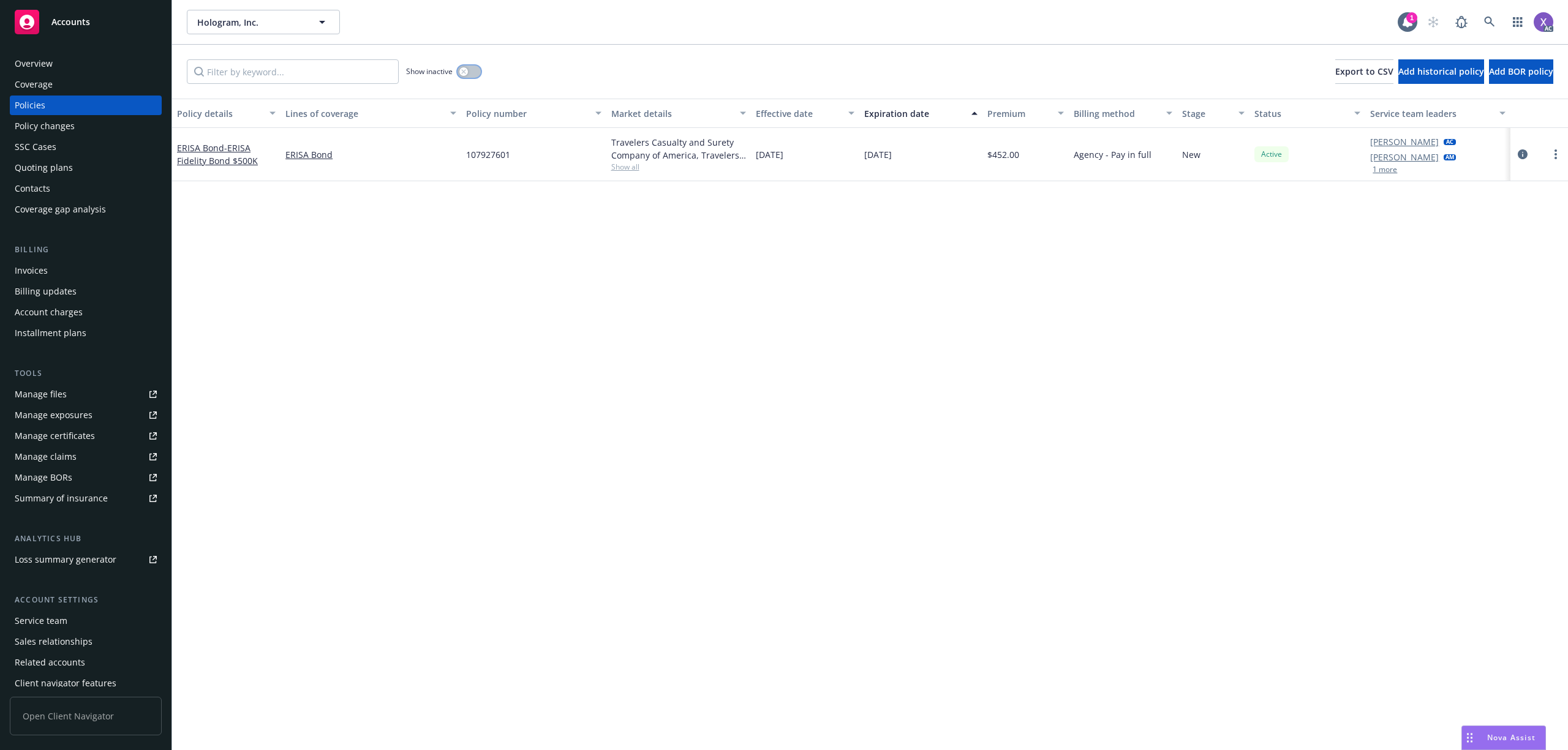
click at [474, 75] on button "button" at bounding box center [469, 71] width 24 height 13
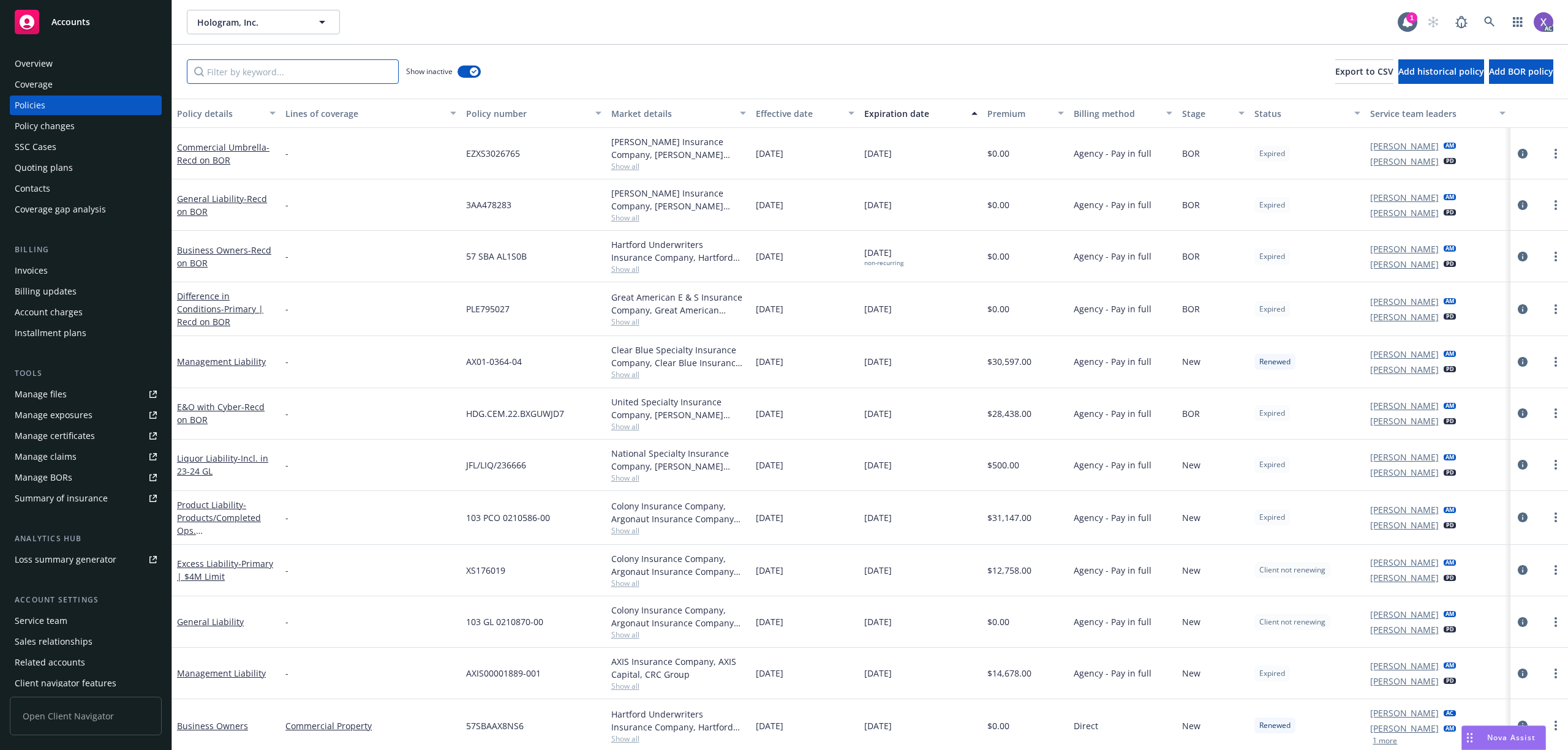
click at [284, 68] on input "Filter by keyword..." at bounding box center [293, 71] width 212 height 24
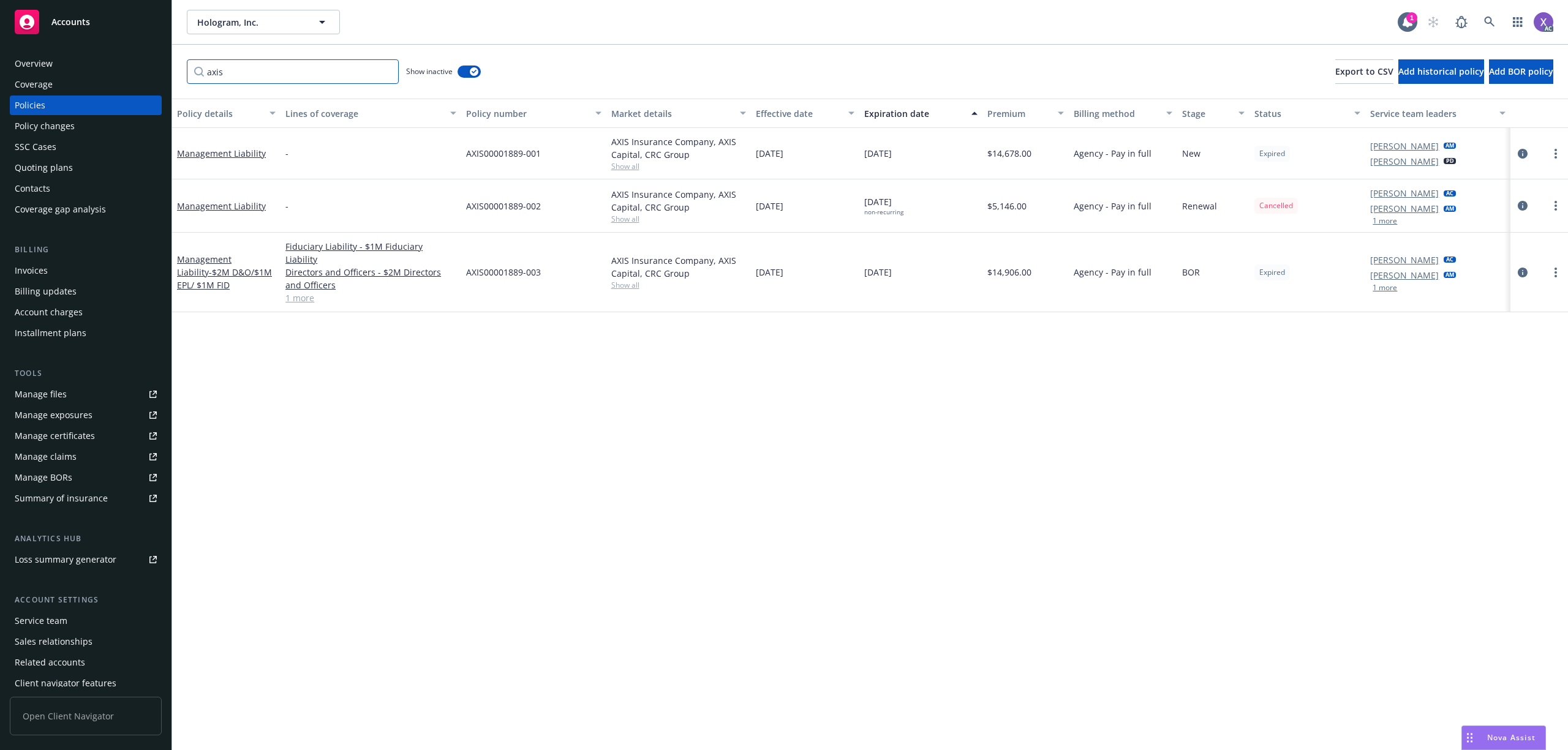
type input "axis"
click at [1489, 20] on icon at bounding box center [1489, 22] width 11 height 11
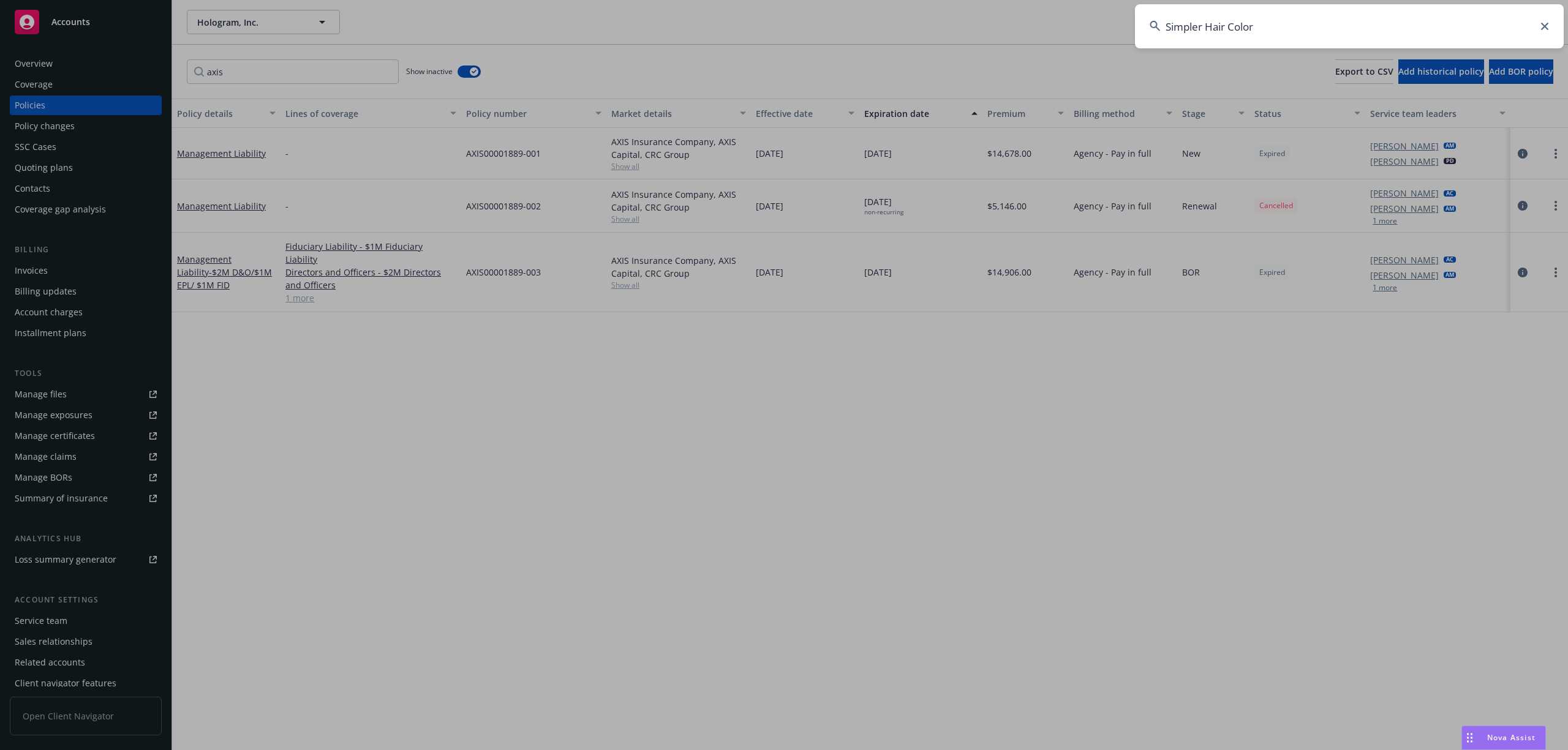
click at [1400, 40] on input "Simpler Hair Color" at bounding box center [1350, 26] width 429 height 44
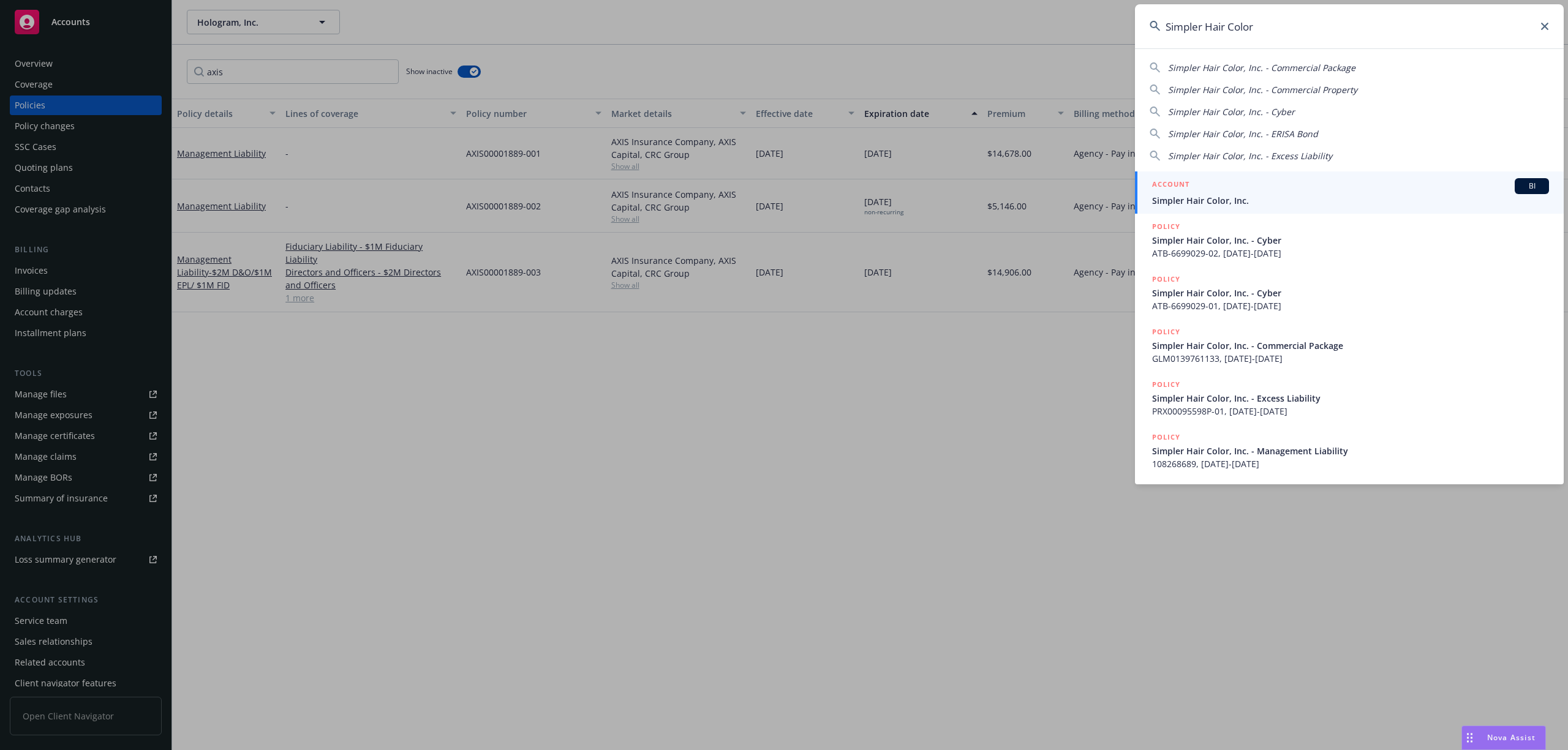
type input "Simpler Hair Color"
click at [1216, 204] on span "Simpler Hair Color, Inc." at bounding box center [1350, 200] width 397 height 13
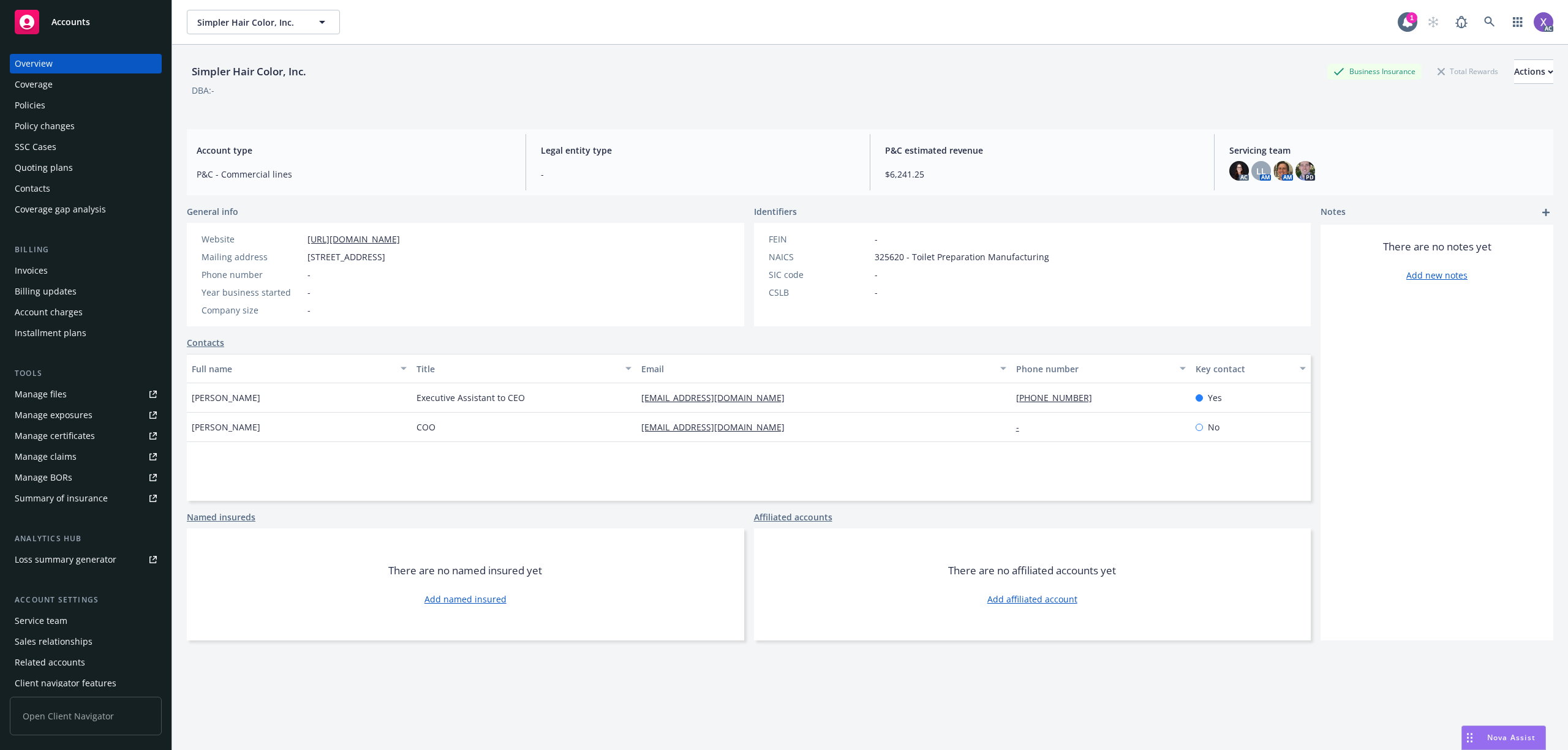
click at [35, 269] on div "Invoices" at bounding box center [31, 270] width 33 height 20
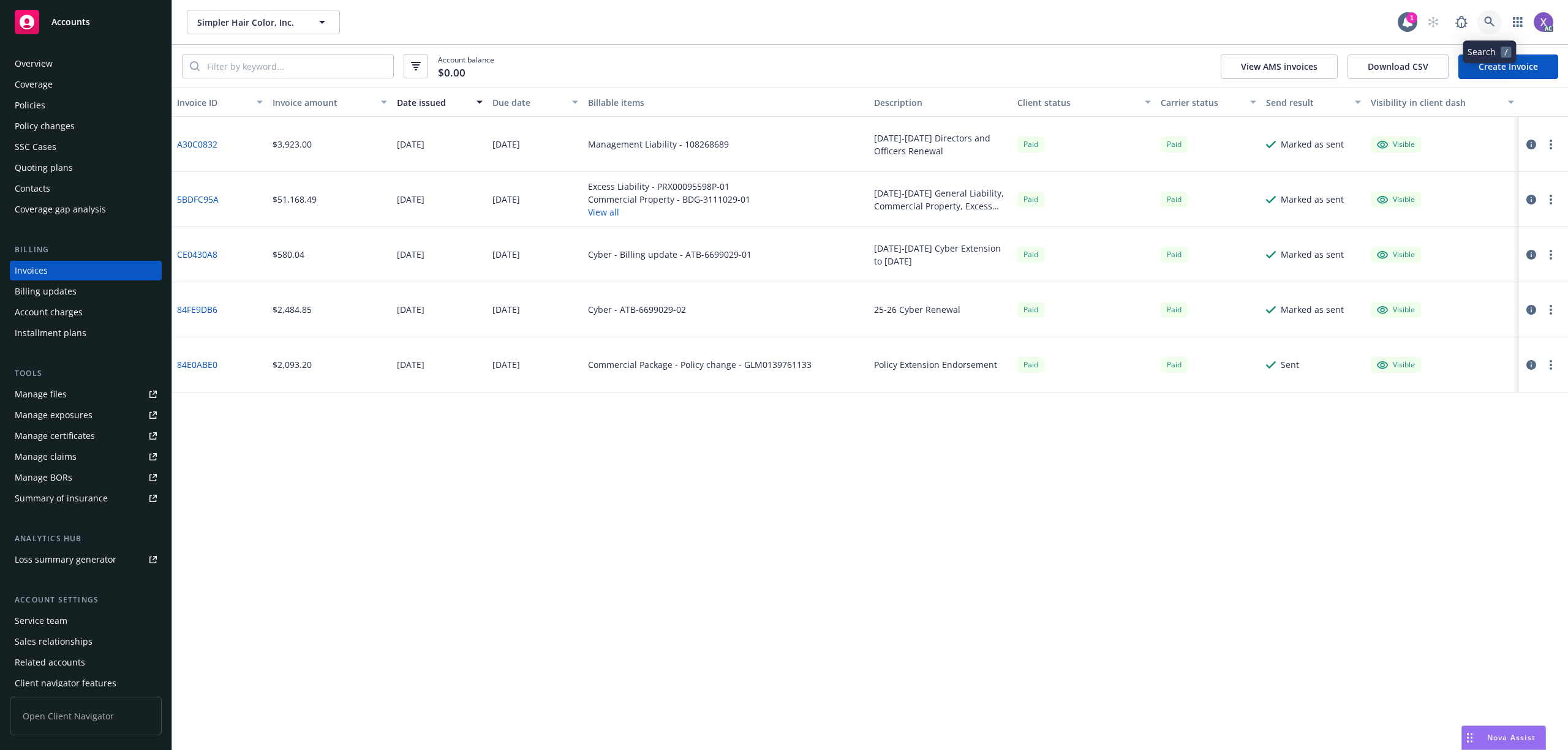
click at [1487, 17] on icon at bounding box center [1489, 21] width 10 height 10
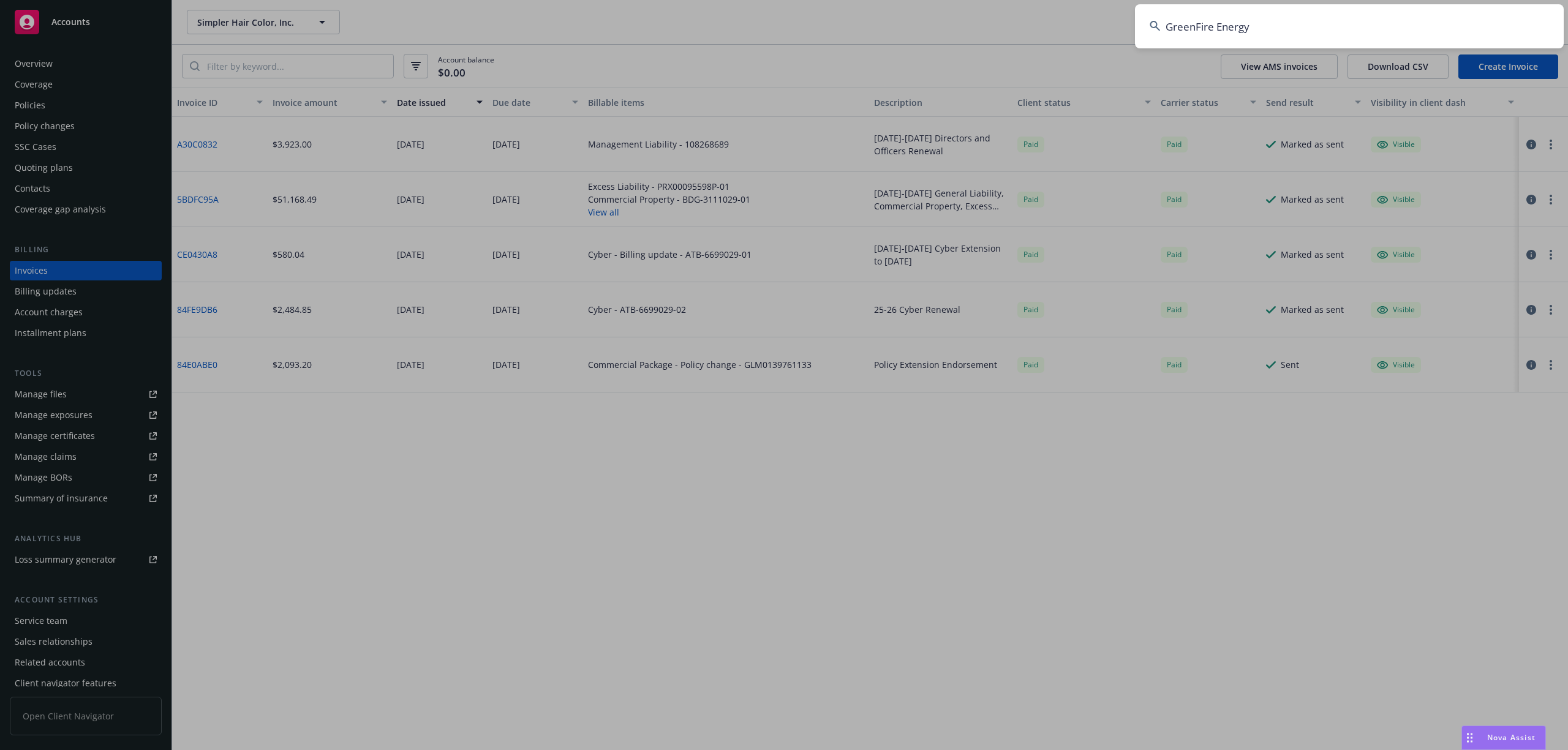
click at [1414, 27] on input "GreenFire Energy" at bounding box center [1350, 26] width 429 height 44
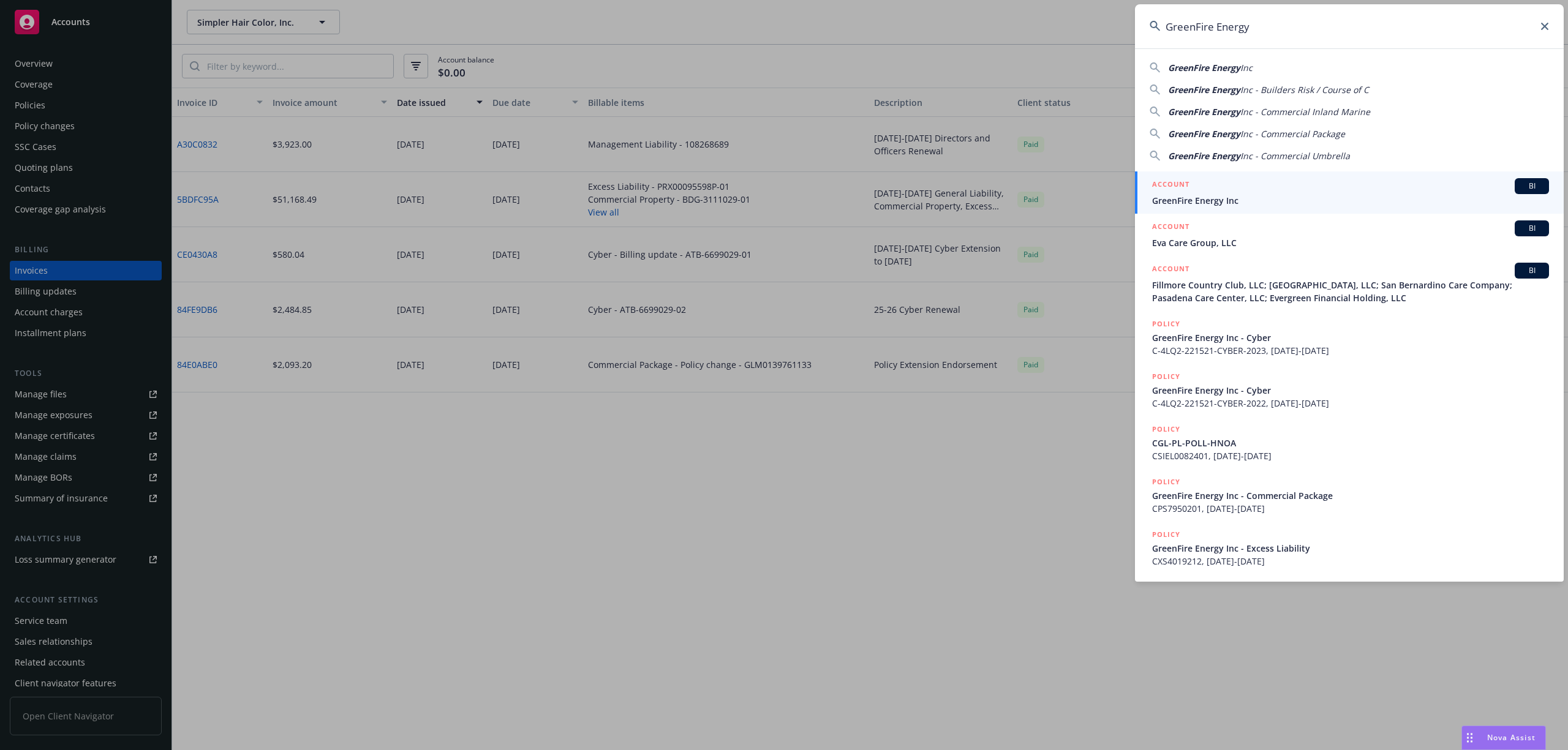
type input "GreenFire Energy"
click at [1247, 204] on span "GreenFire Energy Inc" at bounding box center [1350, 200] width 397 height 13
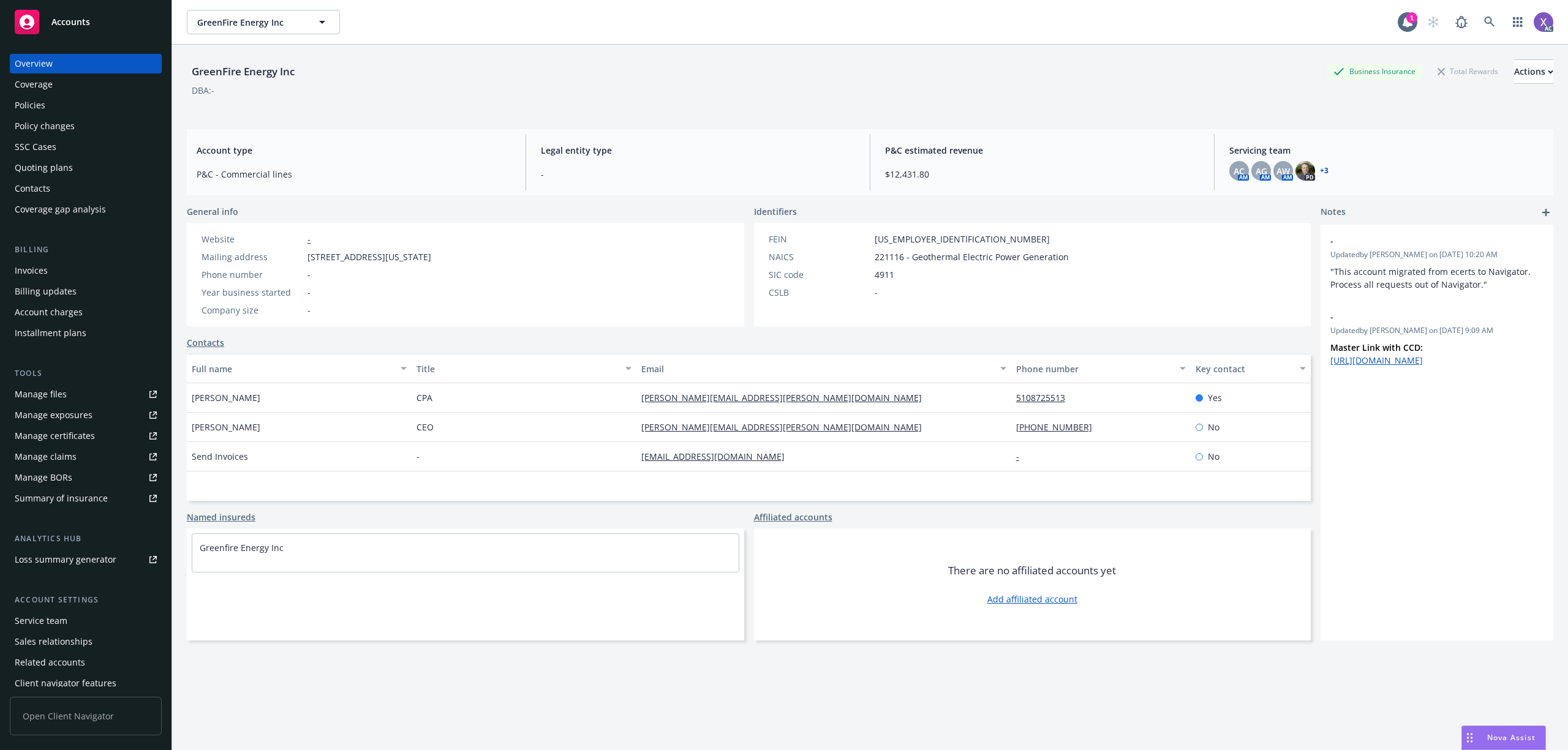
click at [46, 271] on div "Invoices" at bounding box center [31, 270] width 33 height 20
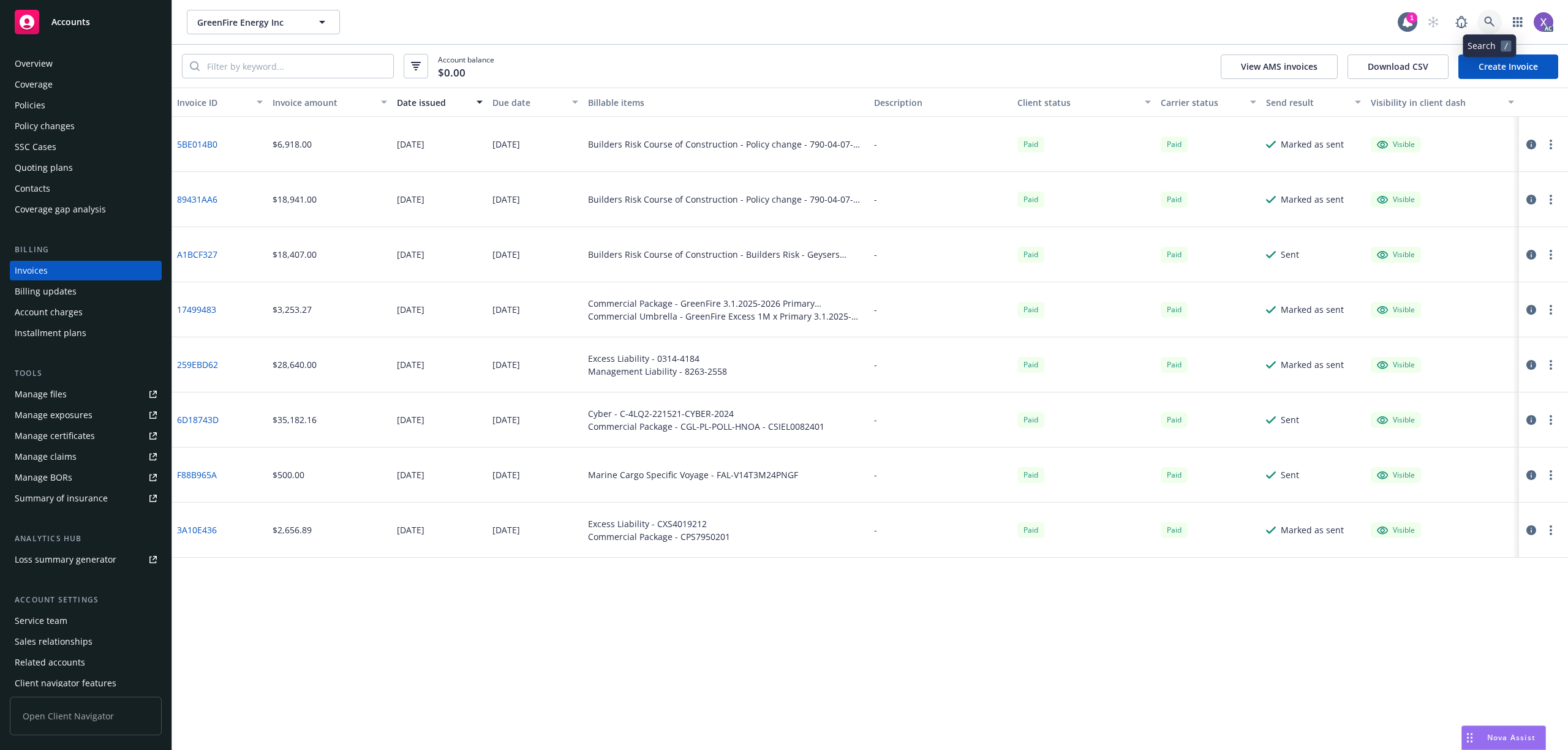
click at [1481, 23] on link at bounding box center [1489, 21] width 24 height 24
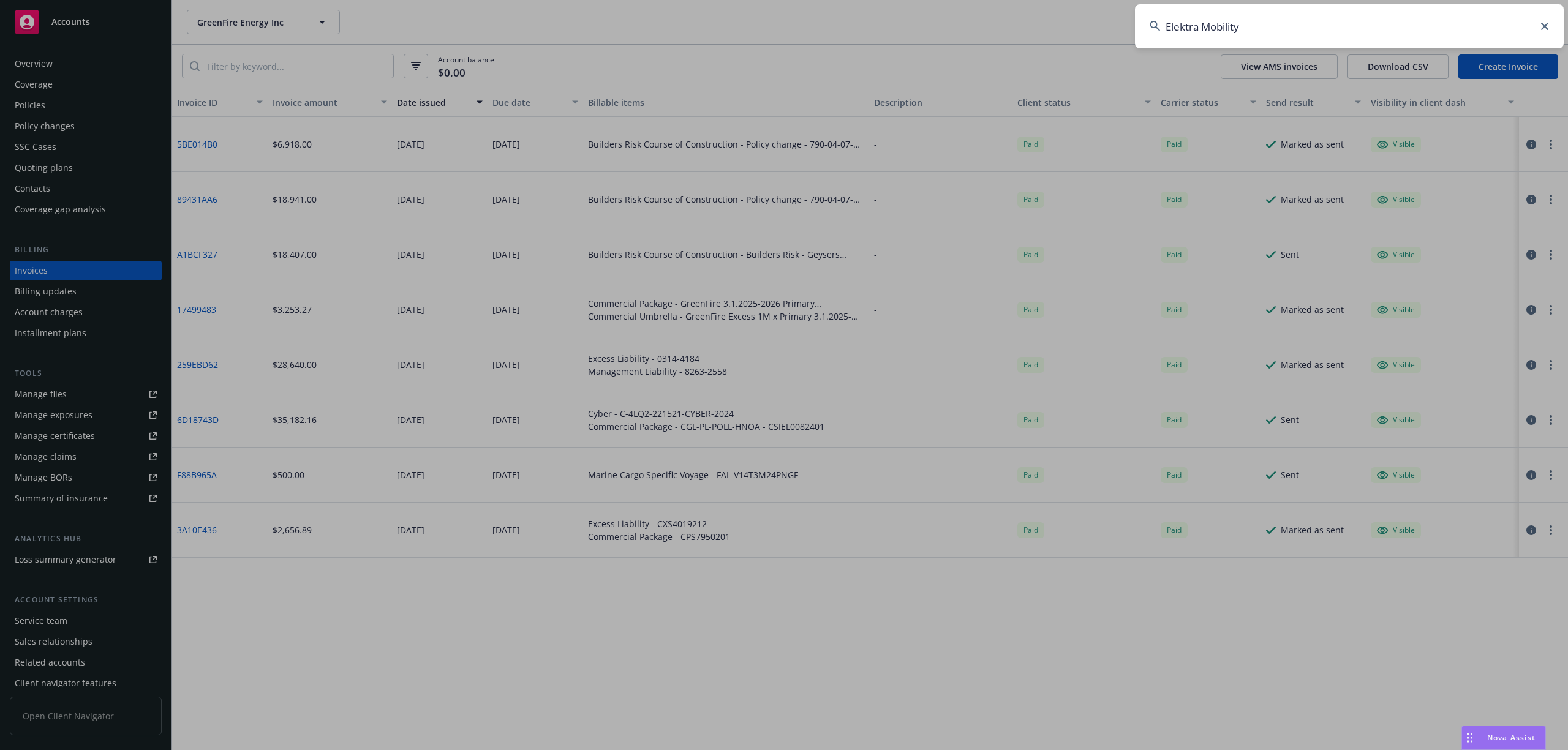
click at [1404, 22] on input "Elektra Mobility" at bounding box center [1350, 26] width 429 height 44
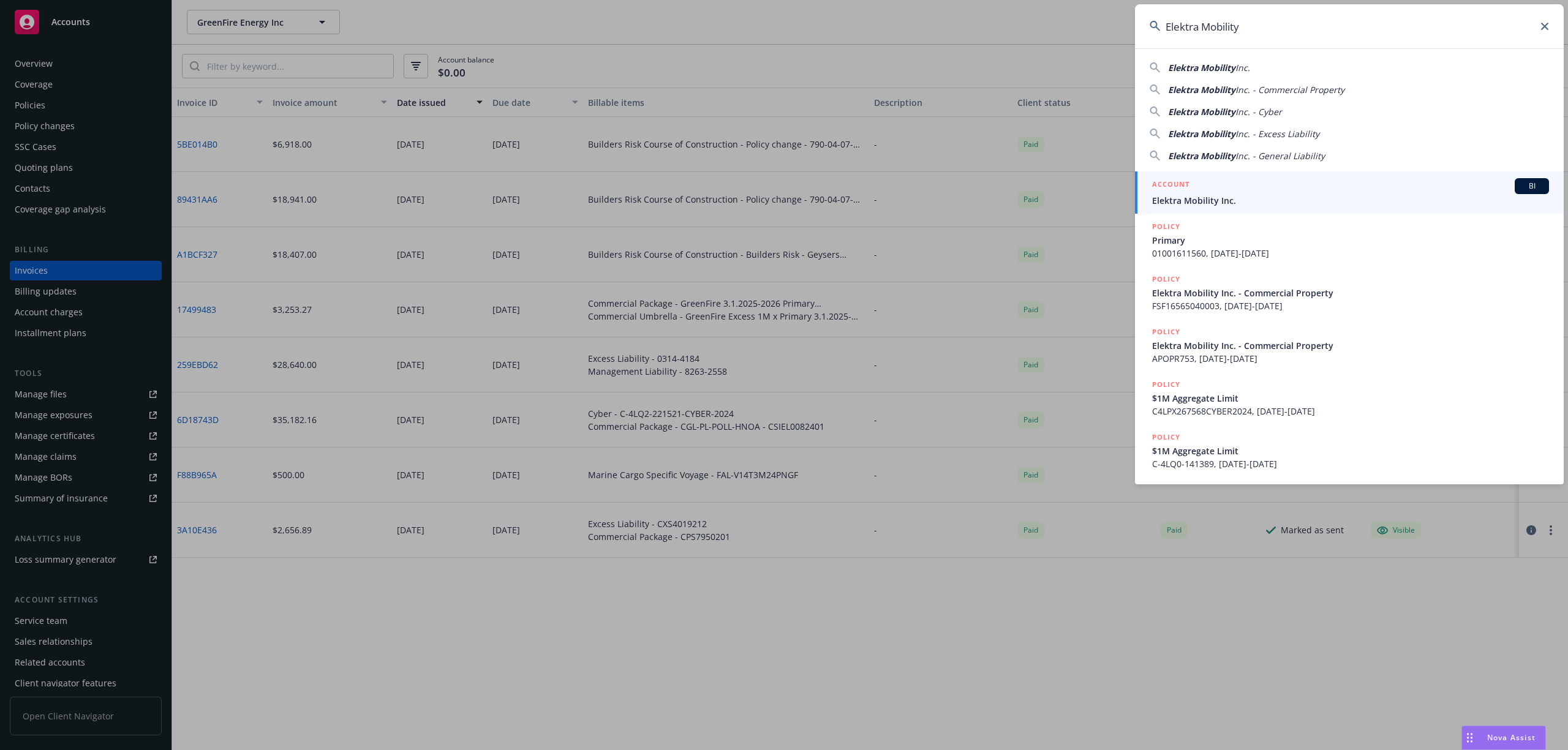
type input "Elektra Mobility"
drag, startPoint x: 1228, startPoint y: 192, endPoint x: 505, endPoint y: 291, distance: 729.7
click at [1227, 192] on div "ACCOUNT BI" at bounding box center [1350, 186] width 397 height 16
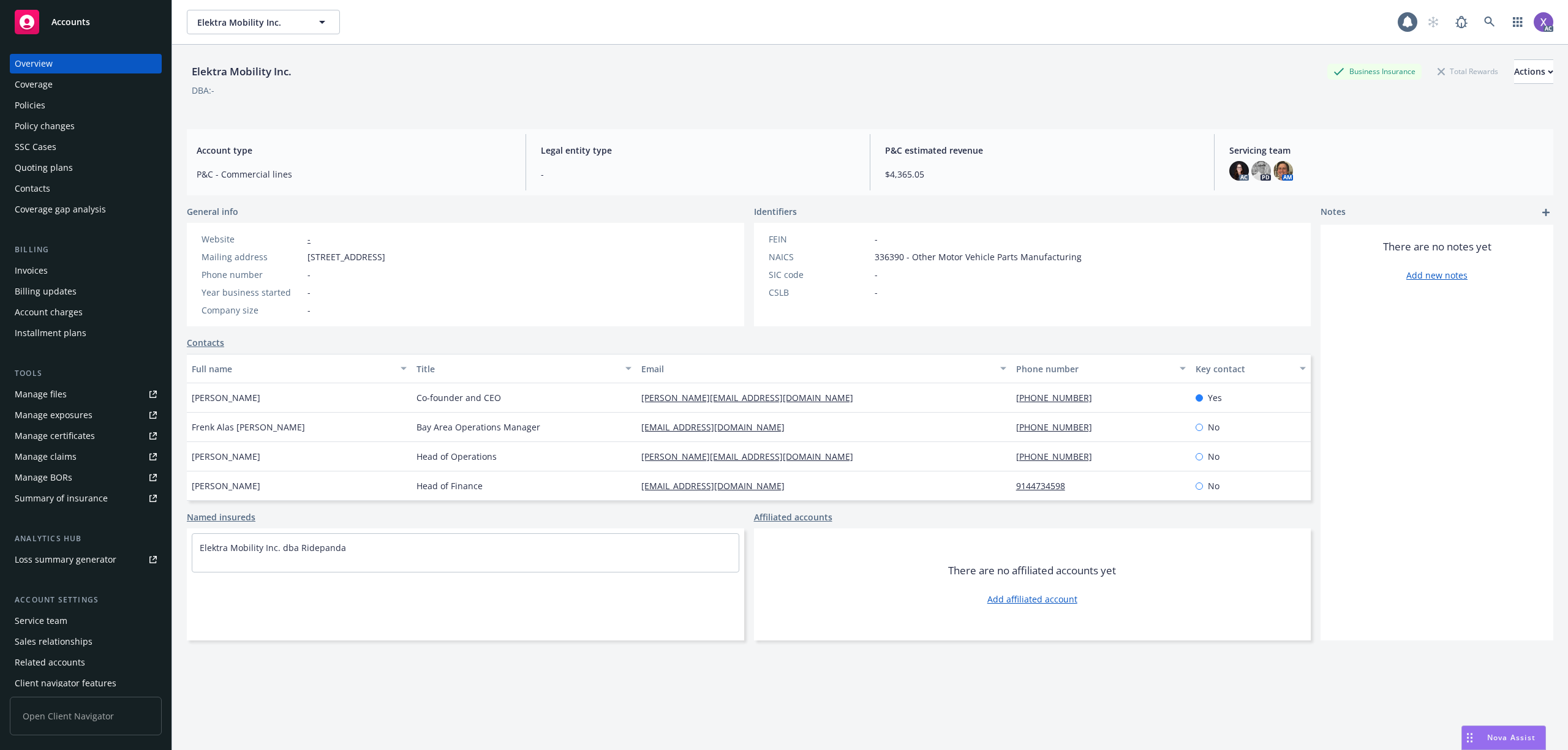
click at [35, 267] on div "Invoices" at bounding box center [31, 270] width 33 height 20
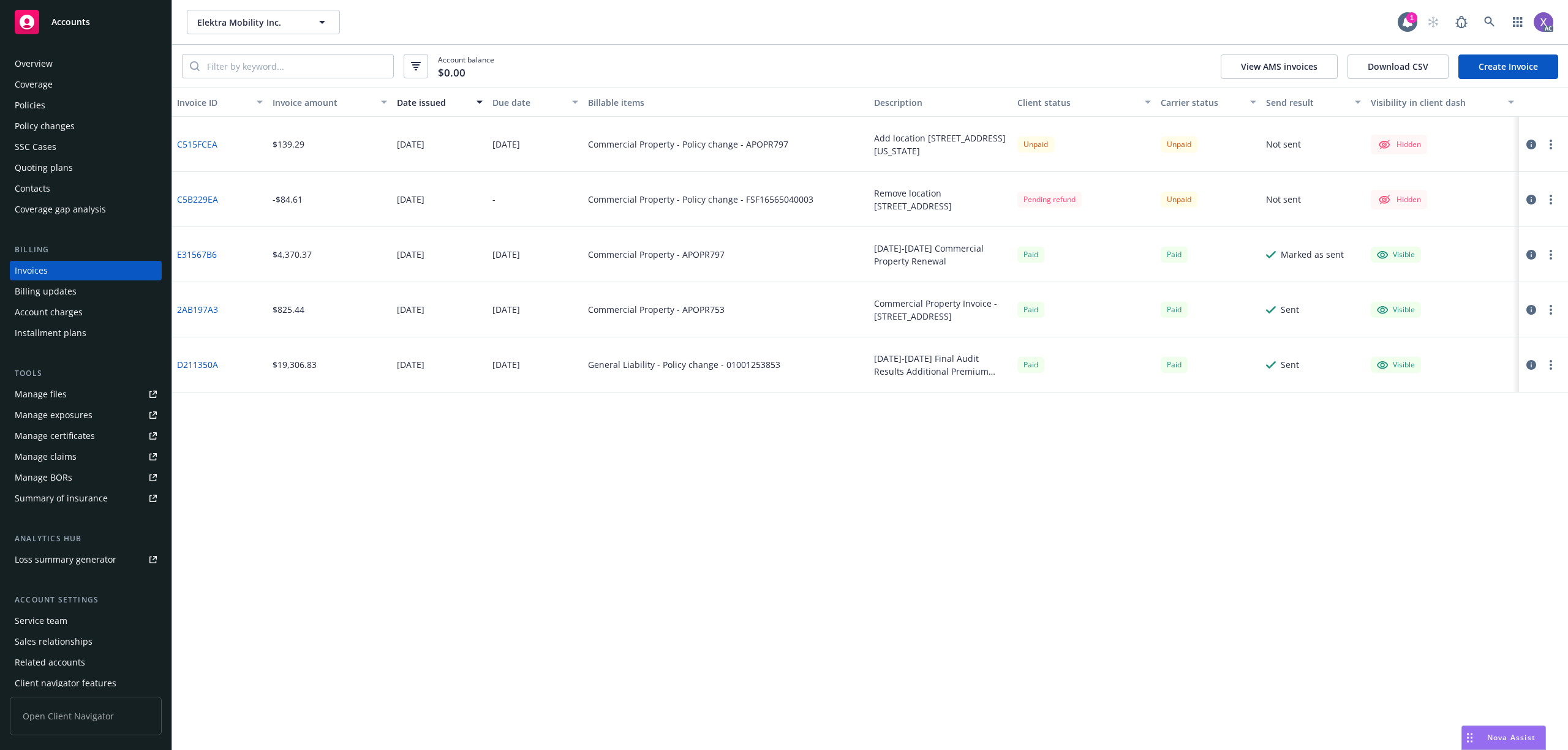
click at [196, 199] on link "C5B229EA" at bounding box center [197, 199] width 41 height 13
click at [1493, 18] on icon at bounding box center [1489, 22] width 11 height 11
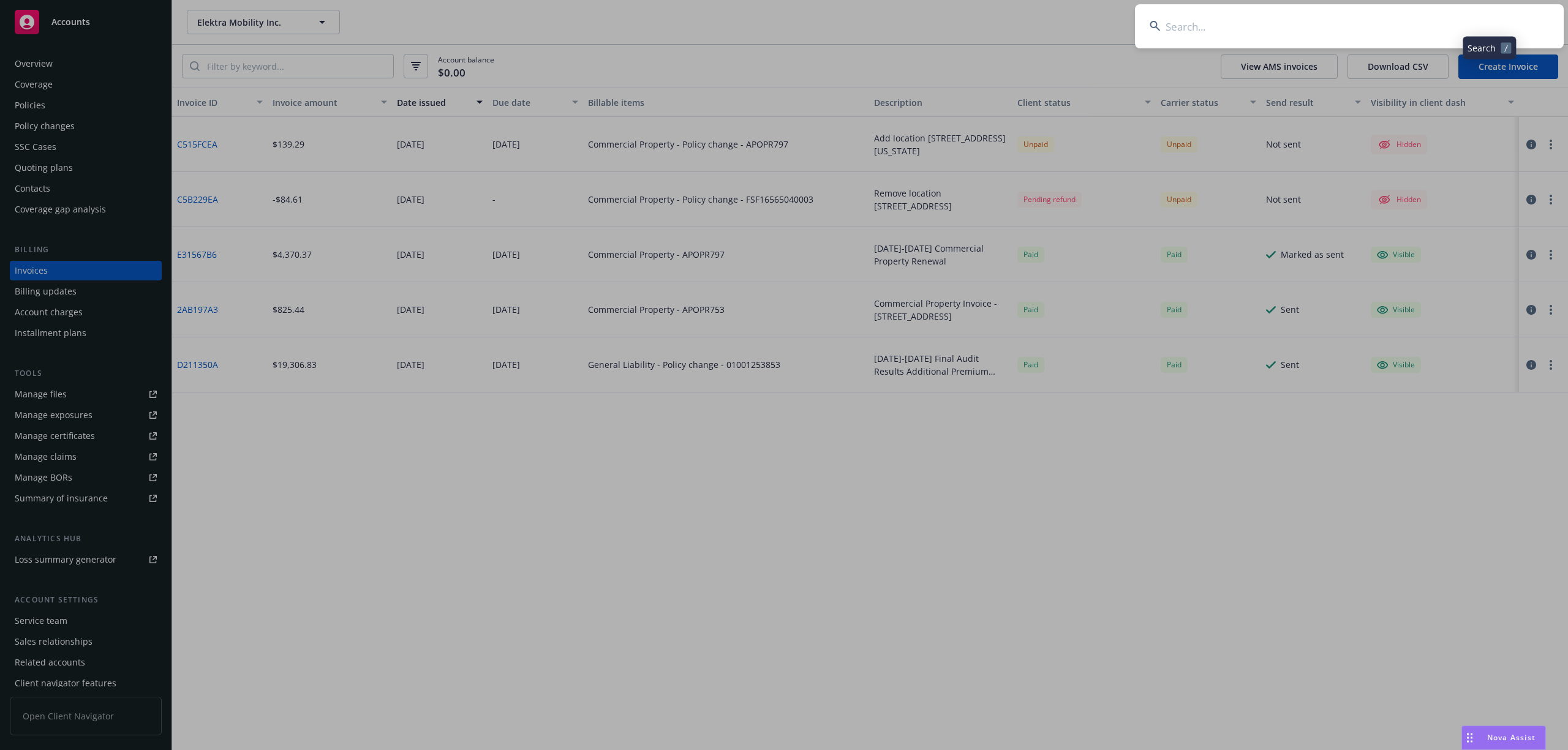
click at [1355, 25] on input at bounding box center [1350, 26] width 429 height 44
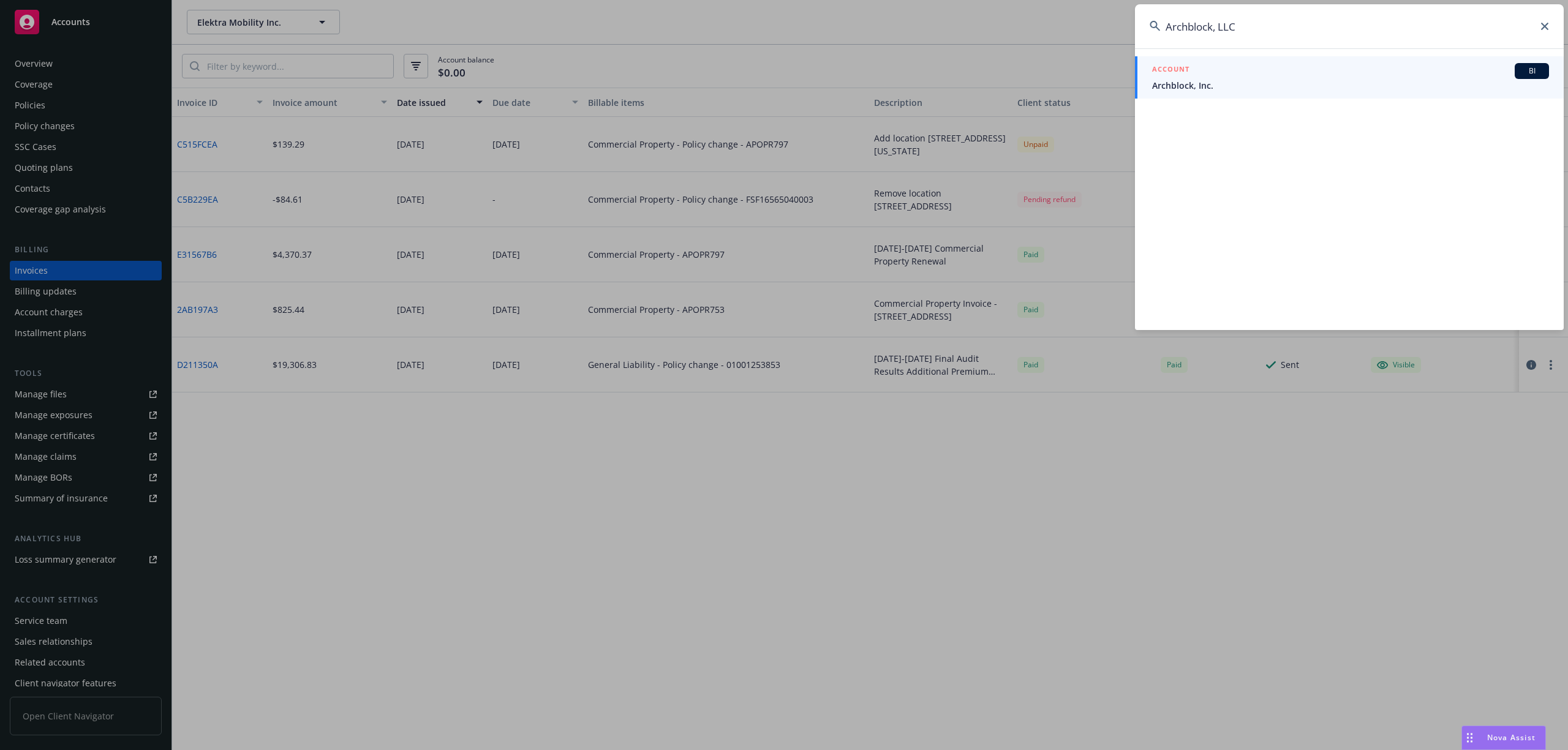
type input "Archblock, LLC"
click at [1186, 85] on span "Archblock, Inc." at bounding box center [1350, 86] width 397 height 13
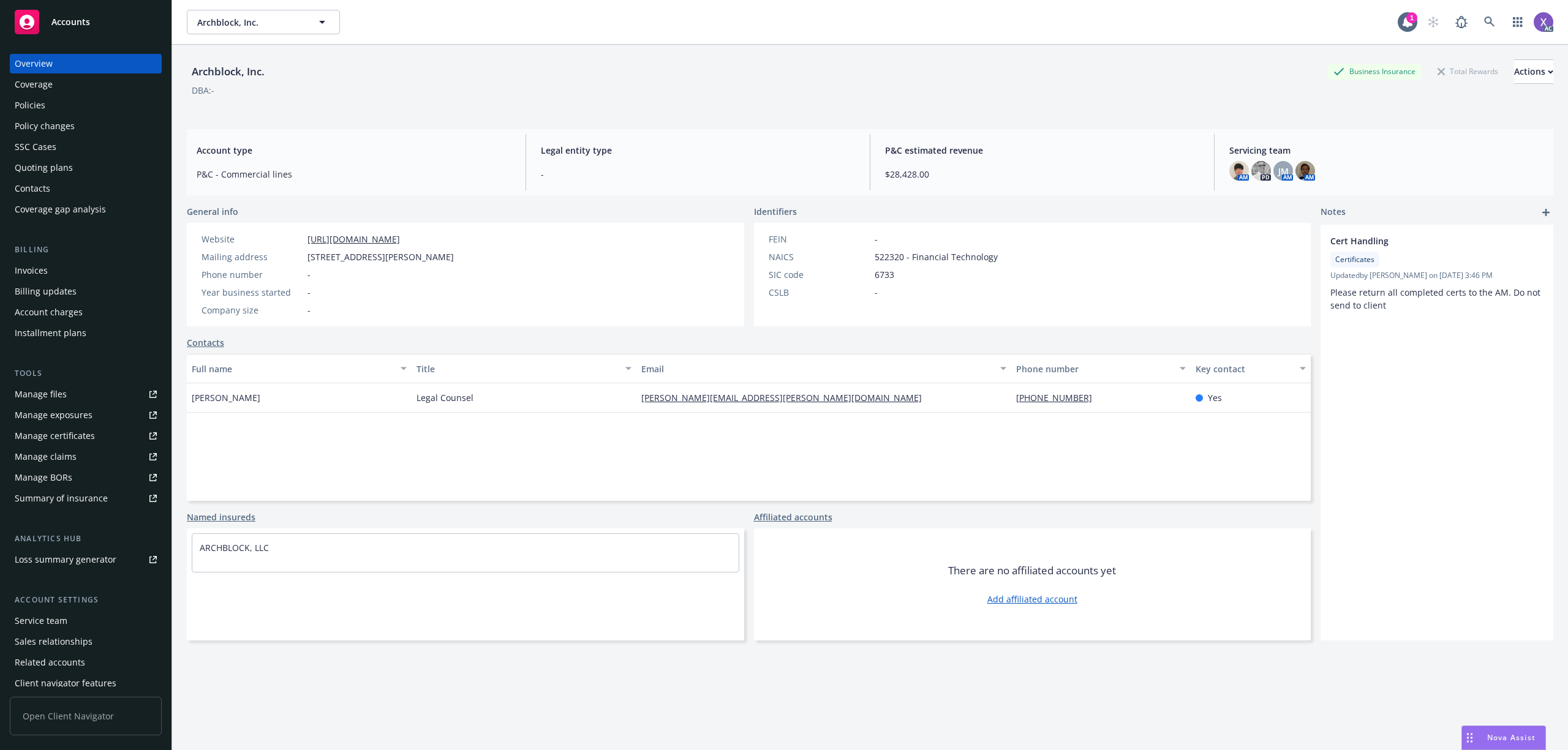
click at [38, 265] on div "Invoices" at bounding box center [31, 270] width 33 height 20
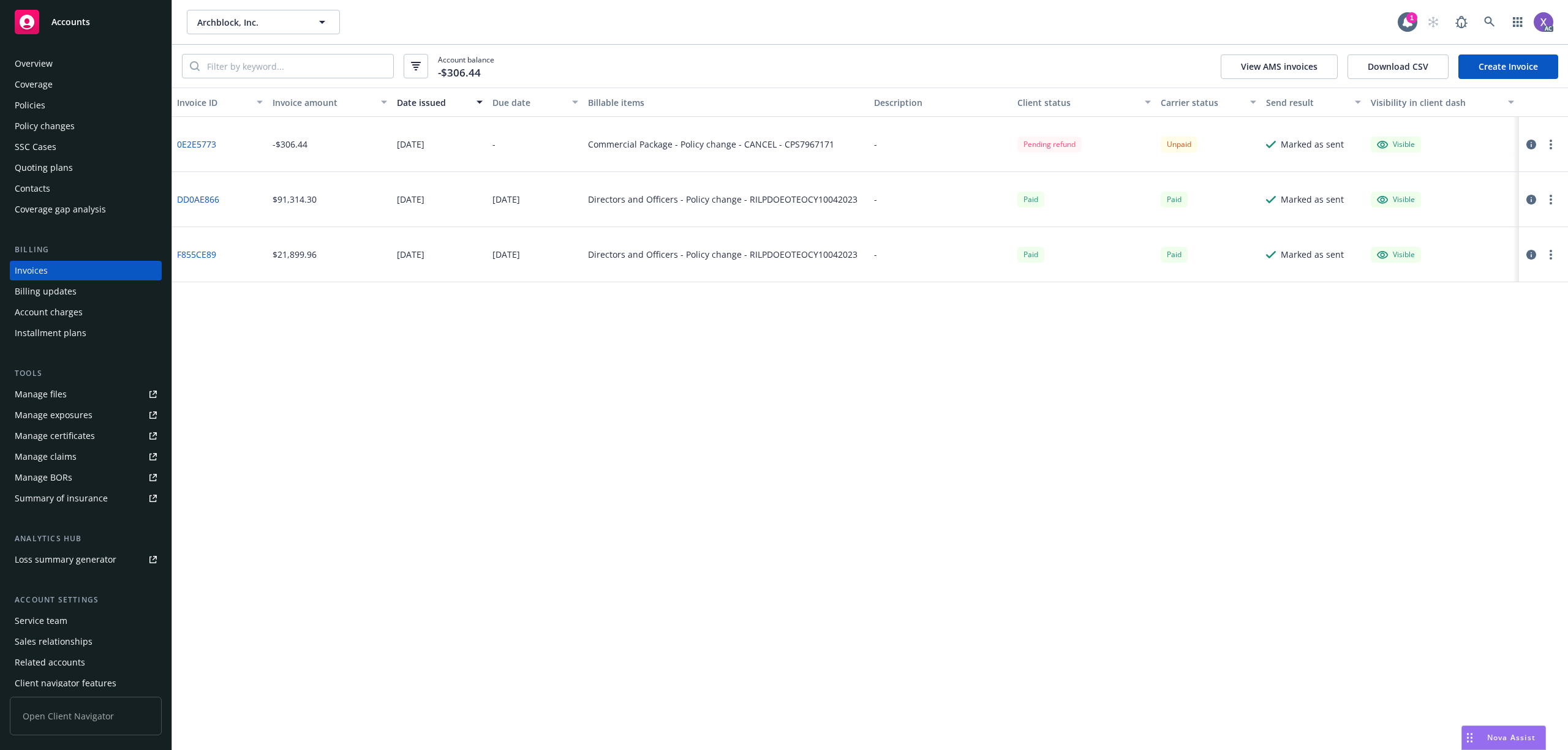
click at [221, 148] on div "0E2E5773" at bounding box center [220, 145] width 96 height 55
click at [207, 148] on link "0E2E5773" at bounding box center [196, 144] width 39 height 13
click at [1493, 20] on icon at bounding box center [1489, 22] width 11 height 11
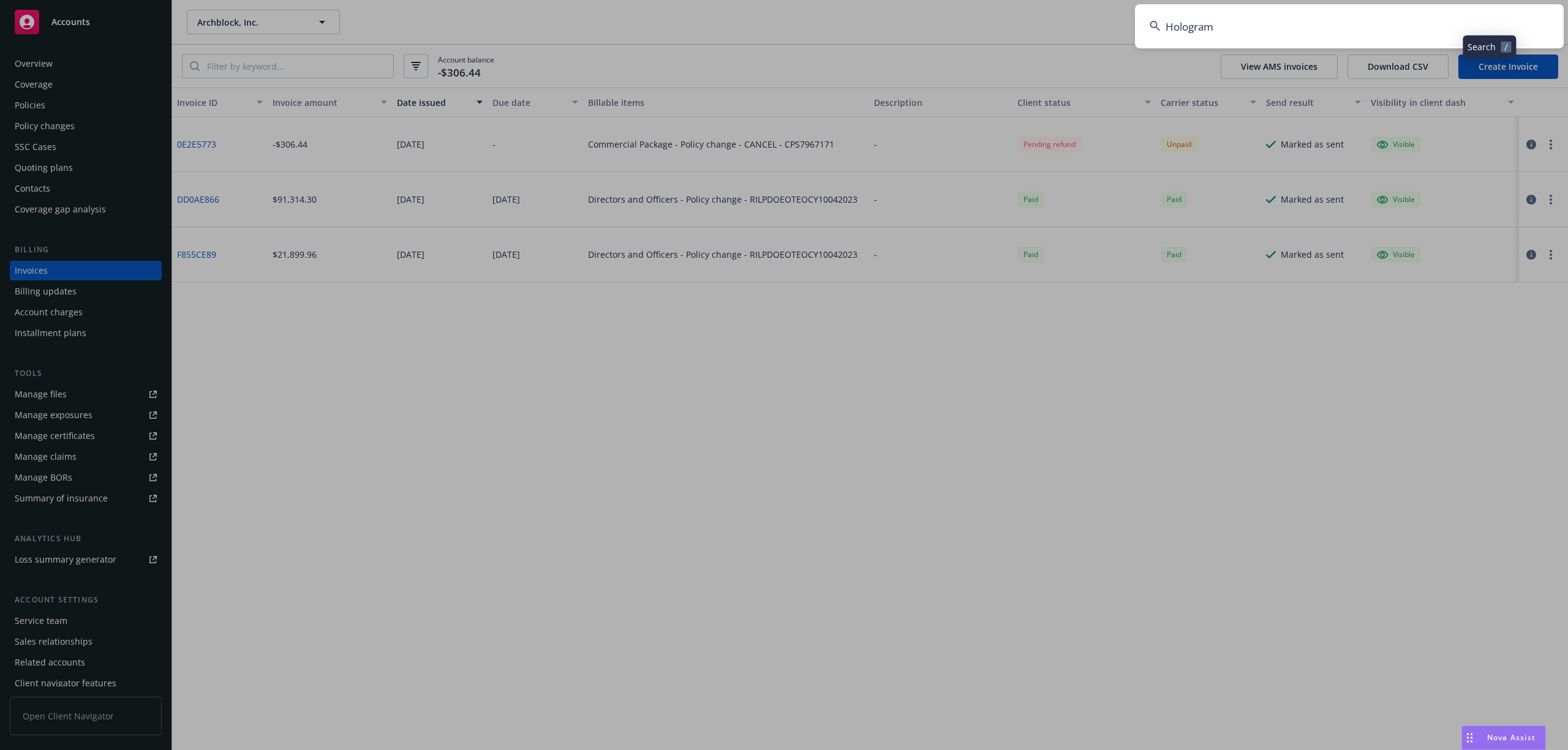
click at [1386, 24] on input "Hologram" at bounding box center [1350, 26] width 429 height 44
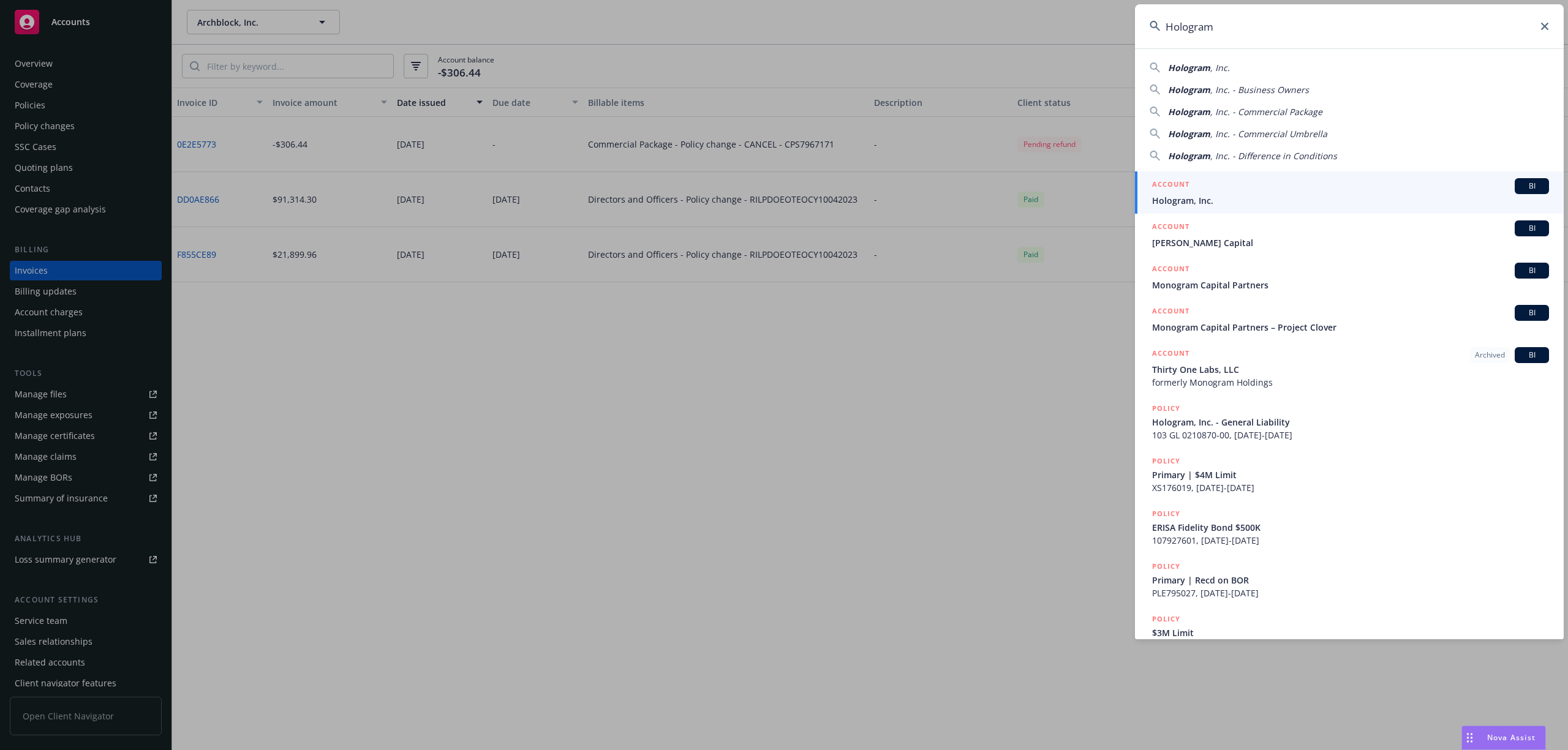
type input "Hologram"
drag, startPoint x: 1193, startPoint y: 194, endPoint x: 1171, endPoint y: 194, distance: 22.0
click at [1193, 194] on span "Hologram, Inc." at bounding box center [1350, 200] width 397 height 13
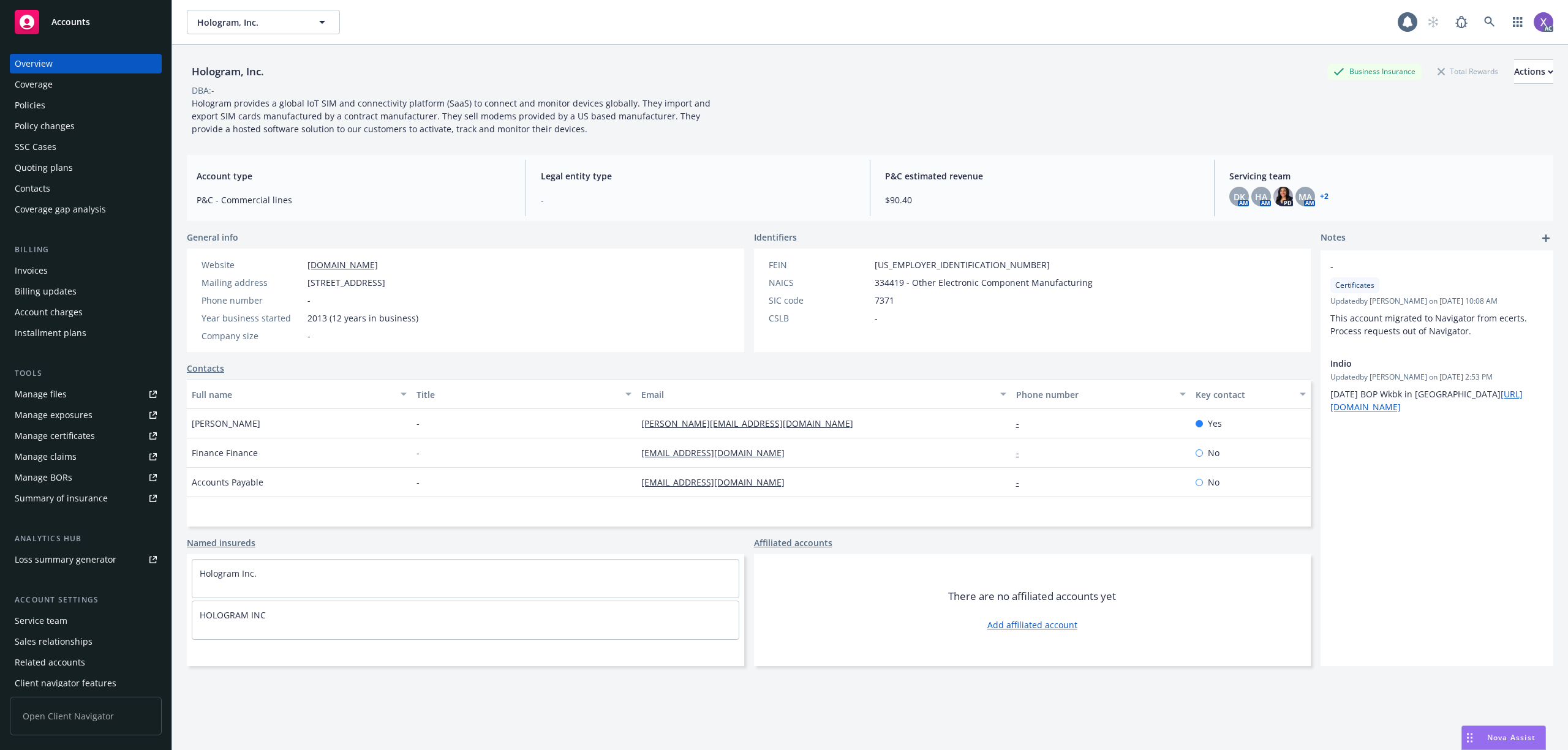
click at [42, 106] on div "Policies" at bounding box center [30, 105] width 31 height 20
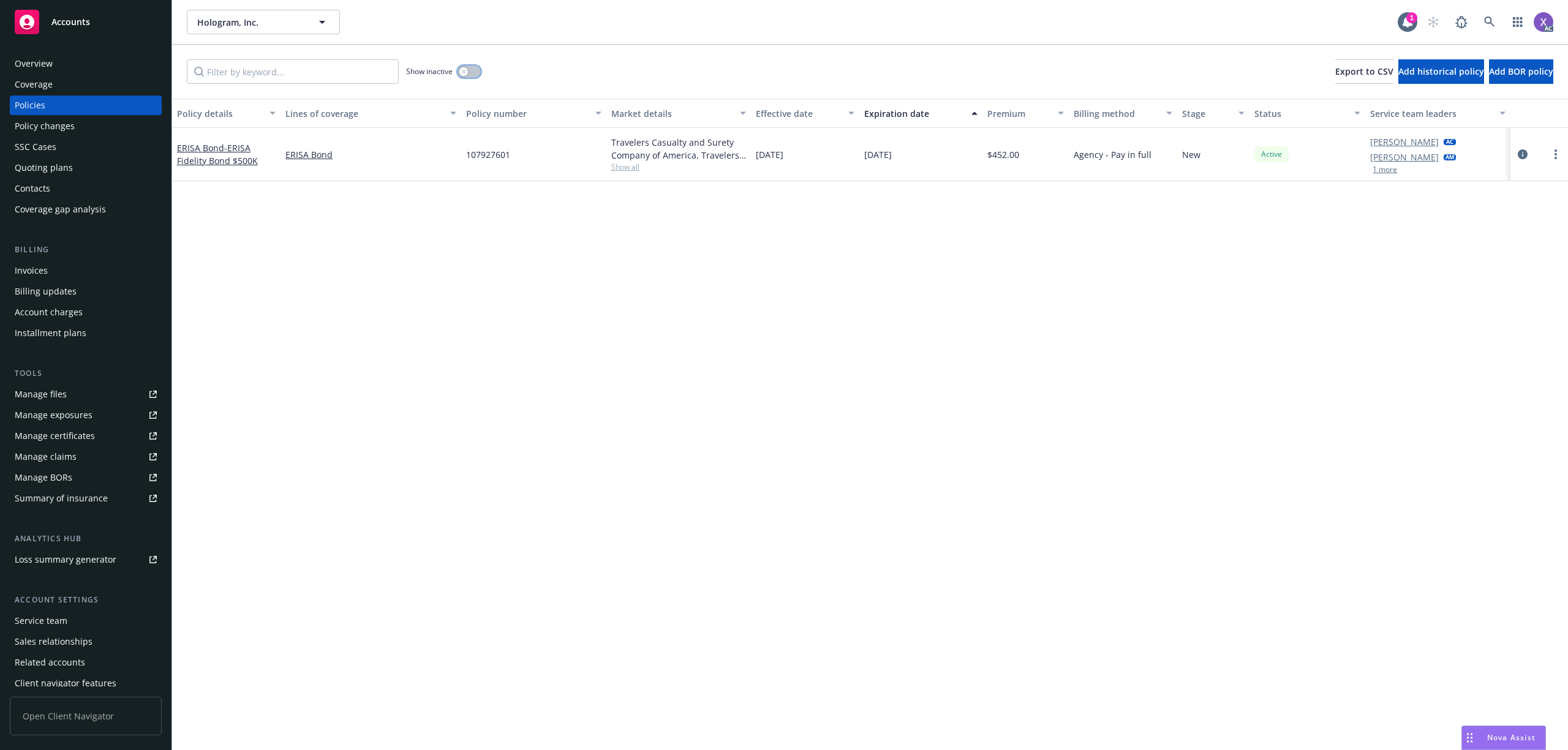
click at [476, 72] on button "button" at bounding box center [469, 71] width 24 height 13
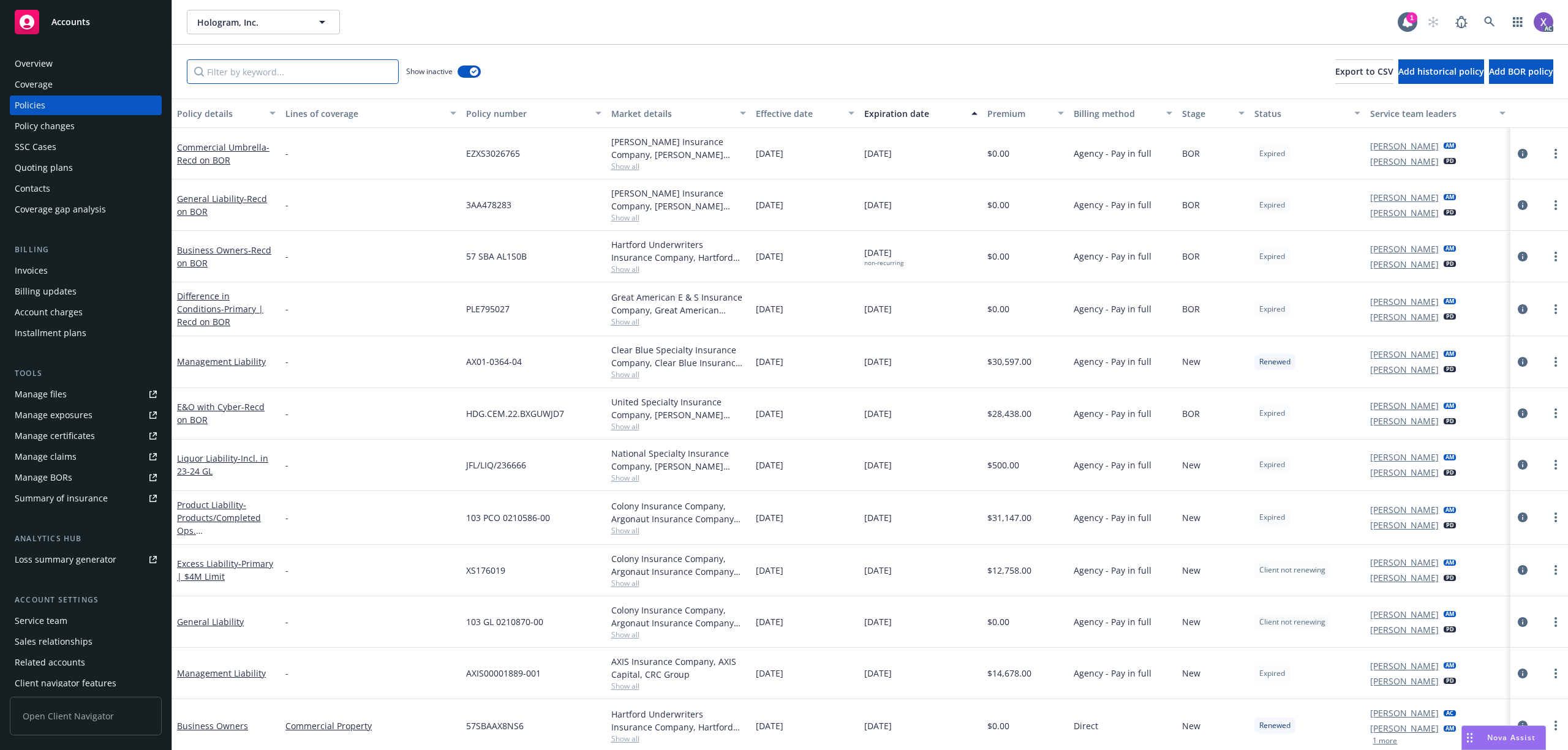
click at [297, 79] on input "Filter by keyword..." at bounding box center [293, 71] width 212 height 24
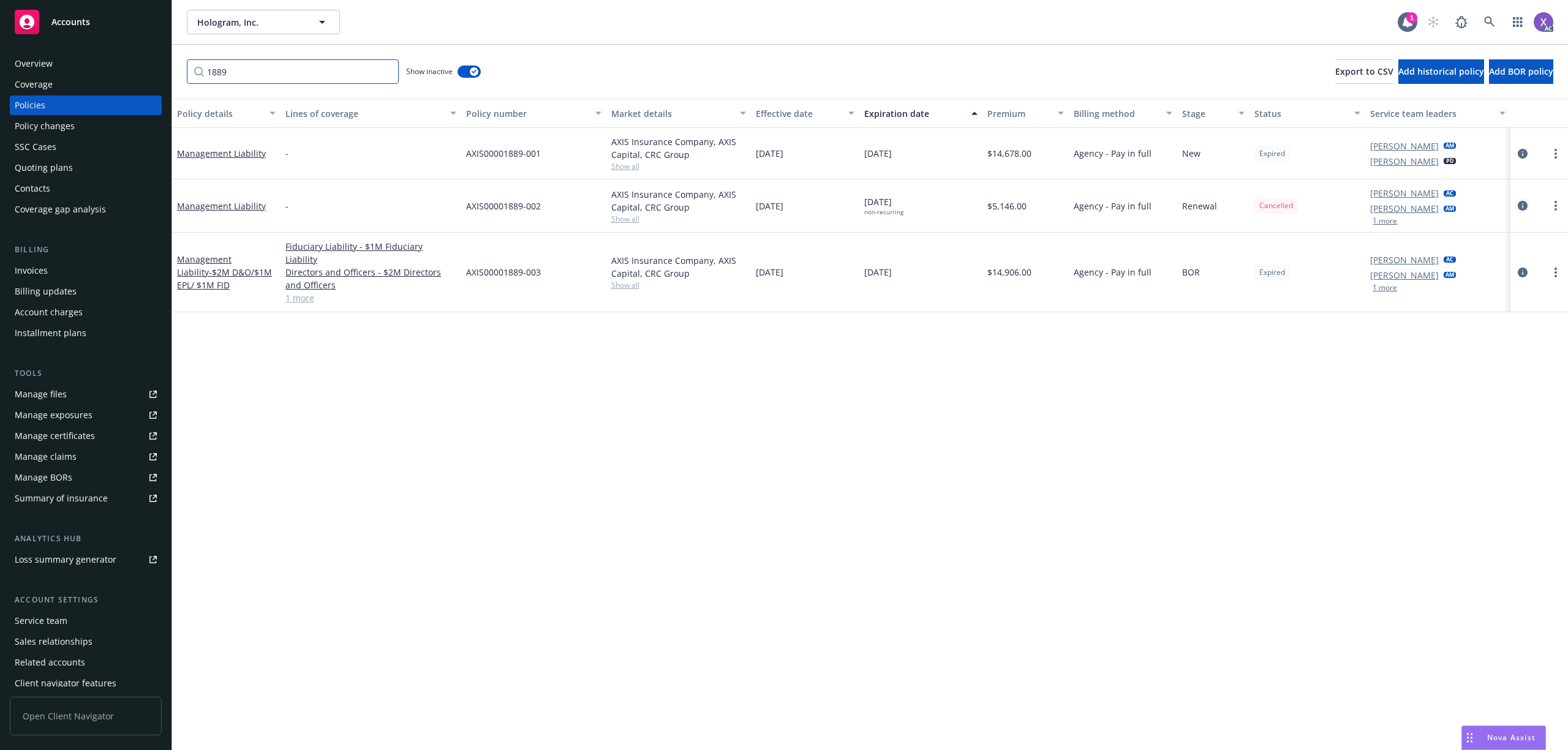
type input "1889"
click at [1520, 203] on icon "circleInformation" at bounding box center [1522, 206] width 9 height 9
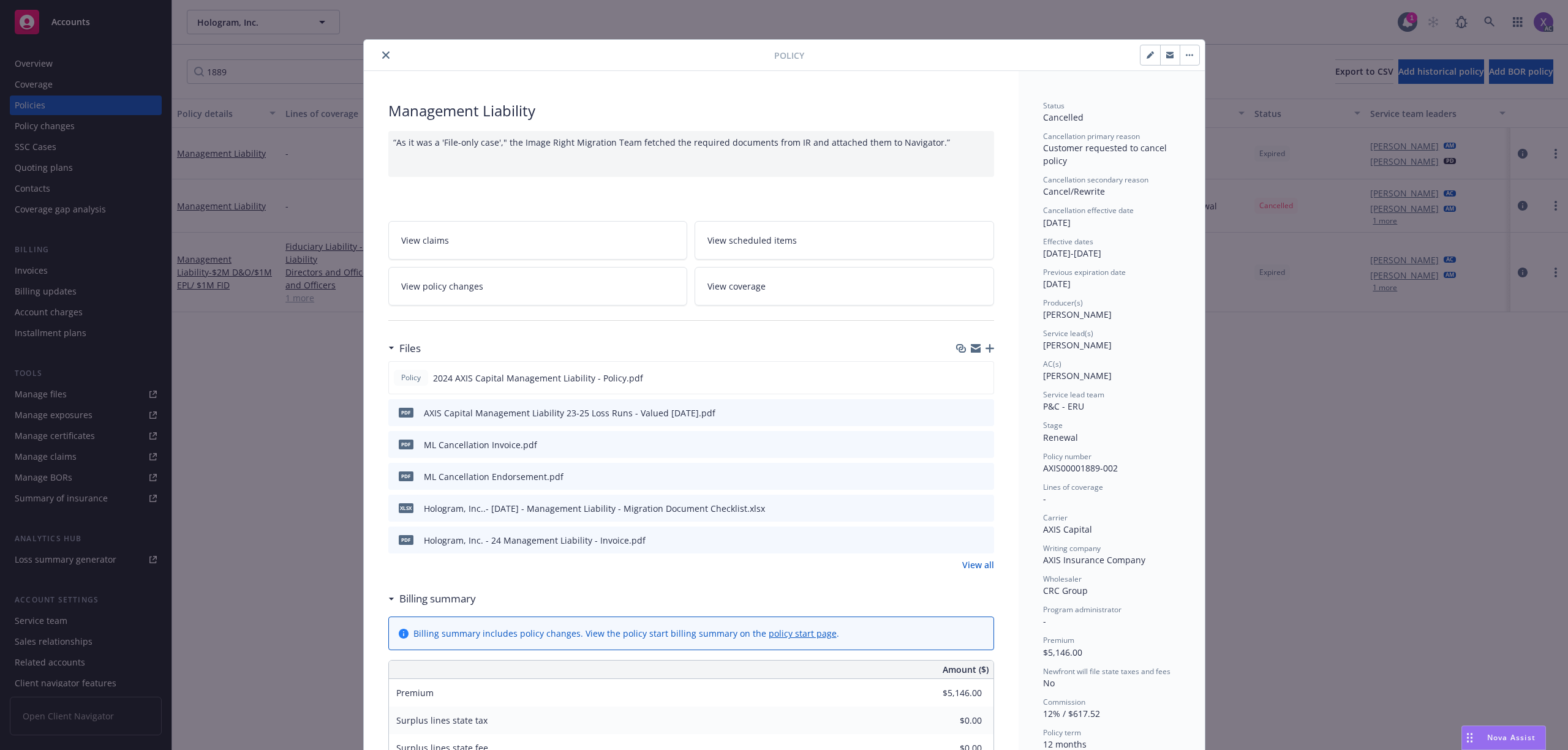
click at [958, 443] on icon "download file" at bounding box center [962, 444] width 9 height 9
drag, startPoint x: 378, startPoint y: 51, endPoint x: 321, endPoint y: 106, distance: 79.2
click at [382, 51] on icon "close" at bounding box center [385, 54] width 7 height 7
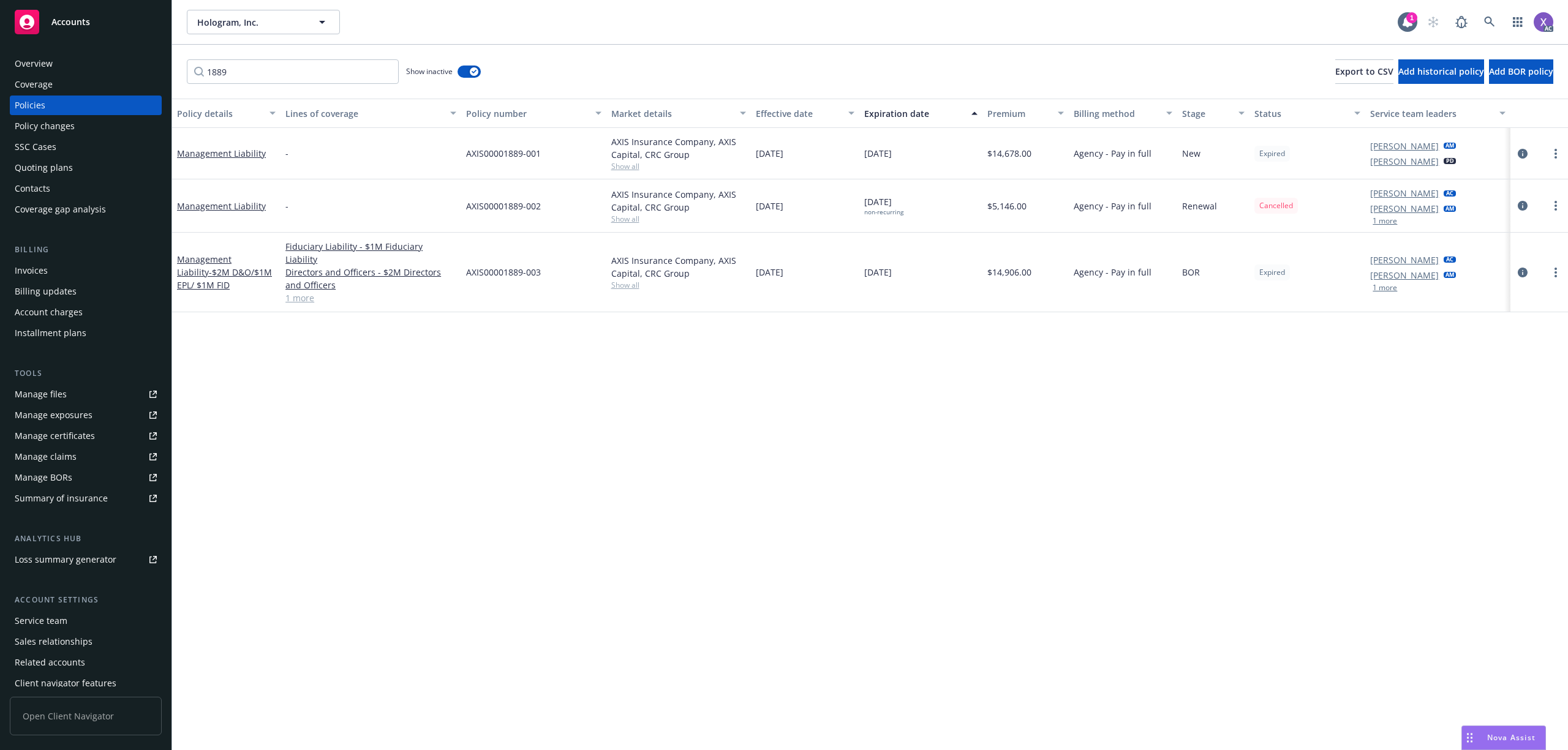
click at [46, 267] on div "Invoices" at bounding box center [31, 270] width 33 height 20
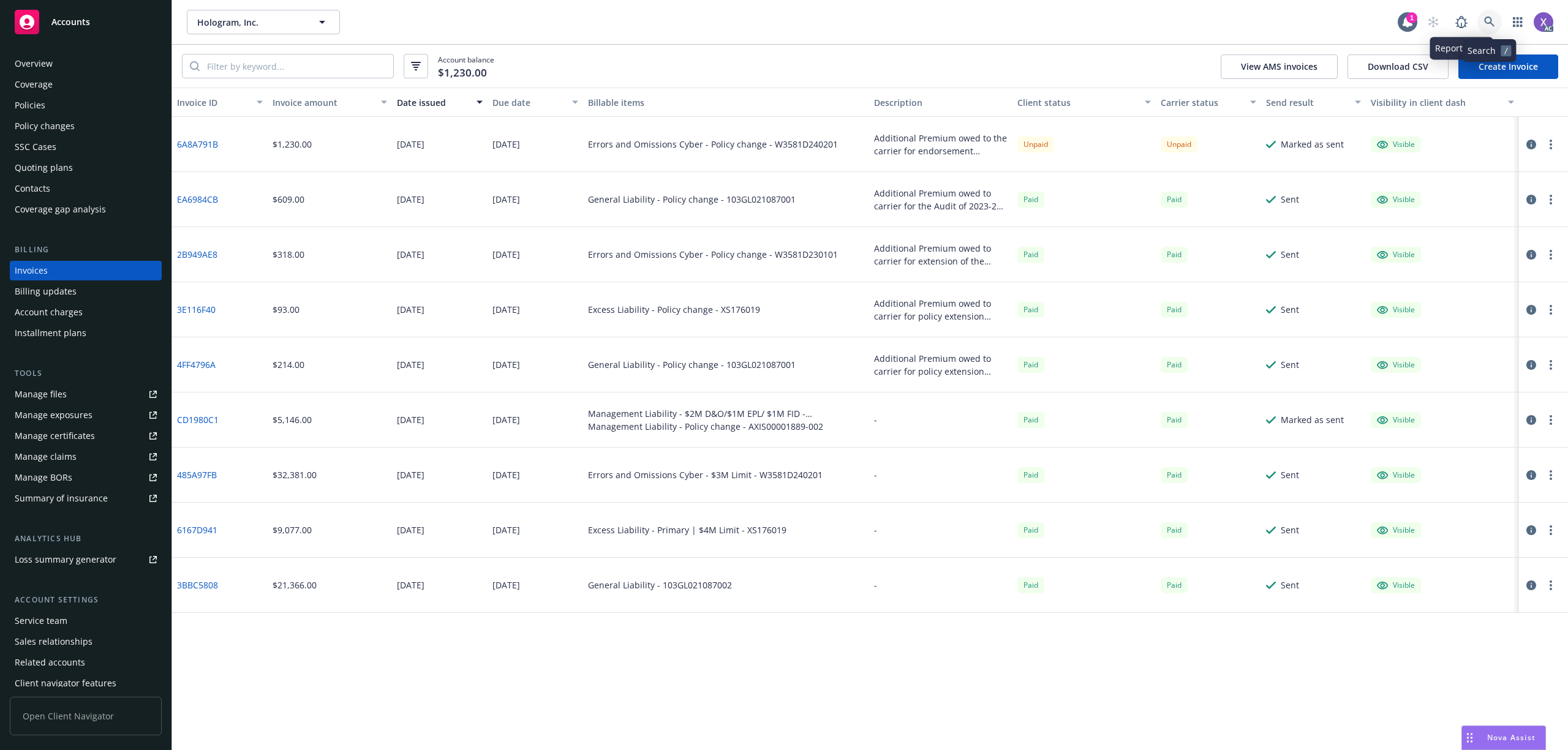
click at [1481, 15] on link at bounding box center [1489, 21] width 24 height 24
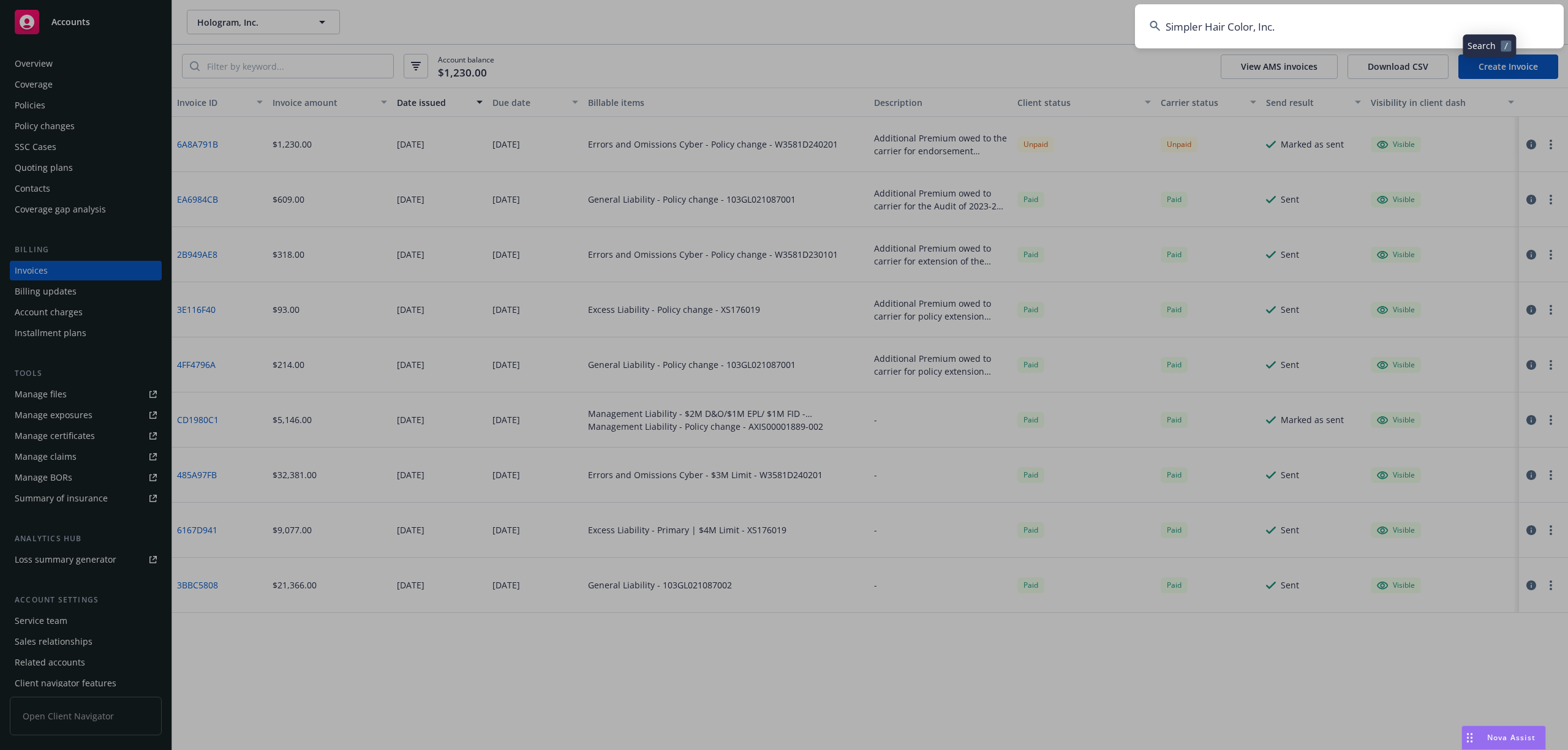
click at [1390, 18] on input "Simpler Hair Color, Inc." at bounding box center [1350, 26] width 429 height 44
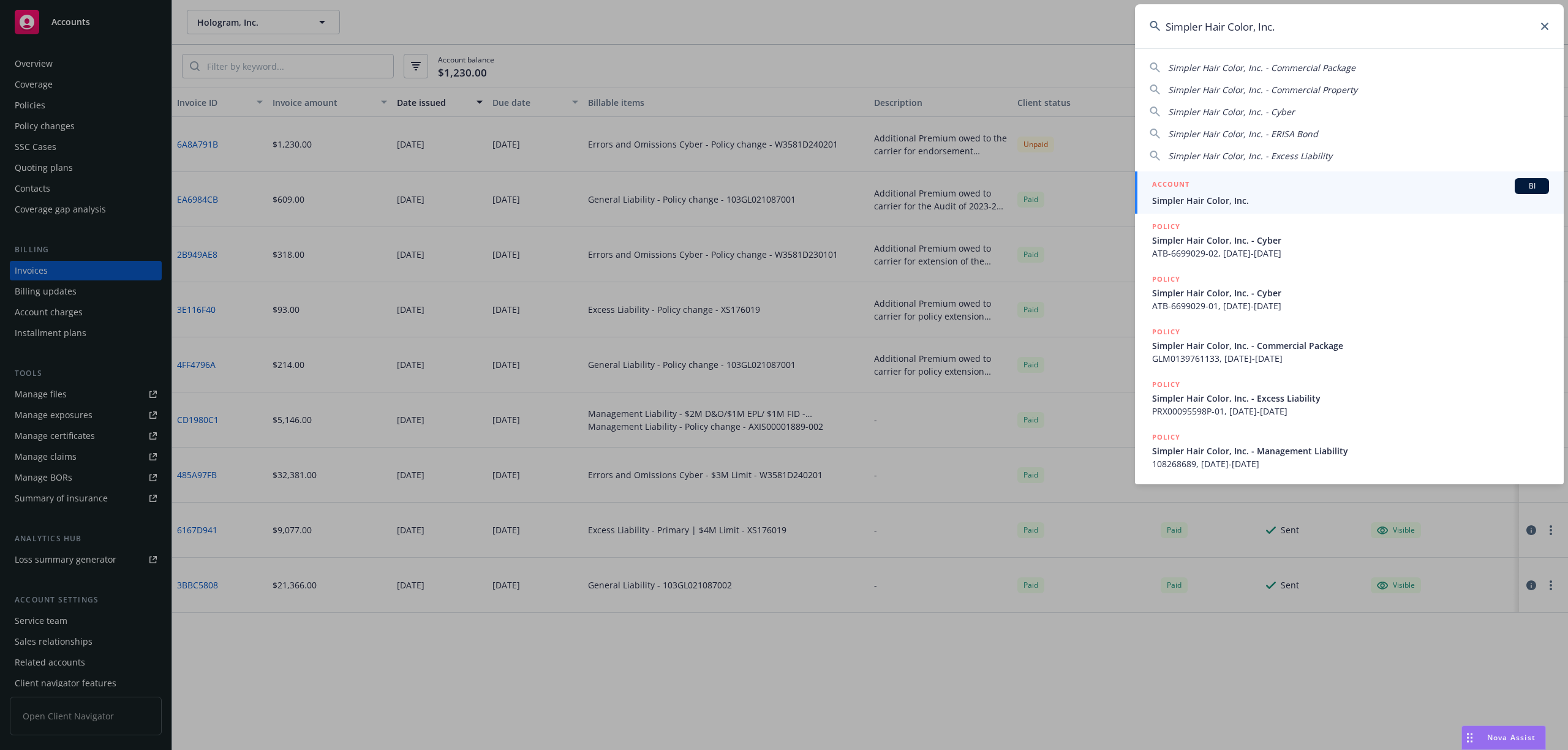
type input "Simpler Hair Color, Inc."
click at [1244, 199] on span "Simpler Hair Color, Inc." at bounding box center [1350, 200] width 397 height 13
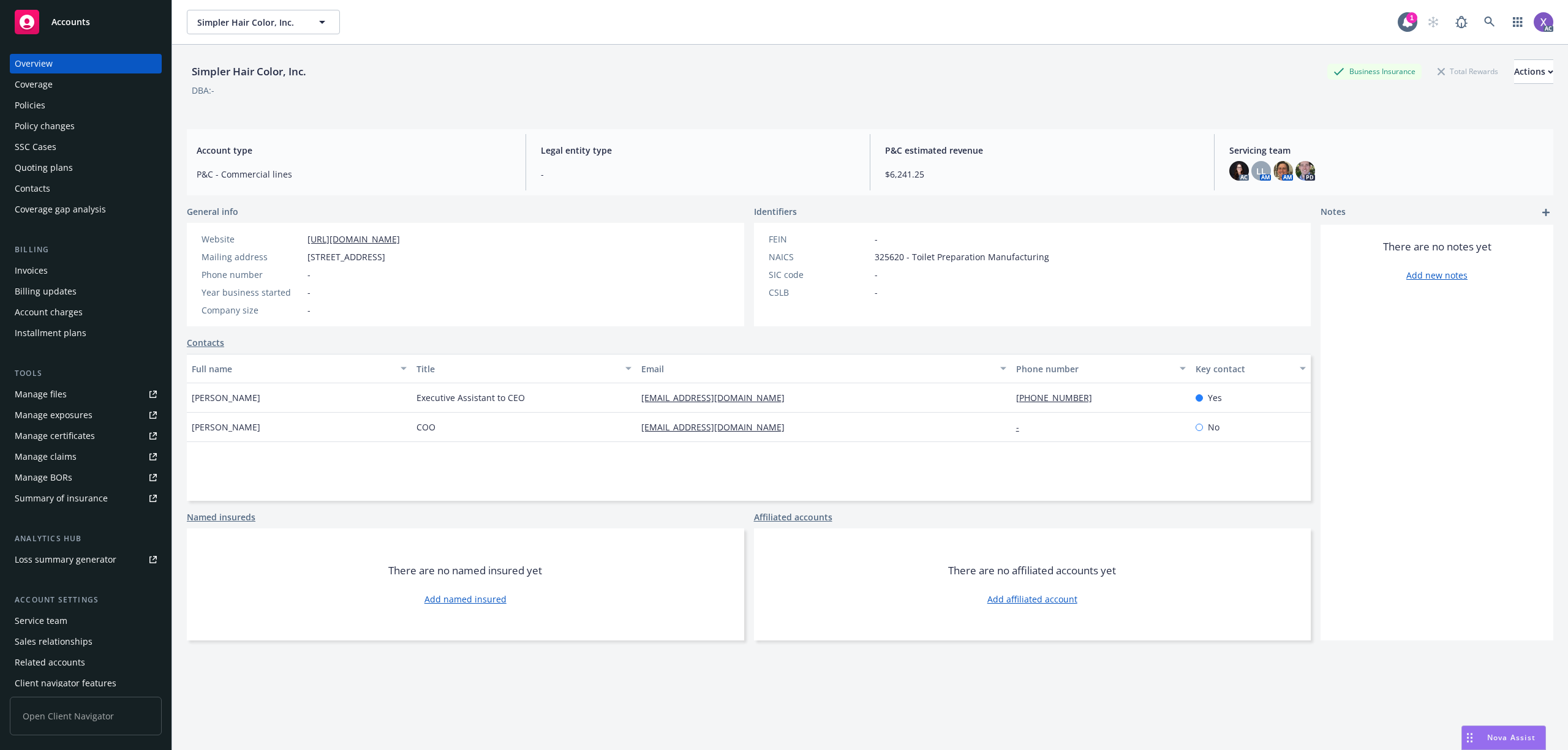
click at [31, 101] on div "Policies" at bounding box center [30, 105] width 31 height 20
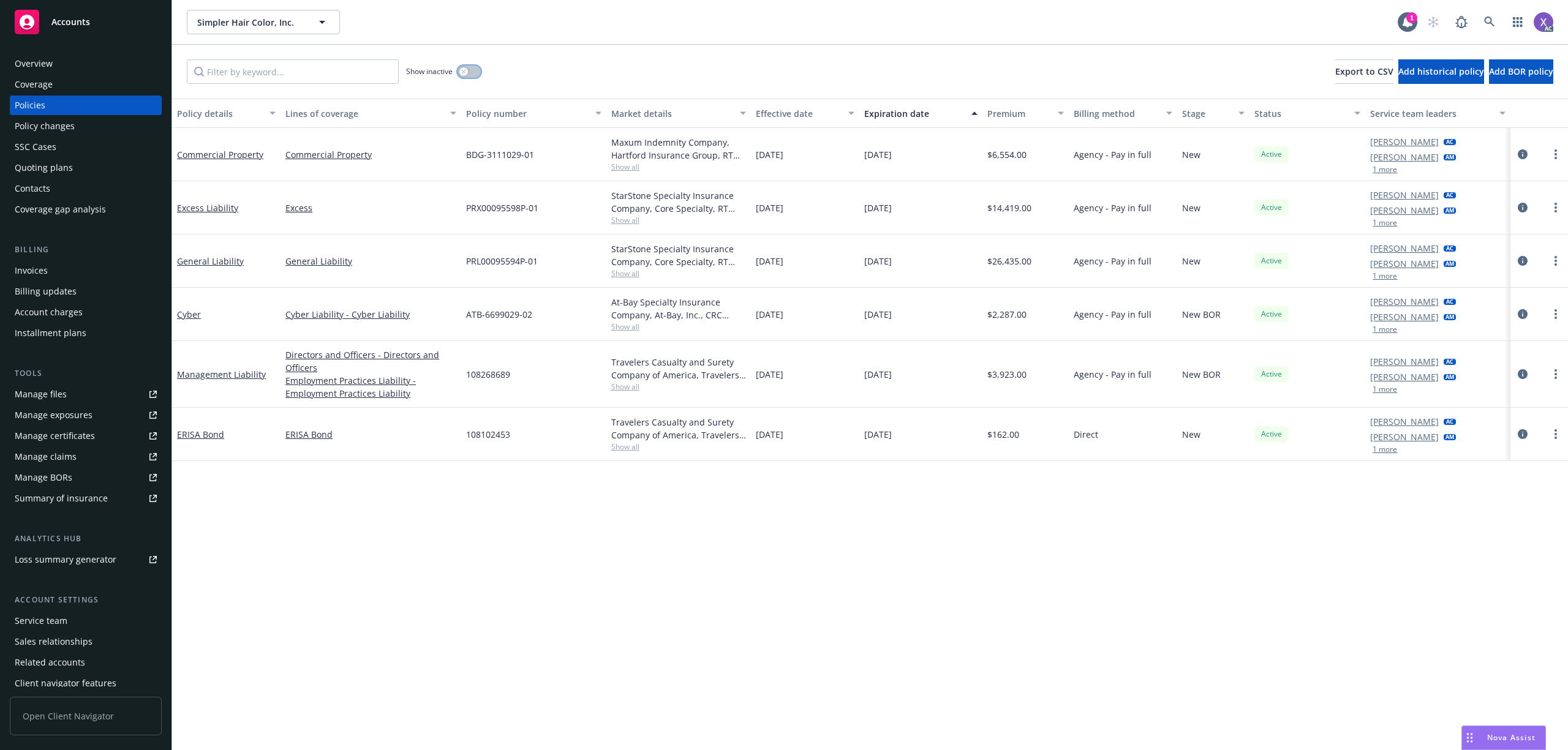
click at [474, 72] on button "button" at bounding box center [469, 71] width 24 height 13
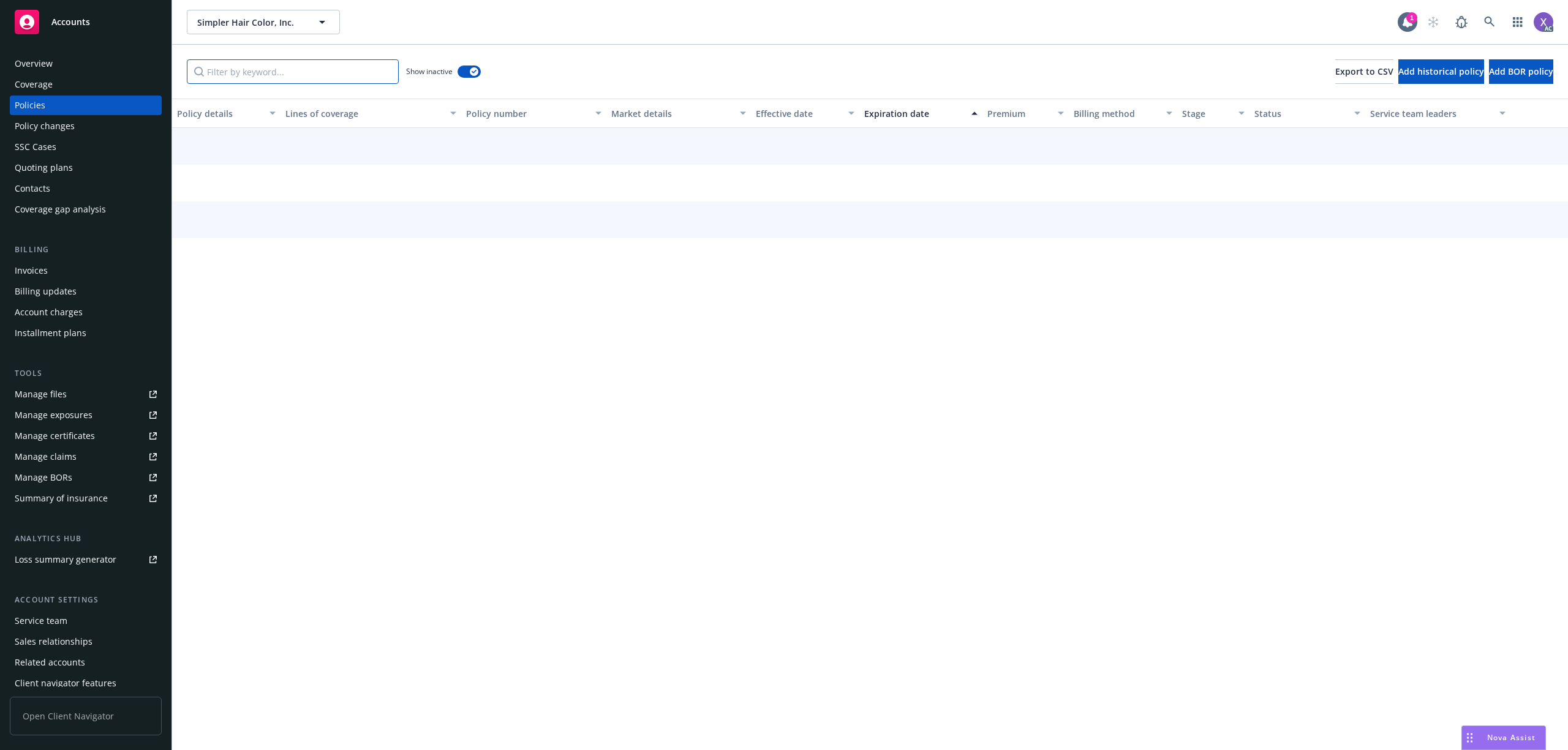
click at [304, 74] on input "Filter by keyword..." at bounding box center [293, 71] width 212 height 24
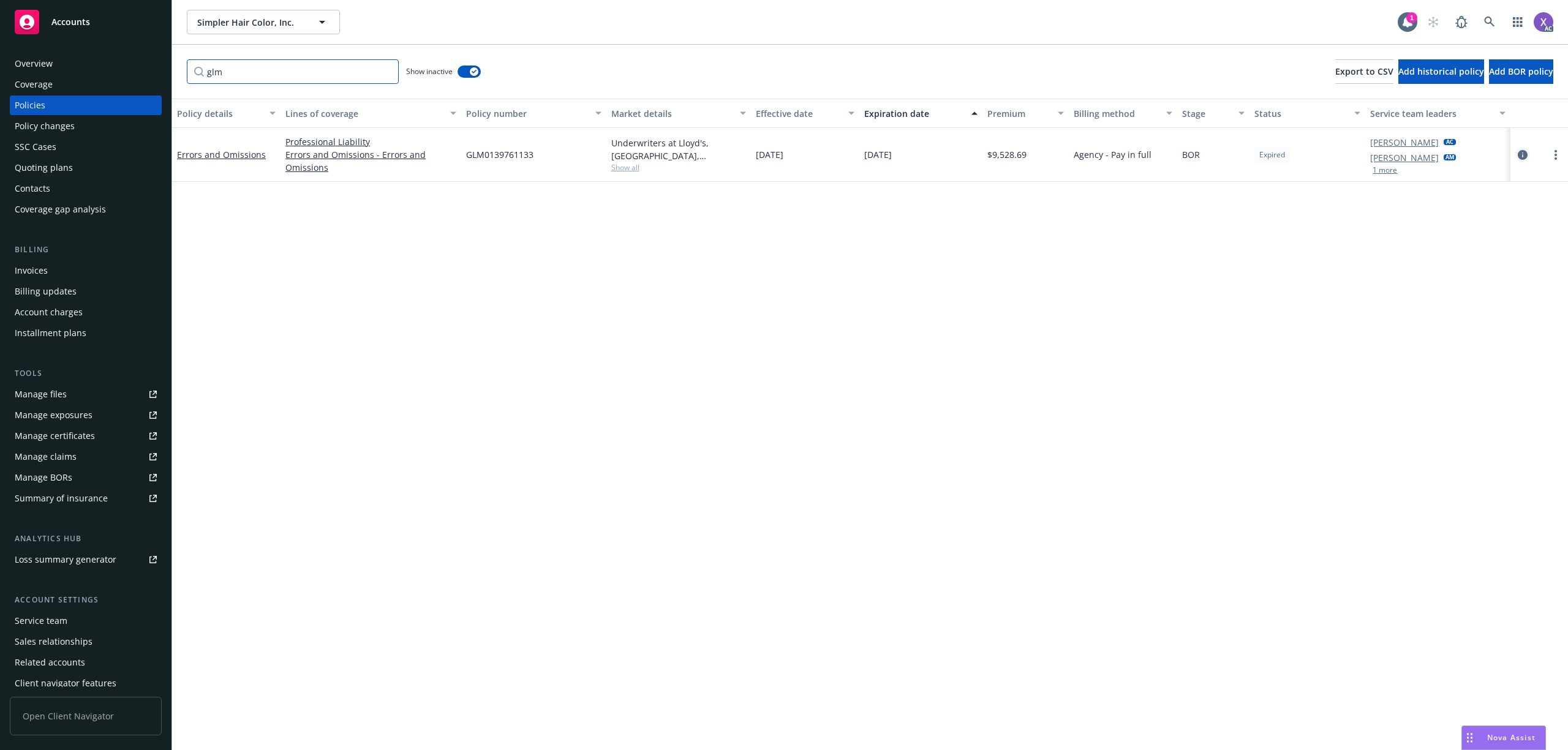
type input "glm"
drag, startPoint x: 1525, startPoint y: 153, endPoint x: 1493, endPoint y: 152, distance: 32.0
click at [1525, 152] on icon "circleInformation" at bounding box center [1522, 155] width 9 height 9
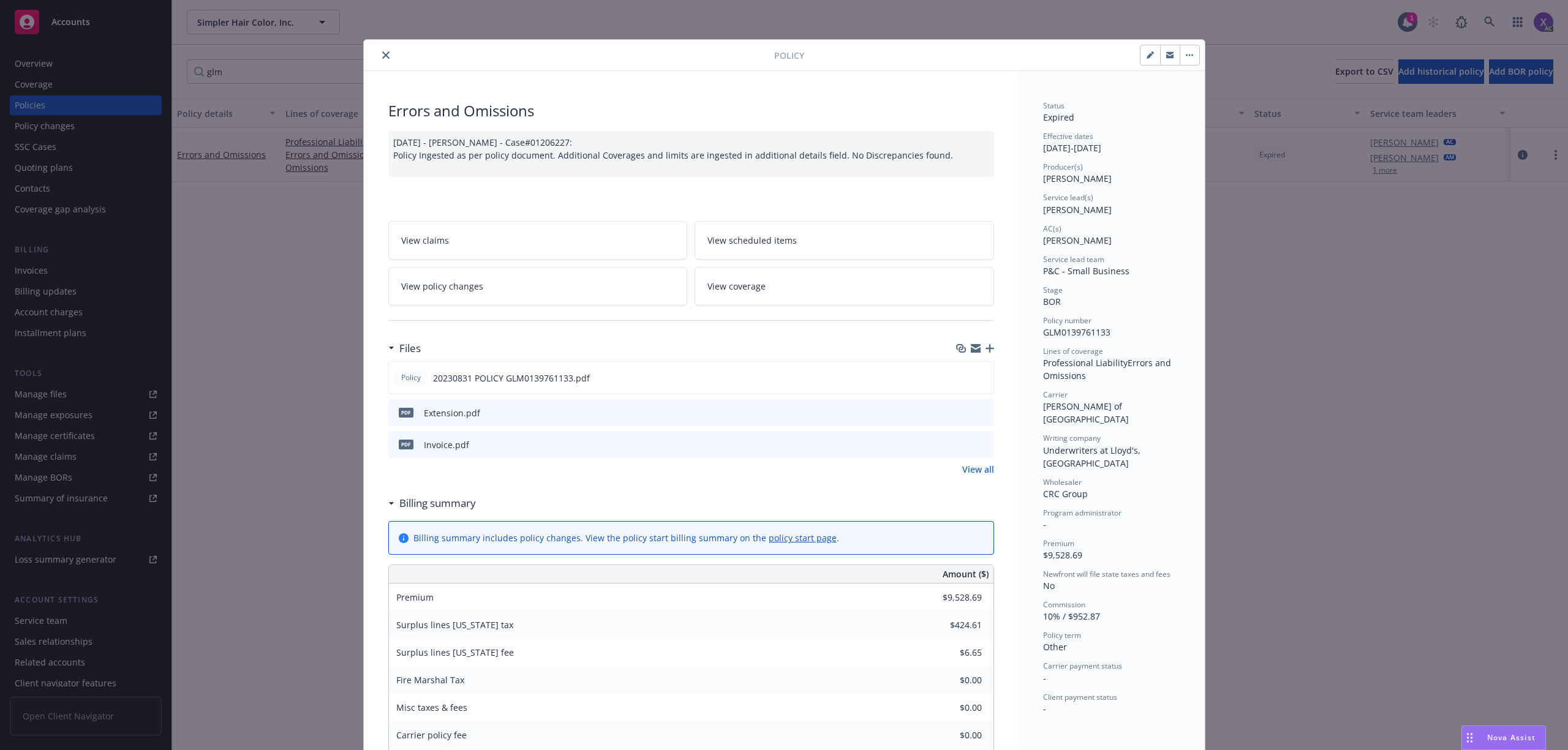
click at [974, 471] on link "View all" at bounding box center [978, 469] width 32 height 13
